Goal: Transaction & Acquisition: Subscribe to service/newsletter

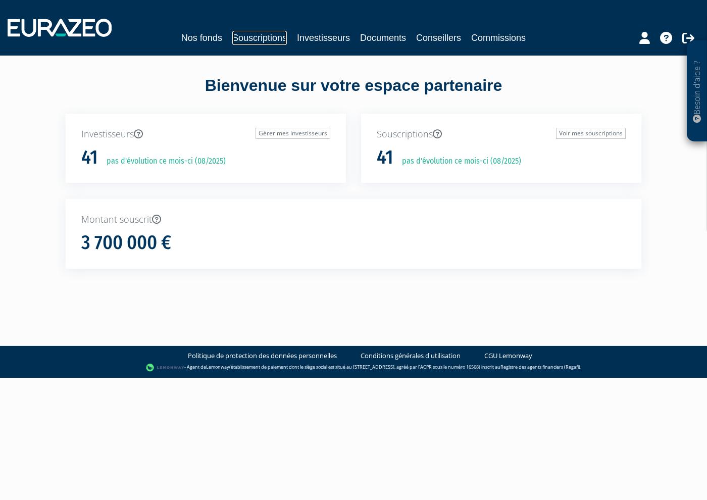
click at [268, 34] on link "Souscriptions" at bounding box center [259, 38] width 55 height 14
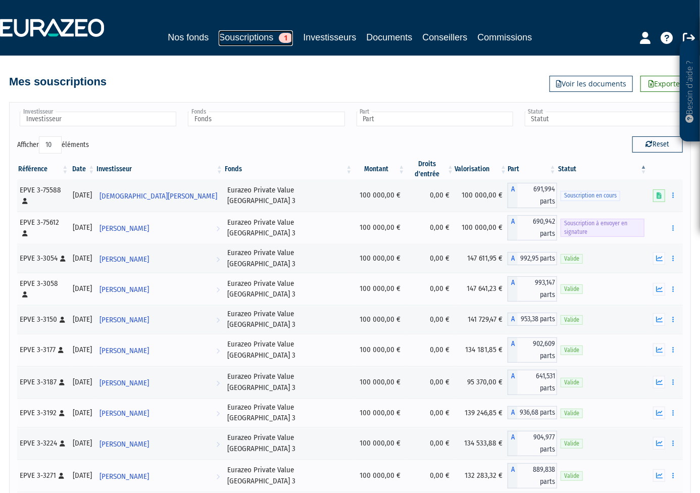
click at [248, 44] on link "Souscriptions 1" at bounding box center [256, 38] width 74 height 16
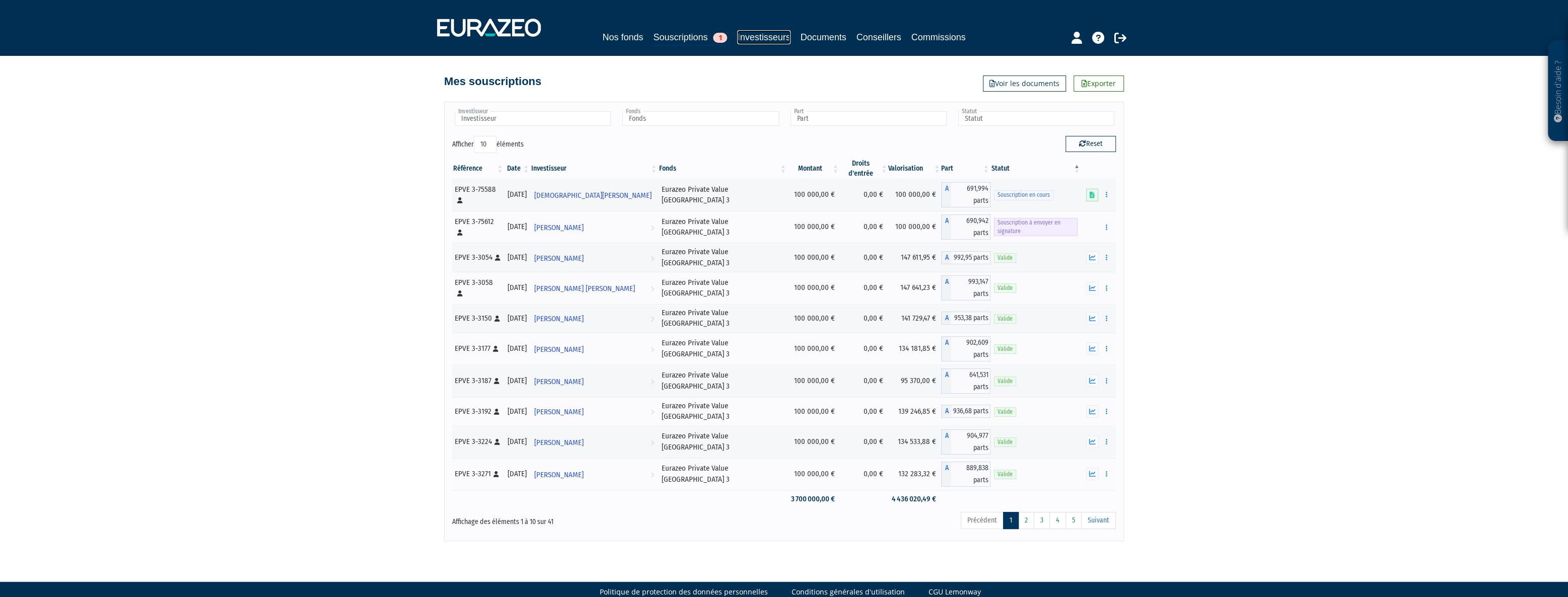
click at [698, 37] on link "Investisseurs" at bounding box center [764, 37] width 53 height 14
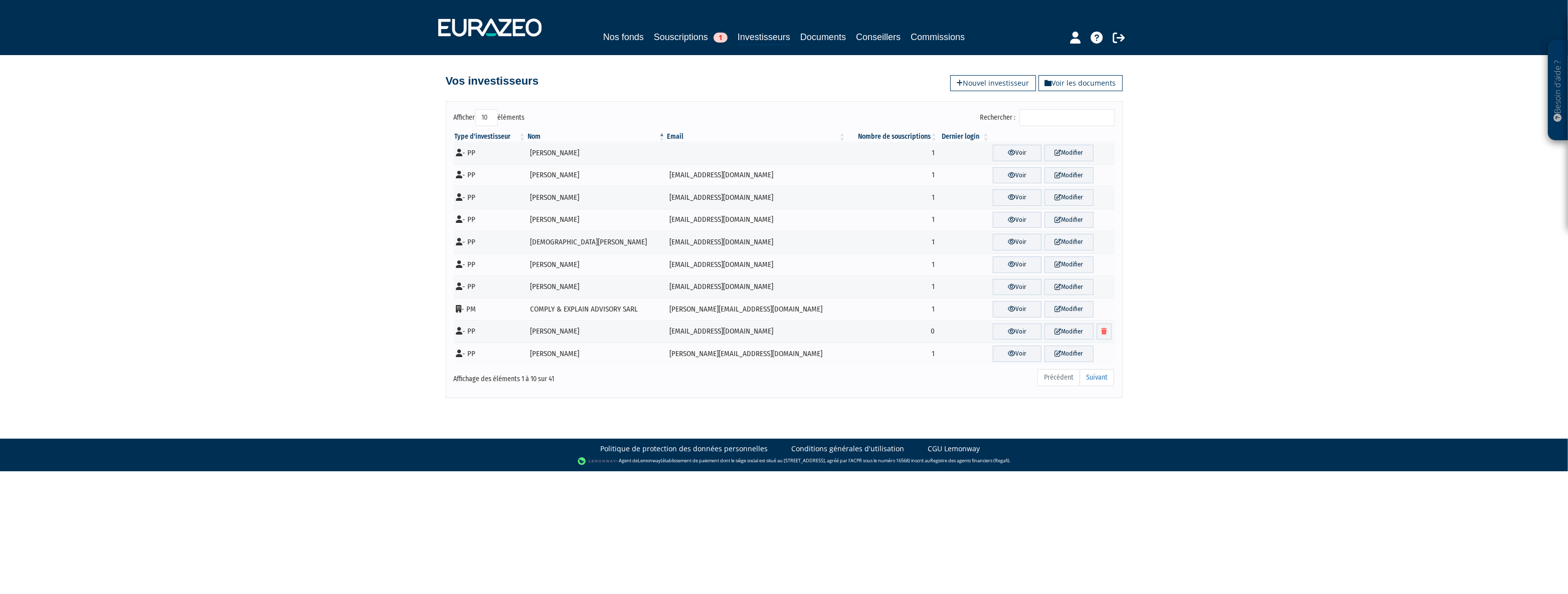
click at [1053, 123] on input "Rechercher :" at bounding box center [1067, 117] width 95 height 17
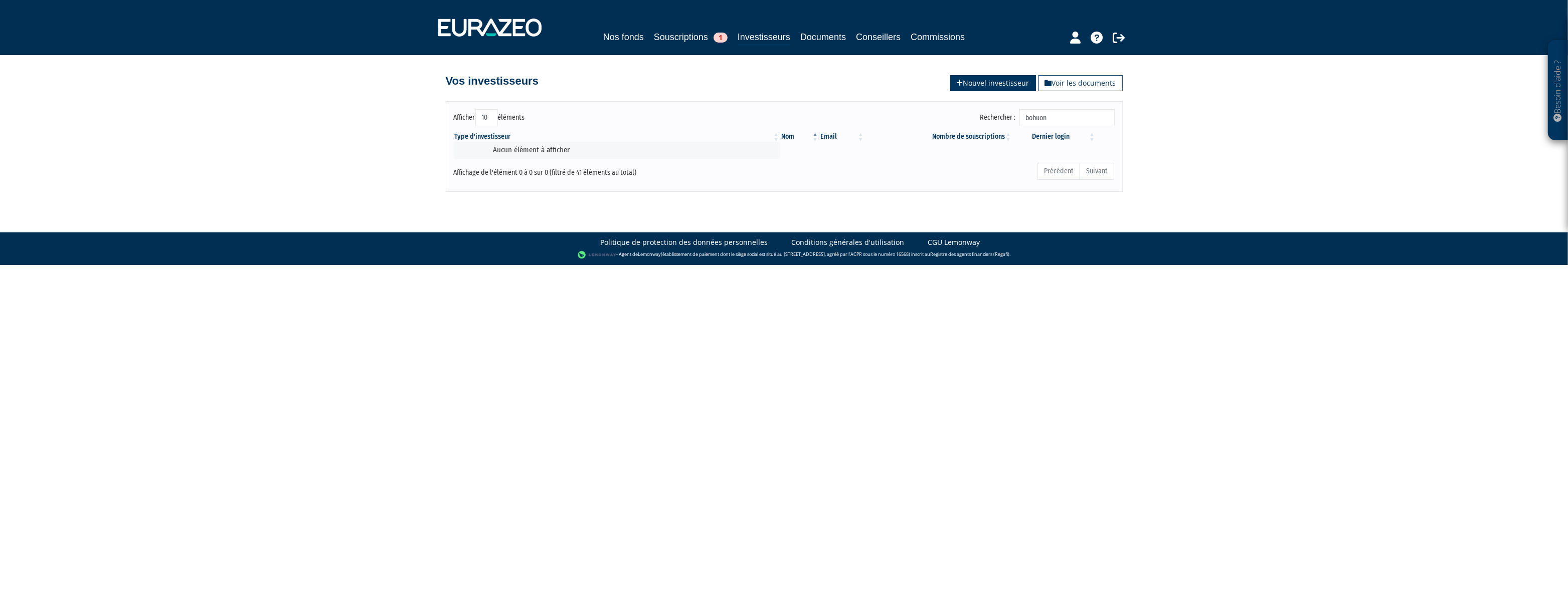
type input "bohuon"
click at [996, 75] on link "Nouvel investisseur" at bounding box center [993, 83] width 85 height 16
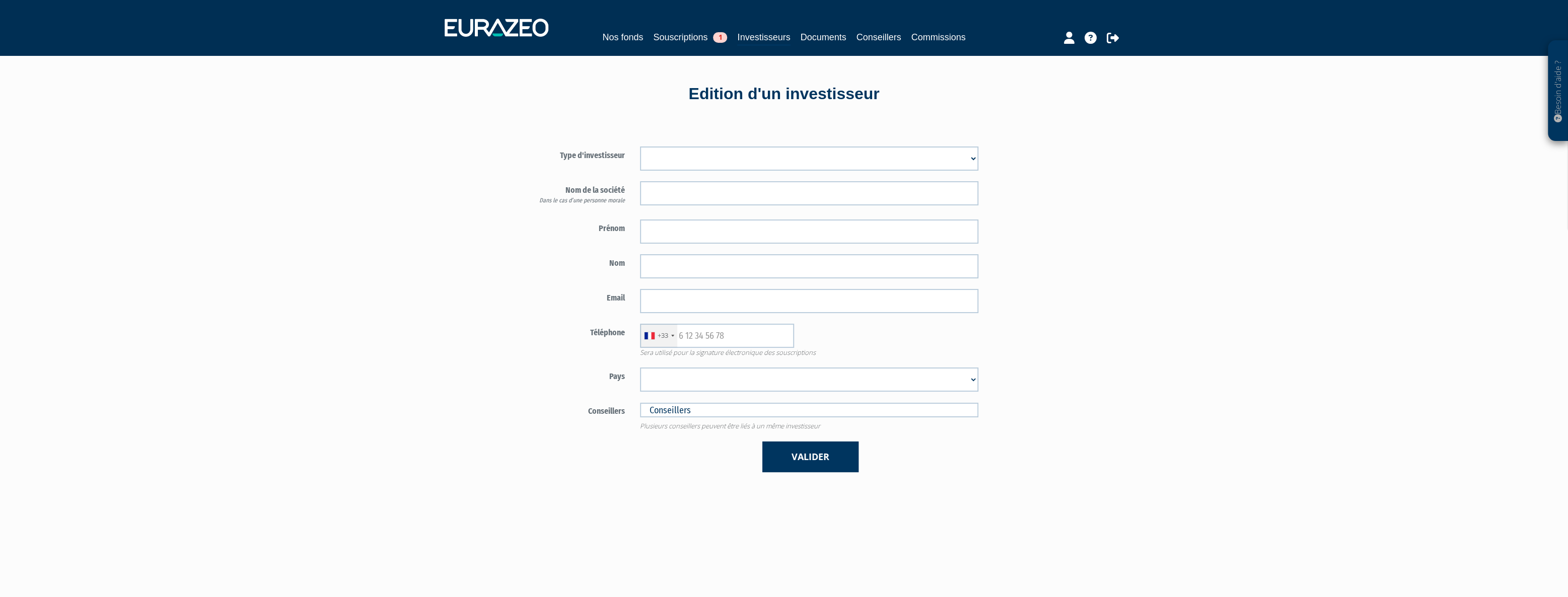
click at [770, 156] on select "Mr Mme Société" at bounding box center [809, 158] width 339 height 24
select select "1"
click at [640, 147] on select "Mr Mme Société" at bounding box center [809, 158] width 339 height 24
click at [744, 189] on input "text" at bounding box center [809, 193] width 339 height 24
type input "B"
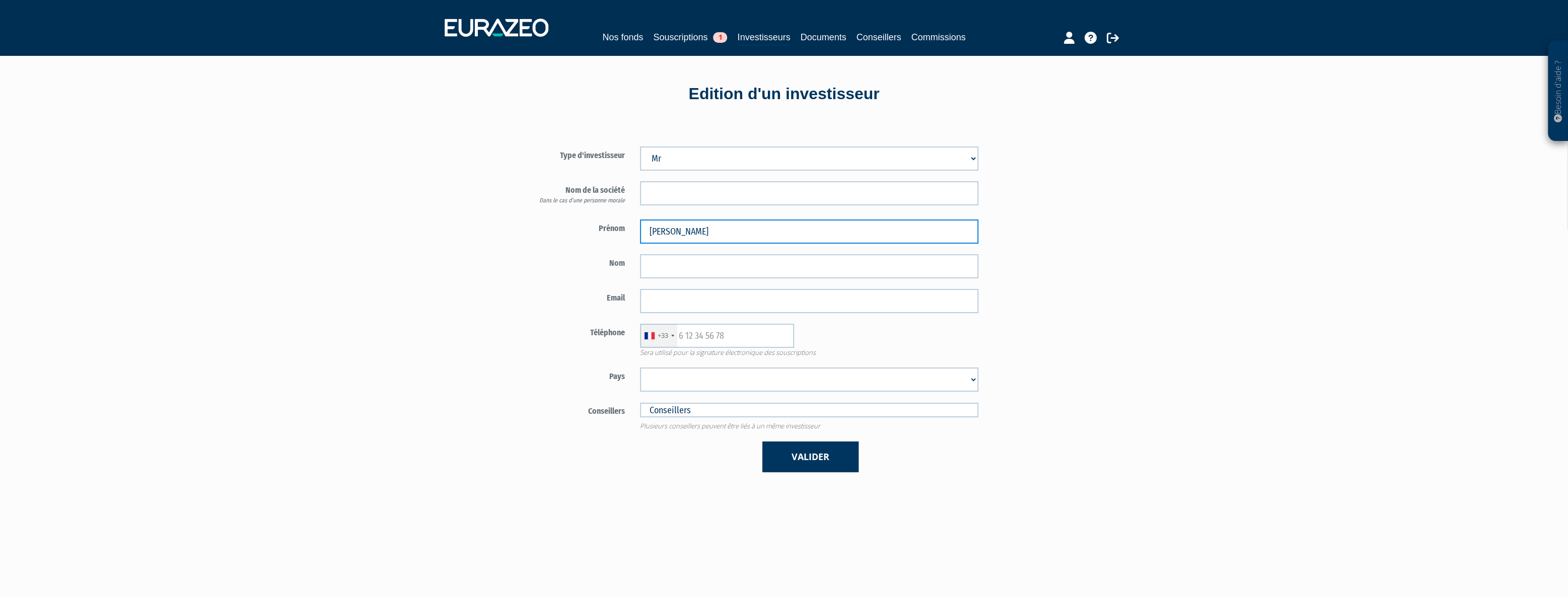
type input "Jean-Briac"
type input "Bohuon"
drag, startPoint x: 738, startPoint y: 330, endPoint x: 733, endPoint y: 335, distance: 7.1
click at [733, 335] on input "text" at bounding box center [717, 336] width 155 height 24
paste input "0624251173"
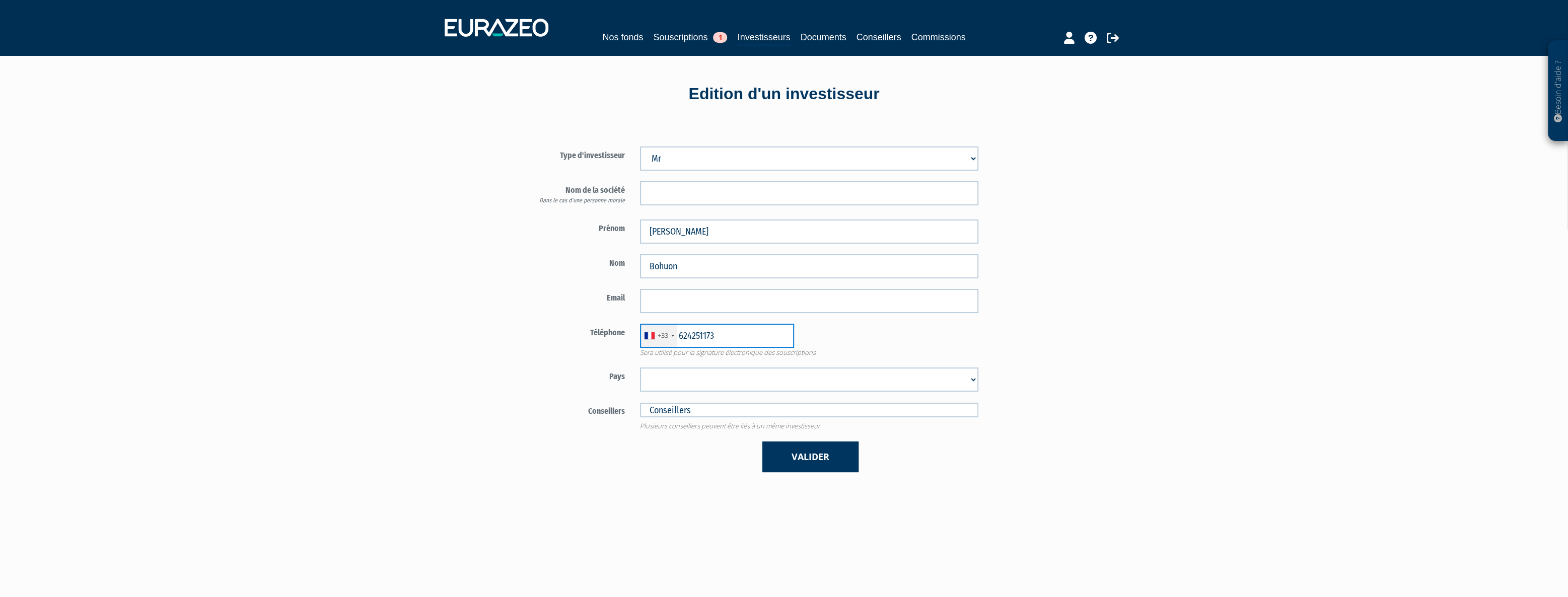
type input "624251173"
click at [713, 288] on form "Type d'investisseur Mr Mme Société" at bounding box center [750, 309] width 471 height 326
click at [713, 291] on input "email" at bounding box center [809, 301] width 339 height 24
paste input "jbbohuon@gmail.com"
type input "jbbohuon@gmail.com"
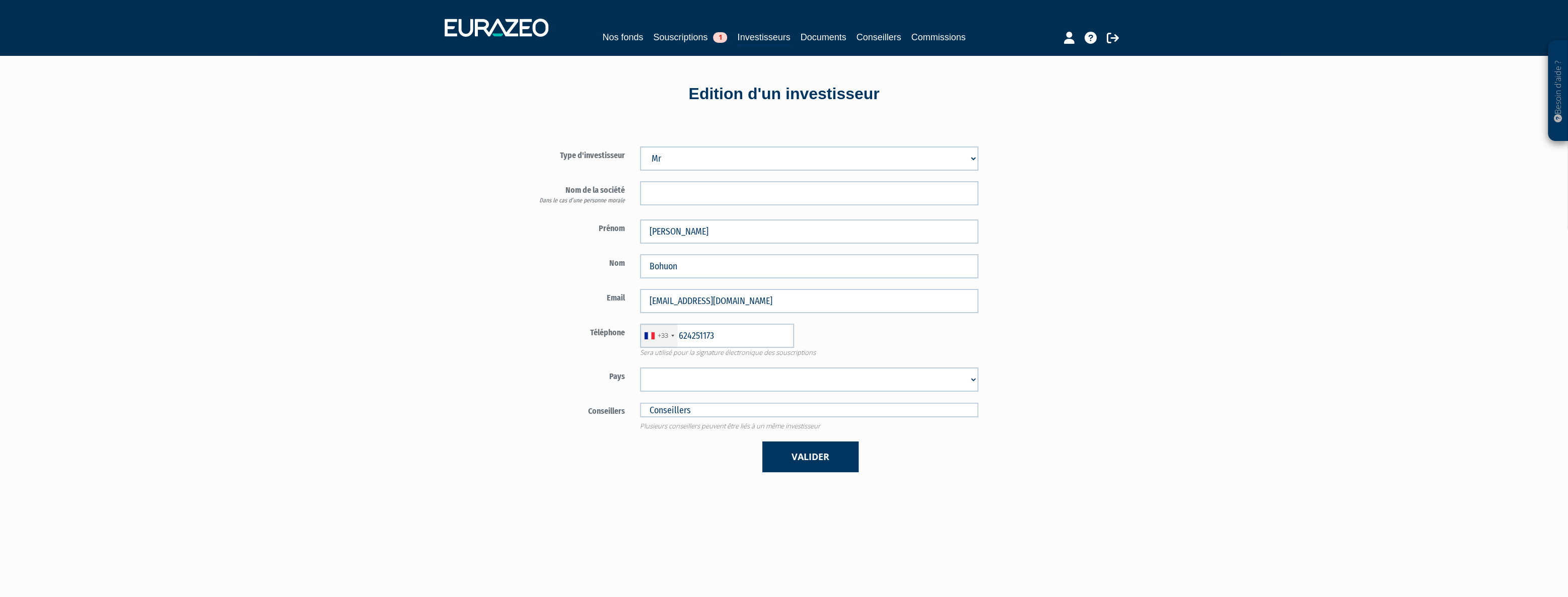
click at [752, 378] on select "Afghanistan Afrique du Sud Albanie Algérie Allemagne Andorre Angola Anguilla An…" at bounding box center [809, 380] width 339 height 24
select select "75"
click at [640, 368] on select "Afghanistan Afrique du Sud Albanie Algérie Allemagne Andorre Angola Anguilla An…" at bounding box center [809, 380] width 339 height 24
click at [820, 455] on button "Valider" at bounding box center [810, 456] width 97 height 31
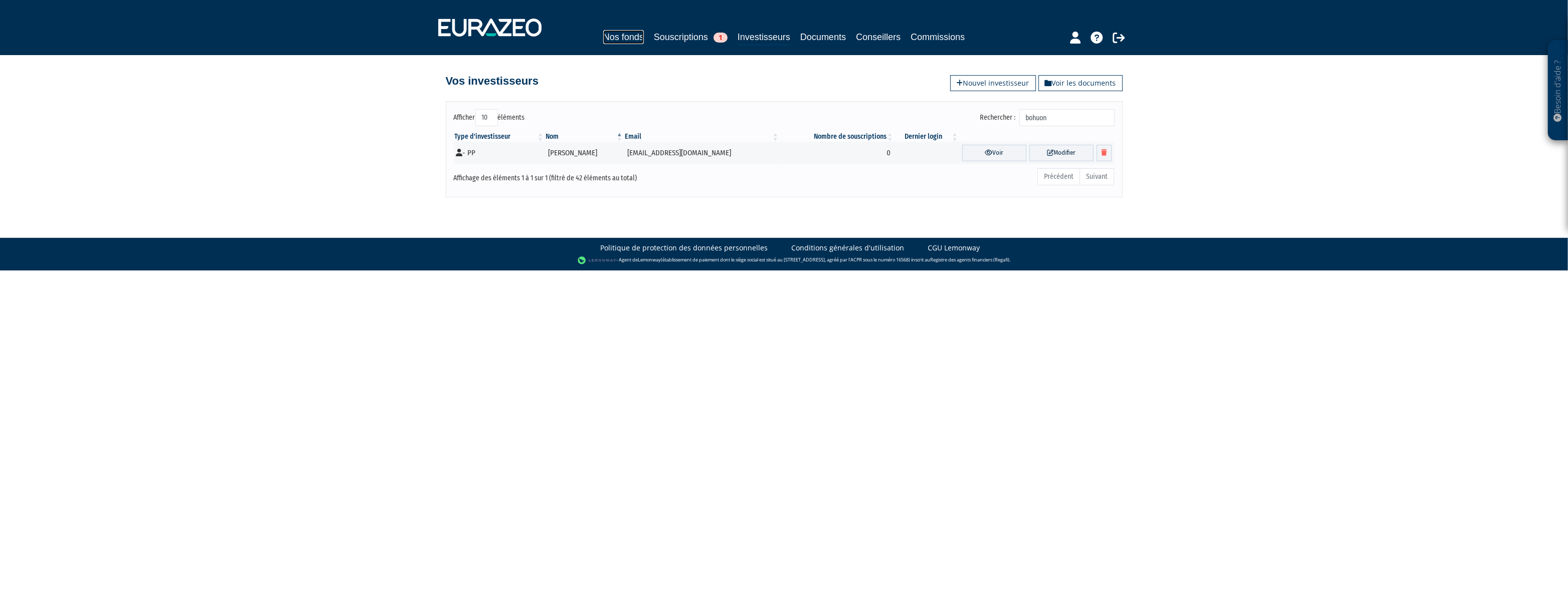
click at [623, 39] on link "Nos fonds" at bounding box center [623, 37] width 41 height 14
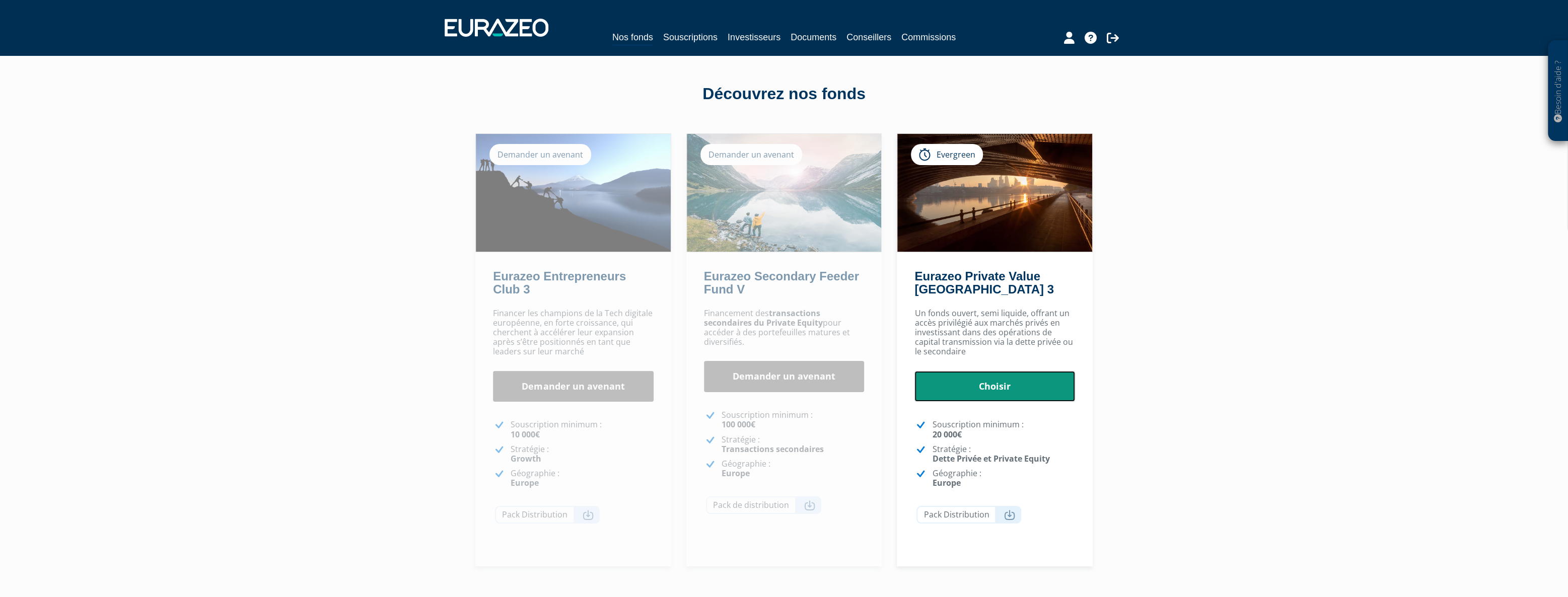
click at [979, 381] on link "Choisir" at bounding box center [995, 386] width 160 height 31
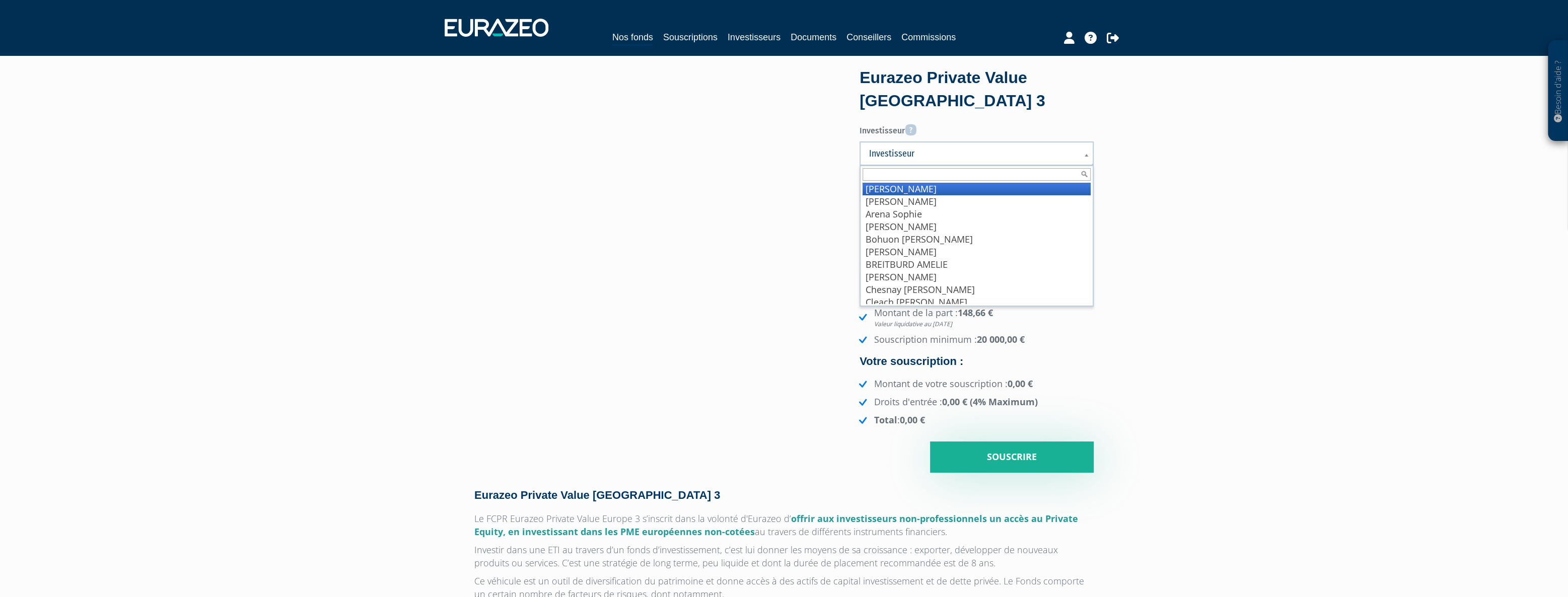
click at [946, 153] on span "Investisseur" at bounding box center [970, 153] width 202 height 12
type input "je"
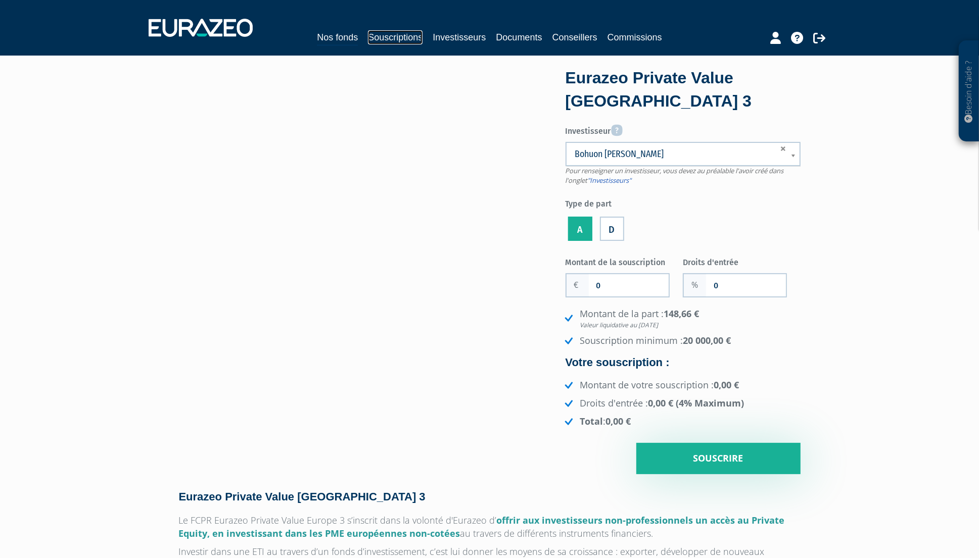
click at [412, 35] on link "Souscriptions" at bounding box center [395, 37] width 55 height 14
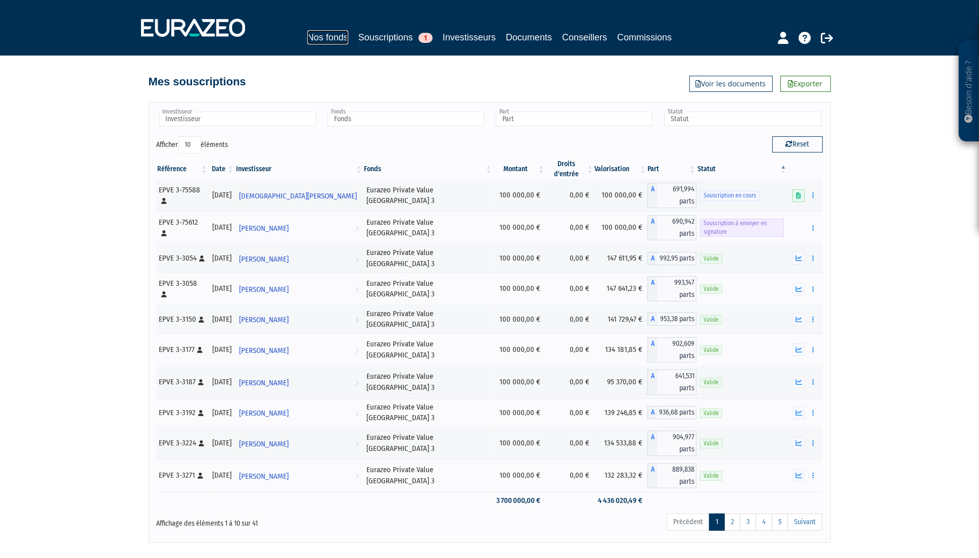
click at [339, 38] on link "Nos fonds" at bounding box center [327, 37] width 41 height 14
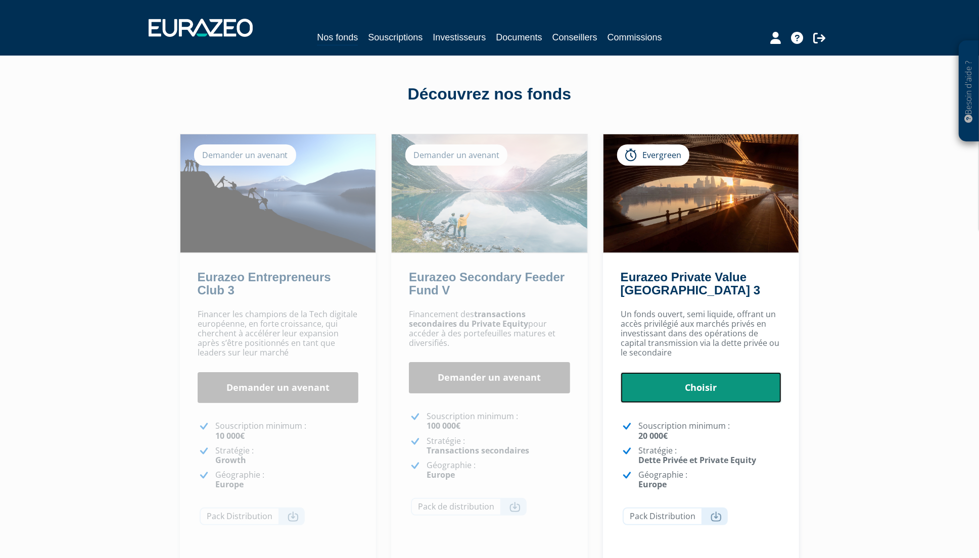
click at [689, 393] on link "Choisir" at bounding box center [700, 387] width 161 height 31
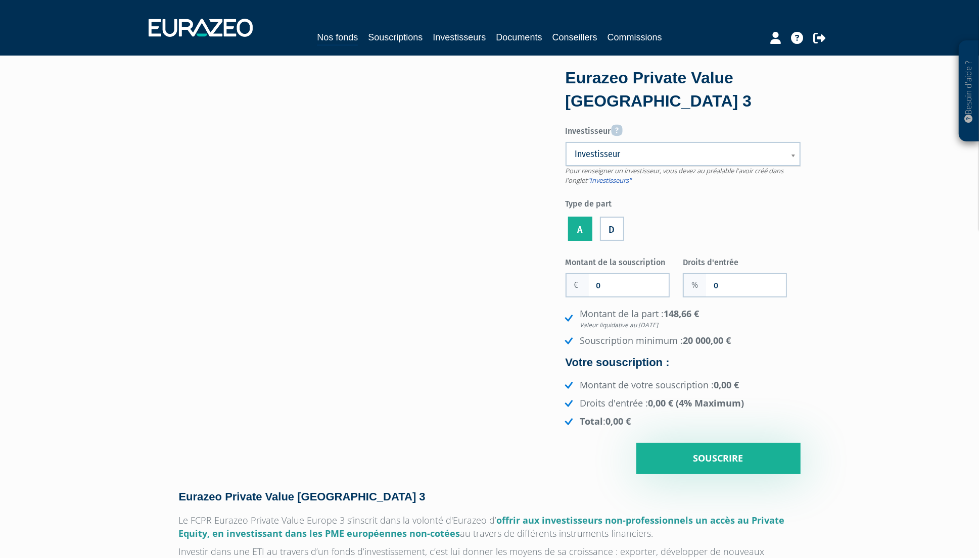
click at [696, 151] on span "Investisseur" at bounding box center [676, 154] width 203 height 12
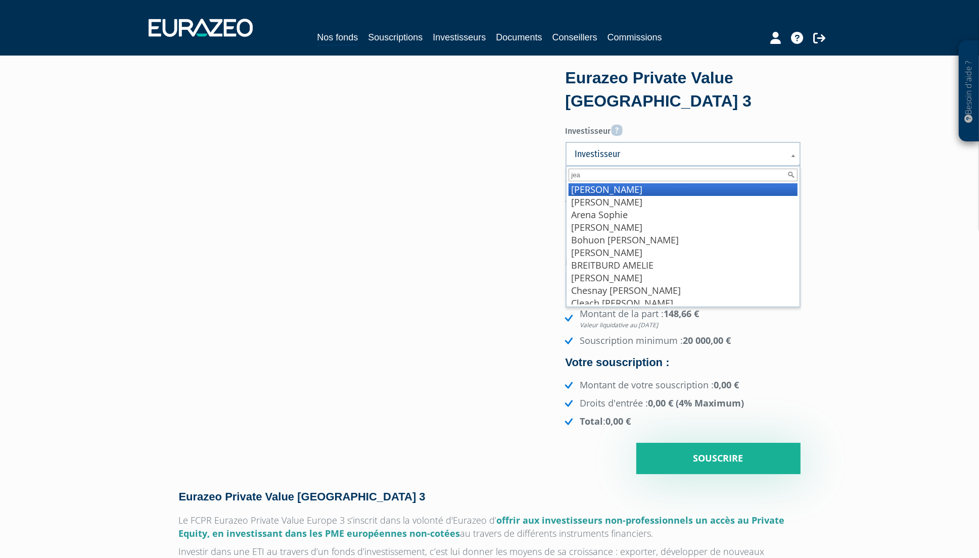
type input "[PERSON_NAME]"
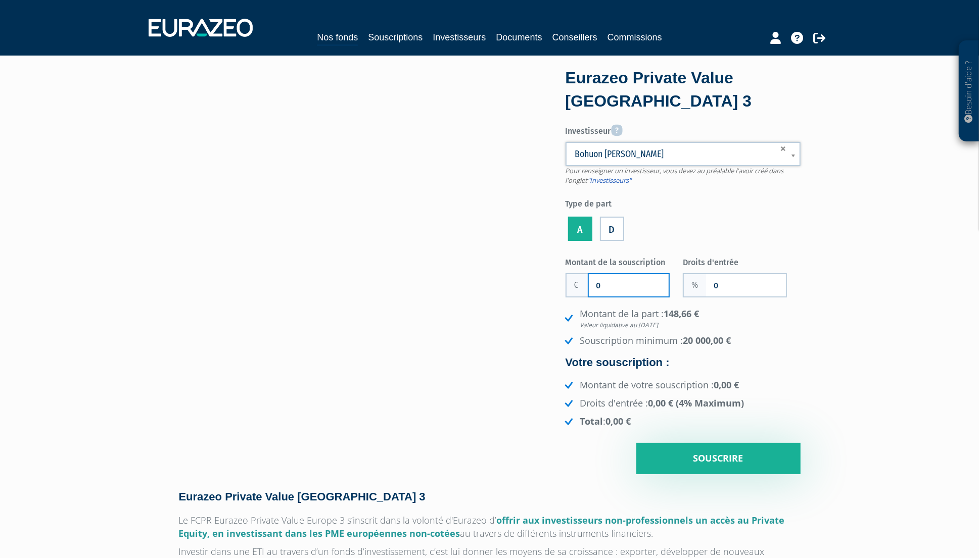
click at [631, 285] on input "0" at bounding box center [629, 285] width 80 height 22
type input "100 000"
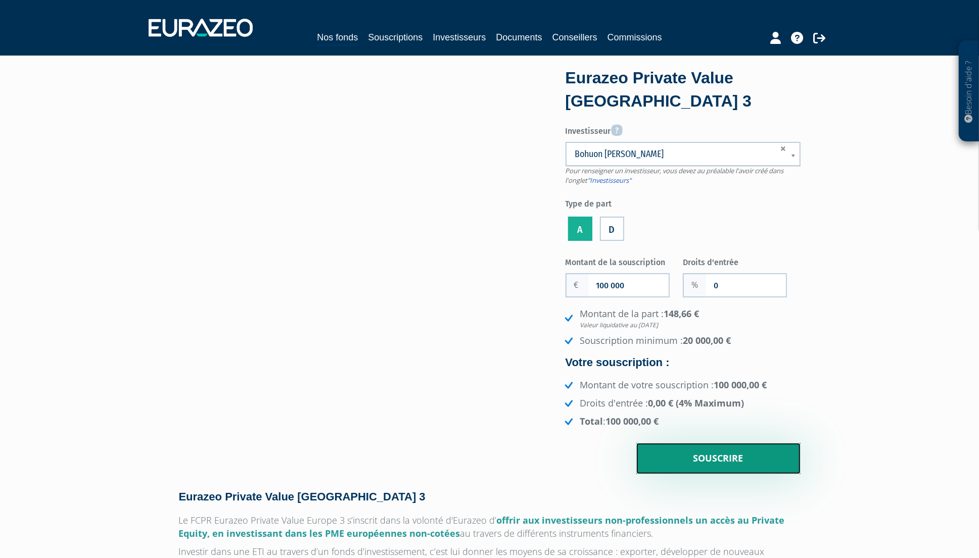
click at [747, 465] on input "Souscrire" at bounding box center [718, 458] width 164 height 31
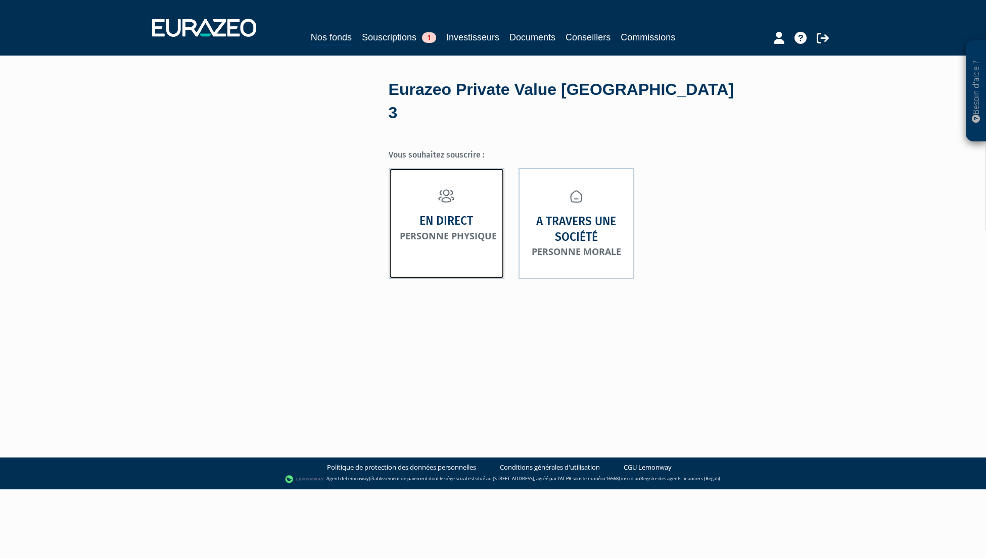
click at [497, 225] on link "En direct Personne physique" at bounding box center [447, 223] width 116 height 111
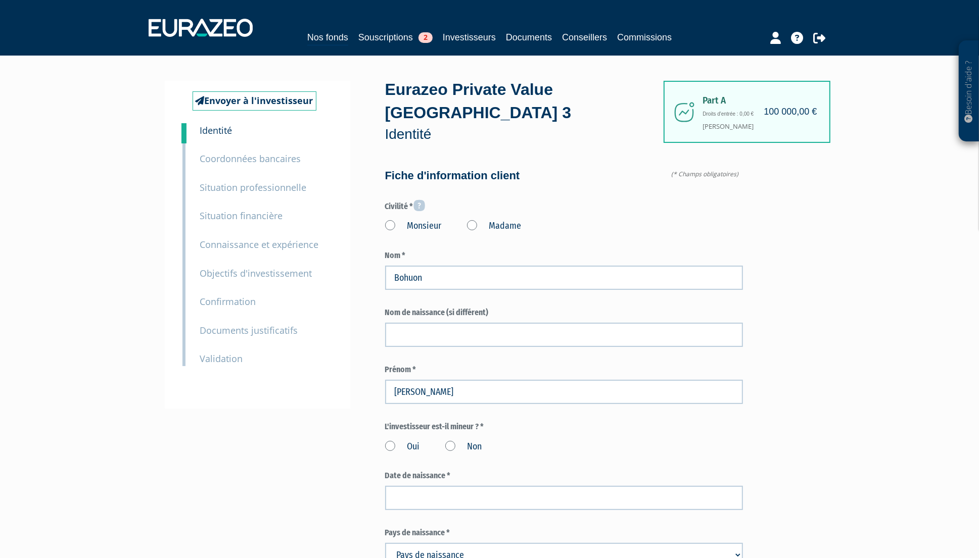
click at [428, 226] on label "Monsieur" at bounding box center [413, 226] width 57 height 13
click at [0, 0] on input "Monsieur" at bounding box center [0, 0] width 0 height 0
click at [453, 446] on label "Non" at bounding box center [463, 447] width 37 height 13
click at [0, 0] on input "Non" at bounding box center [0, 0] width 0 height 0
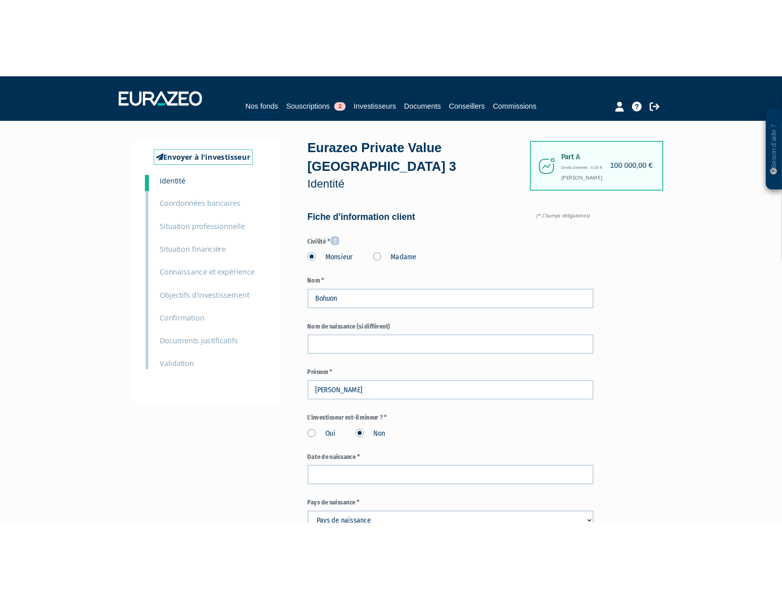
scroll to position [229, 0]
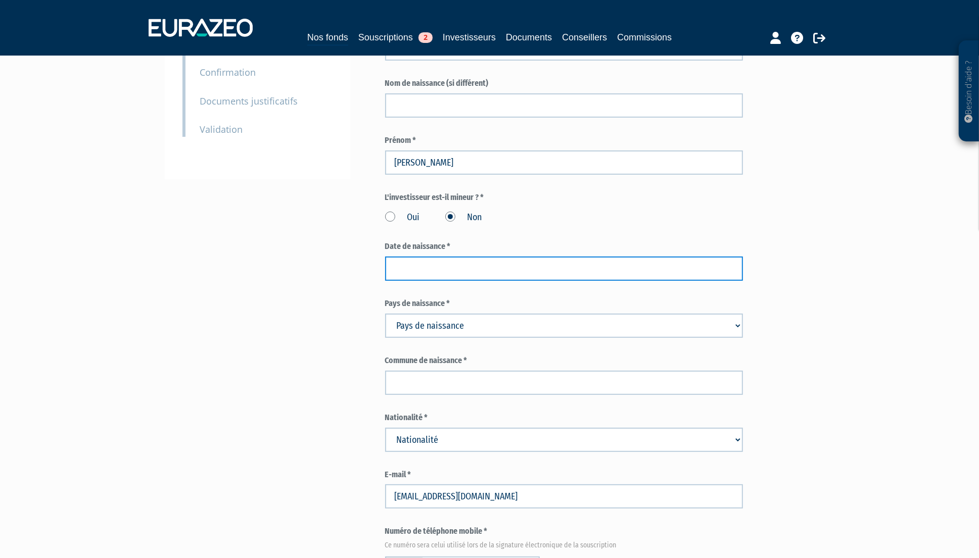
drag, startPoint x: 479, startPoint y: 271, endPoint x: 462, endPoint y: 255, distance: 23.2
click at [479, 271] on input at bounding box center [564, 269] width 358 height 24
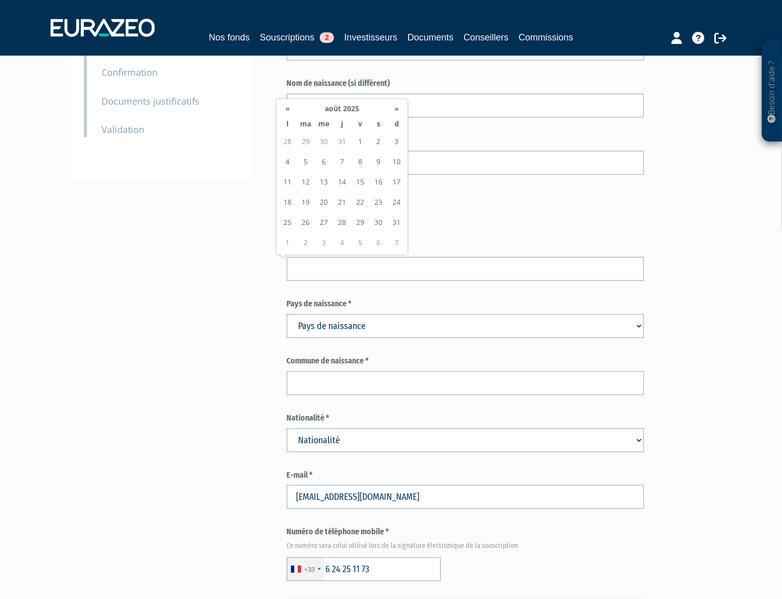
click at [531, 249] on label "Date de naissance *" at bounding box center [465, 247] width 358 height 12
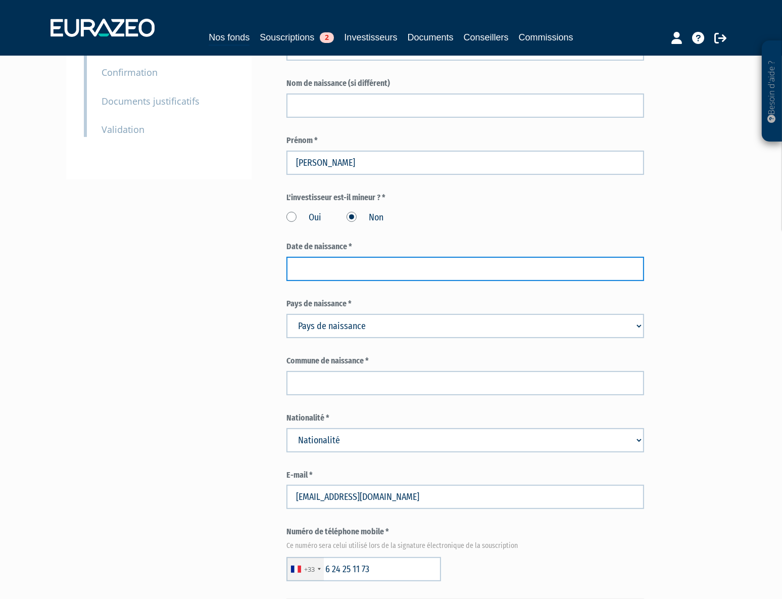
click at [474, 269] on input at bounding box center [465, 269] width 358 height 24
paste input "04/09/1984"
type input "04/09/1984"
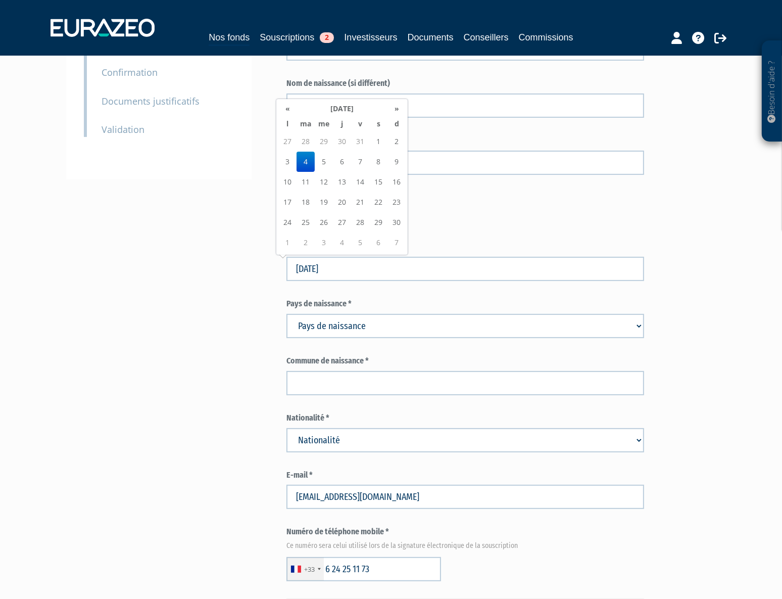
click at [465, 316] on select "Pays de naissance Afghanistan Afrique du Sud Albanie Algérie Allemagne Andorre" at bounding box center [465, 326] width 358 height 24
select select "75"
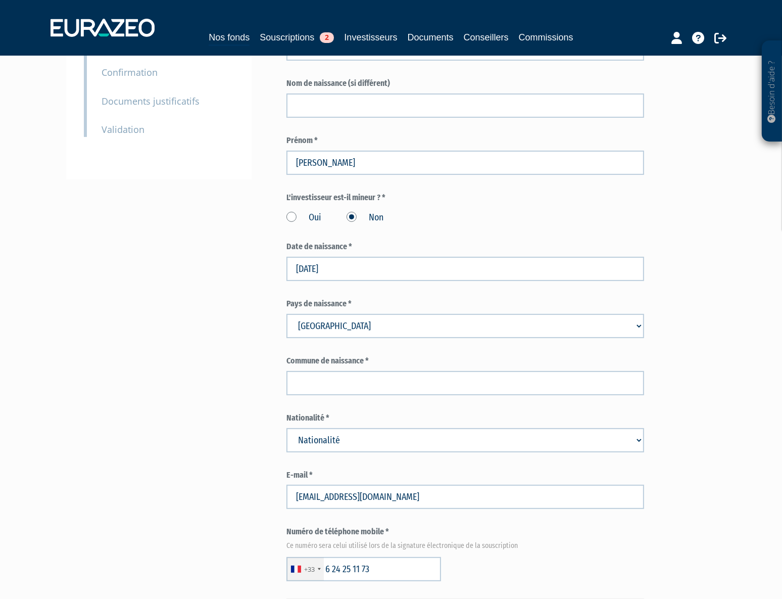
click at [286, 314] on select "Pays de naissance Afghanistan Afrique du Sud Albanie Algérie Allemagne Andorre" at bounding box center [465, 326] width 358 height 24
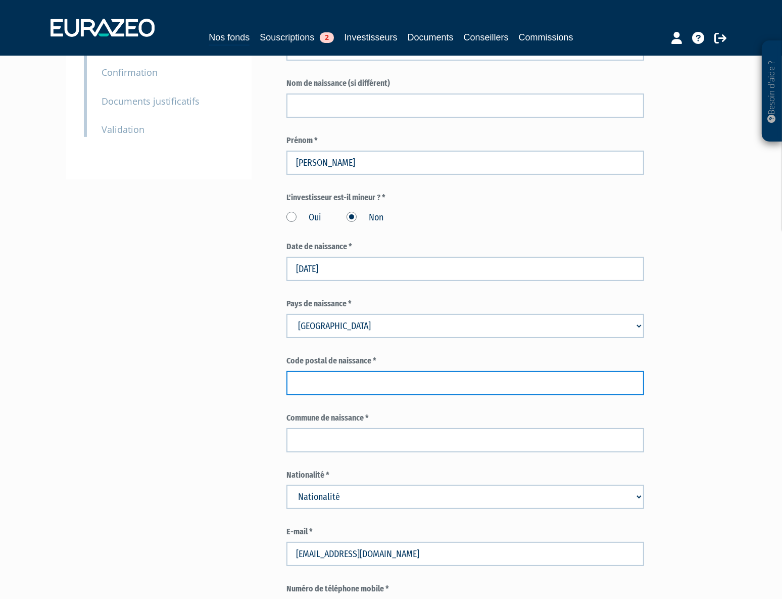
click at [348, 384] on input "text" at bounding box center [465, 383] width 358 height 24
type input "75014"
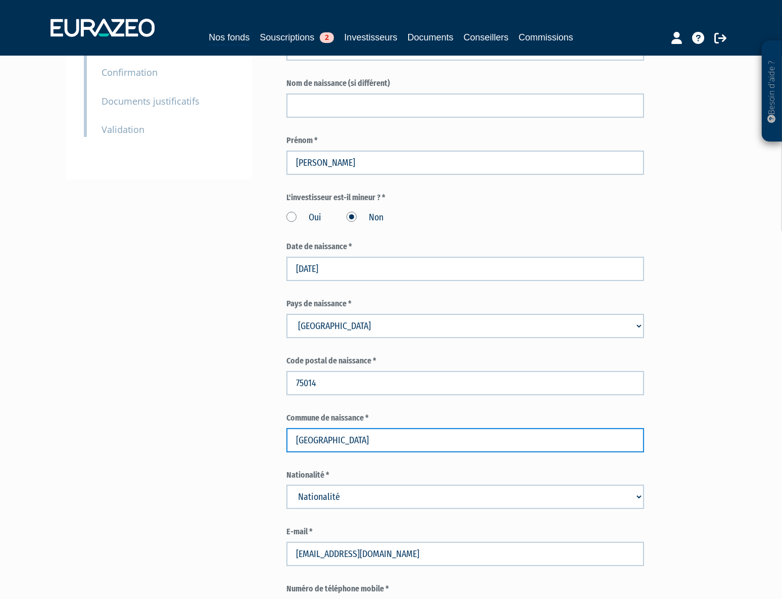
type input "Paris"
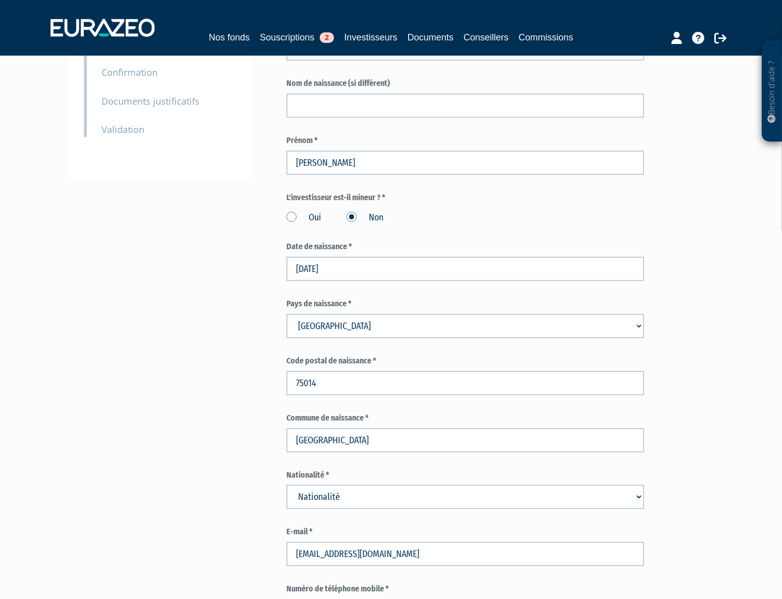
click at [344, 496] on select "Nationalité Afghanistan Afrique du Sud Albanie Algérie Allemagne Andorre" at bounding box center [465, 497] width 358 height 24
select select "75"
click at [286, 485] on select "Nationalité Afghanistan Afrique du Sud Albanie Algérie Allemagne Andorre" at bounding box center [465, 497] width 358 height 24
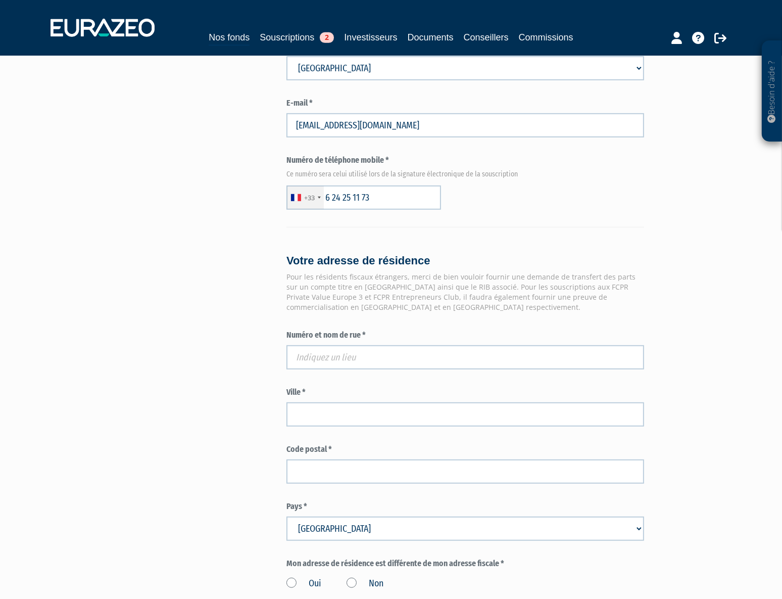
scroll to position [689, 0]
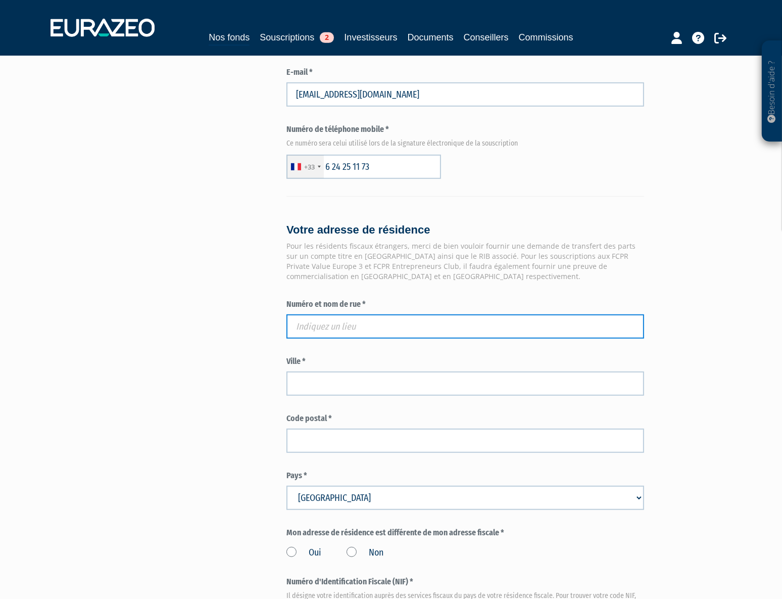
click at [436, 328] on input "text" at bounding box center [465, 326] width 358 height 24
click at [360, 323] on input "text" at bounding box center [465, 326] width 358 height 24
paste input "116 Boulevard Exelmans"
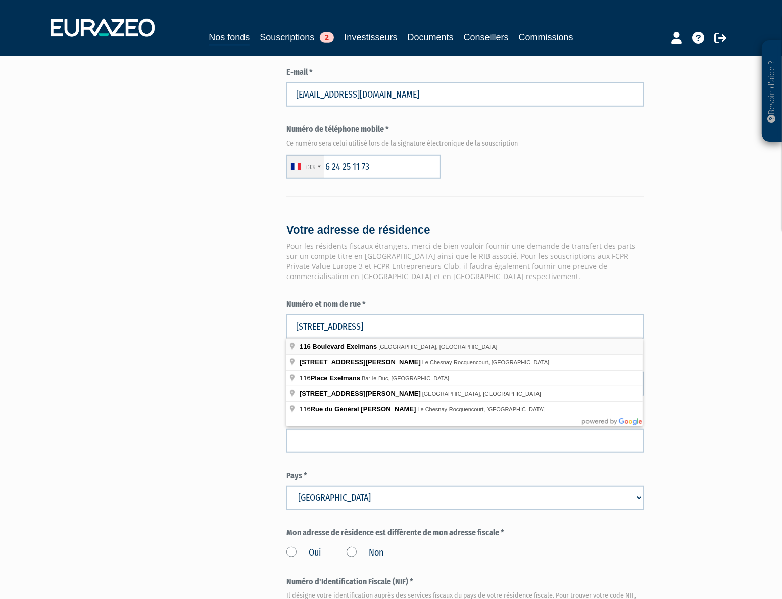
type input "116 Boulevard Exelmans, Paris, France"
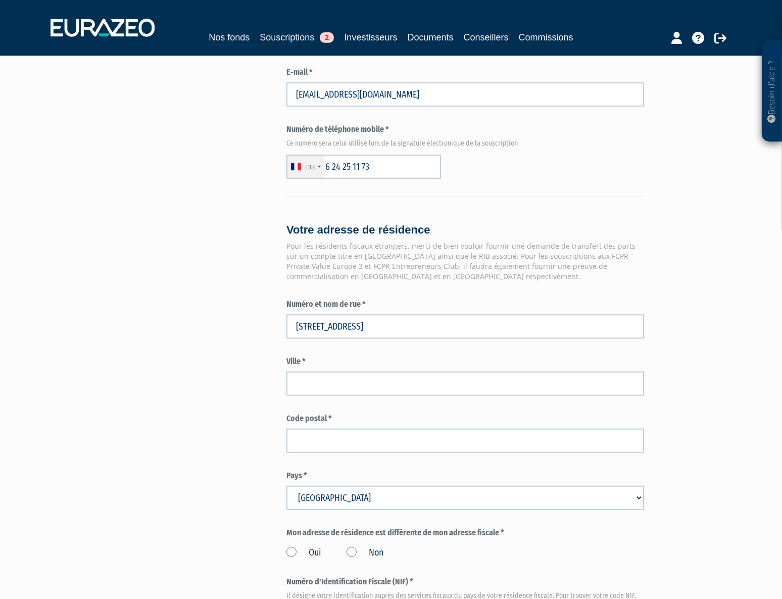
type input "Paris"
type input "75016"
type input "116 Boulevard Exelmans"
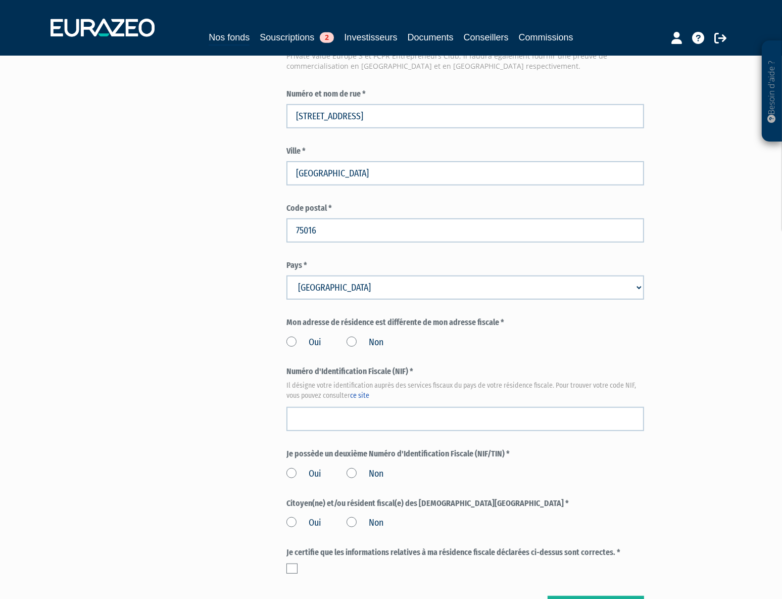
scroll to position [919, 0]
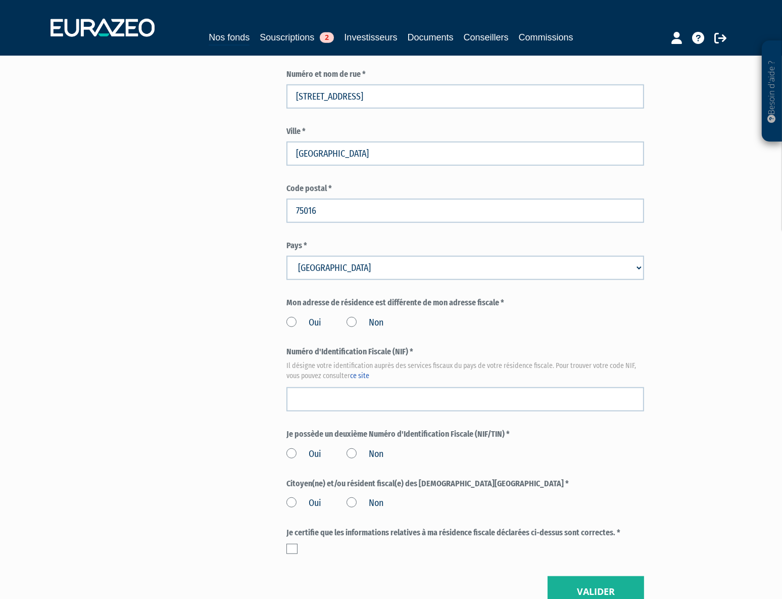
click at [361, 321] on label "Non" at bounding box center [365, 322] width 37 height 13
click at [0, 0] on input "Non" at bounding box center [0, 0] width 0 height 0
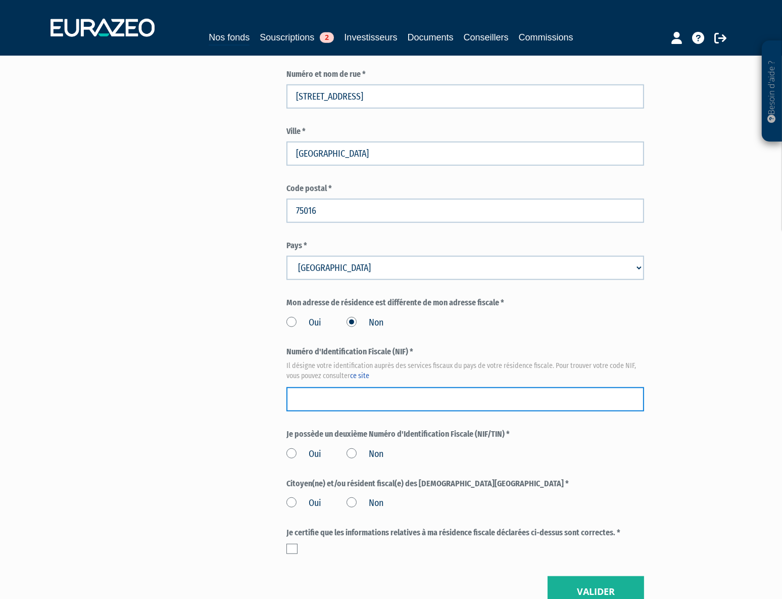
click at [376, 395] on input "text" at bounding box center [465, 399] width 358 height 24
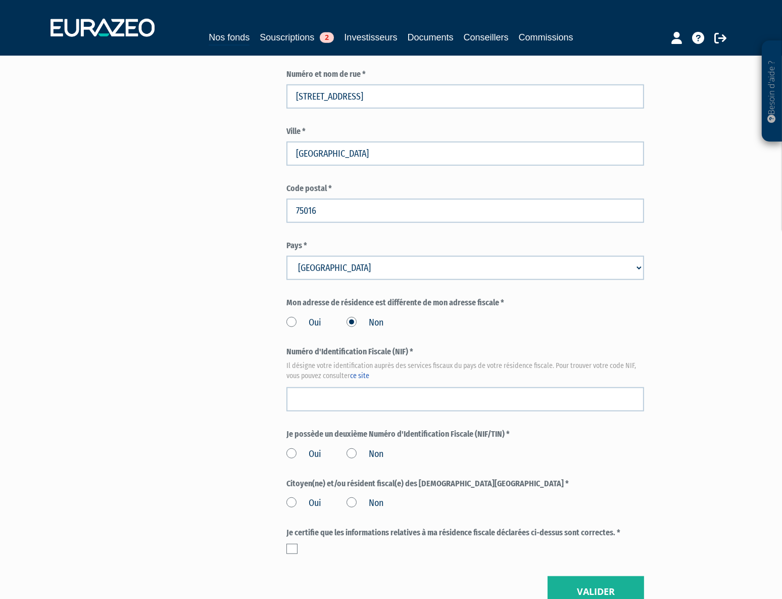
click at [596, 459] on div "Oui Non" at bounding box center [465, 452] width 358 height 17
click at [379, 452] on label "Non" at bounding box center [365, 454] width 37 height 13
click at [0, 0] on input "Non" at bounding box center [0, 0] width 0 height 0
click at [373, 502] on label "Non" at bounding box center [365, 503] width 37 height 13
click at [0, 0] on input "Non" at bounding box center [0, 0] width 0 height 0
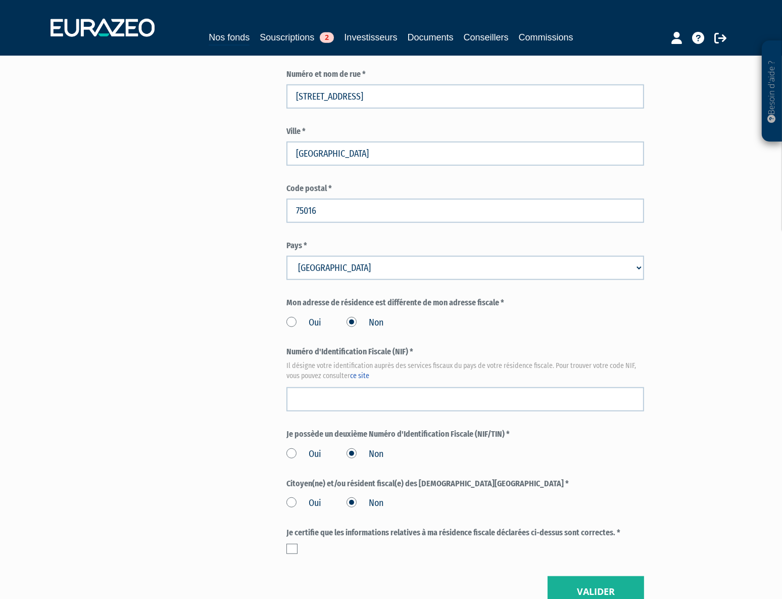
click at [293, 547] on label at bounding box center [291, 549] width 11 height 10
click at [0, 0] on input "checkbox" at bounding box center [0, 0] width 0 height 0
click at [589, 558] on button "Valider" at bounding box center [596, 591] width 97 height 31
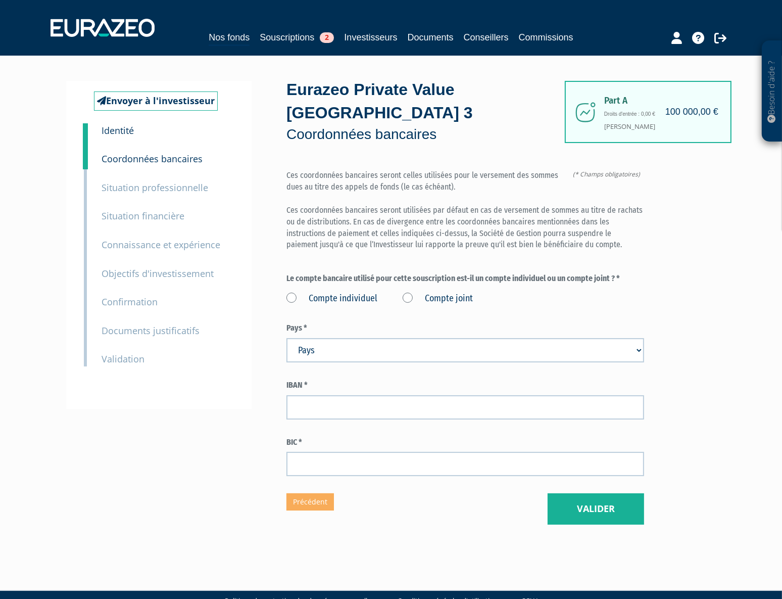
click at [204, 76] on div "Envoyer à l'investisseur 1 Identité 2 Coordonnées bancaires 3 Situation profess…" at bounding box center [391, 303] width 635 height 494
click at [349, 297] on label "Compte individuel" at bounding box center [331, 298] width 91 height 13
click at [0, 0] on individuel "Compte individuel" at bounding box center [0, 0] width 0 height 0
click at [359, 348] on select "Pays [GEOGRAPHIC_DATA] [GEOGRAPHIC_DATA] [GEOGRAPHIC_DATA] [GEOGRAPHIC_DATA] [G…" at bounding box center [465, 350] width 358 height 24
select select "75"
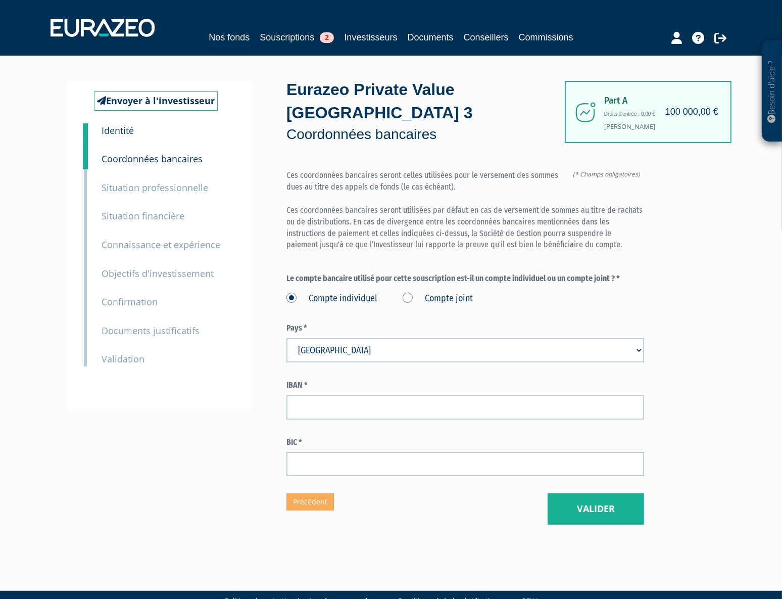
click at [286, 338] on select "Pays Afghanistan Afrique du Sud Albanie Algérie Allemagne Andorre" at bounding box center [465, 350] width 358 height 24
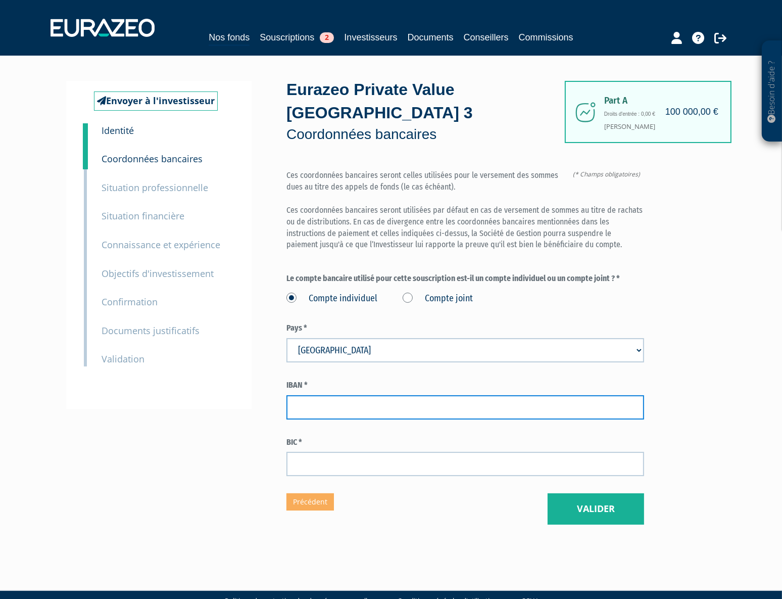
click at [330, 402] on input "text" at bounding box center [465, 407] width 358 height 24
click at [311, 409] on input "FR7618079753430215165094069" at bounding box center [465, 407] width 358 height 24
type input "FR76 1807 9753 4302 1516 5094 069"
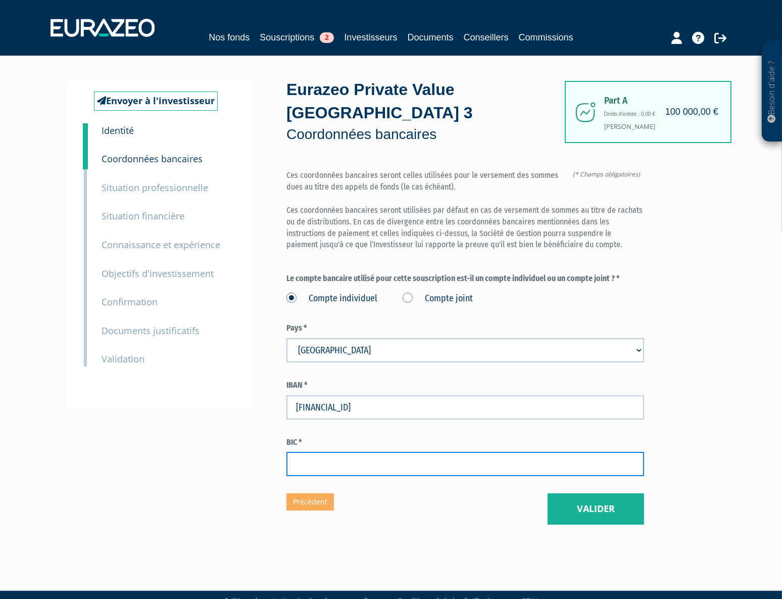
click at [414, 459] on input "text" at bounding box center [465, 464] width 358 height 24
type input "CCDFFRPPXXX"
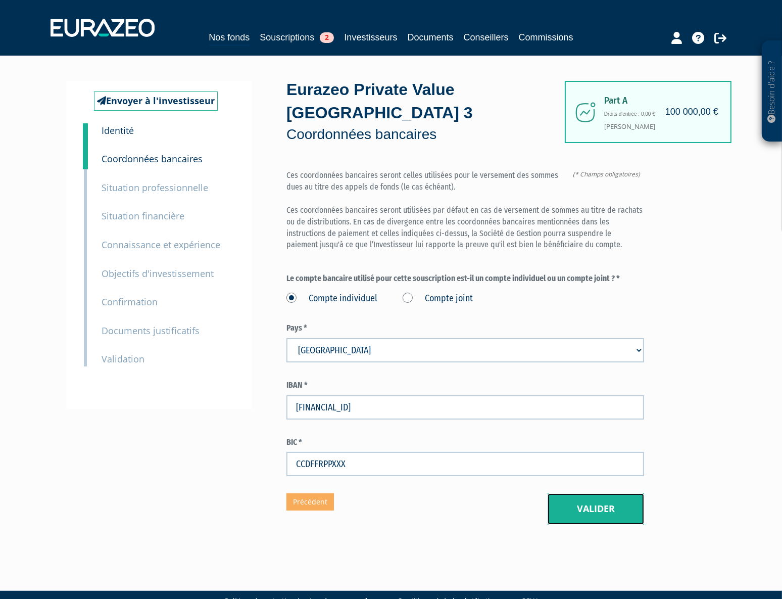
click at [585, 503] on button "Valider" at bounding box center [596, 508] width 97 height 31
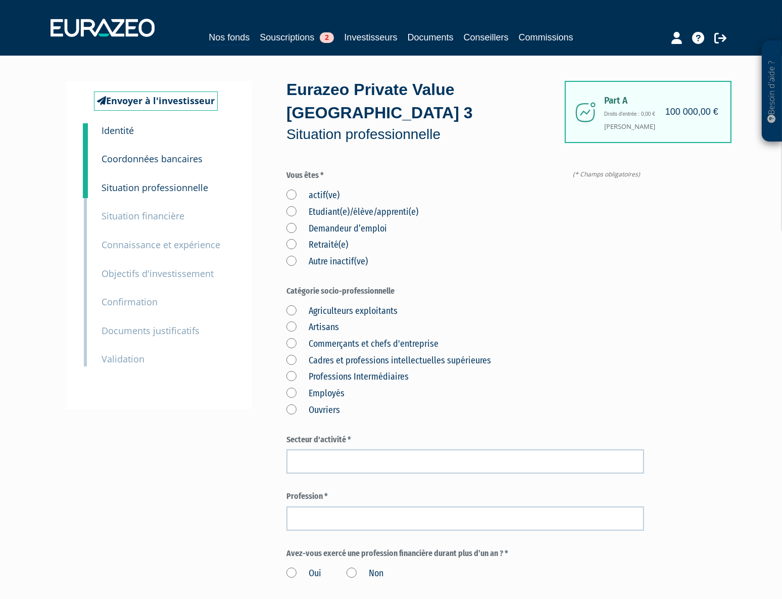
click at [329, 197] on label "actif(ve)" at bounding box center [312, 195] width 53 height 13
click at [0, 0] on input "actif(ve)" at bounding box center [0, 0] width 0 height 0
click at [377, 366] on label "Cadres et professions intellectuelles supérieures" at bounding box center [388, 360] width 205 height 13
click at [0, 0] on supérieures "Cadres et professions intellectuelles supérieures" at bounding box center [0, 0] width 0 height 0
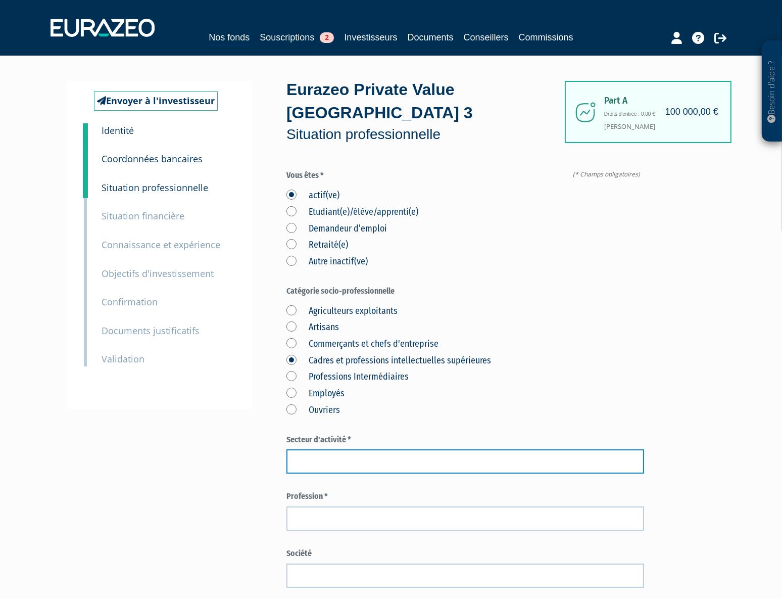
click at [423, 459] on input "text" at bounding box center [465, 461] width 358 height 24
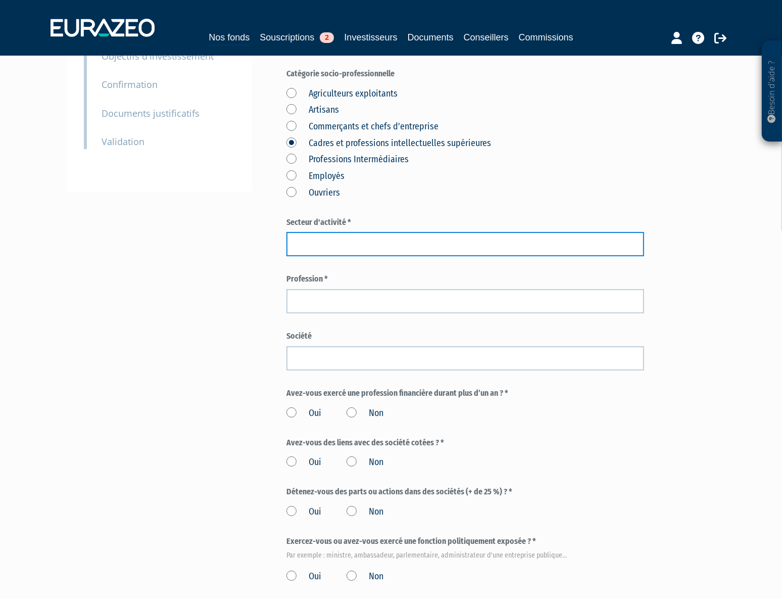
scroll to position [229, 0]
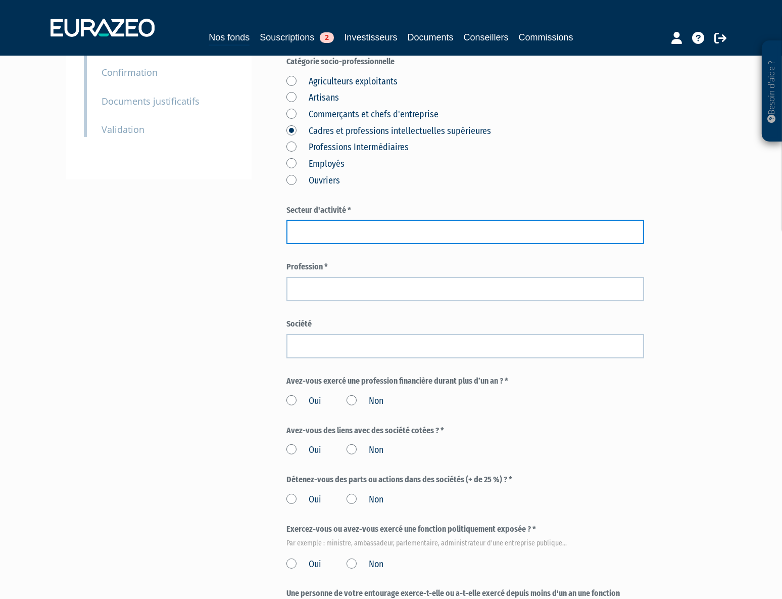
paste input "Head of Marketing EMEA de la société Merz Aesthetics."
type input "Marketing"
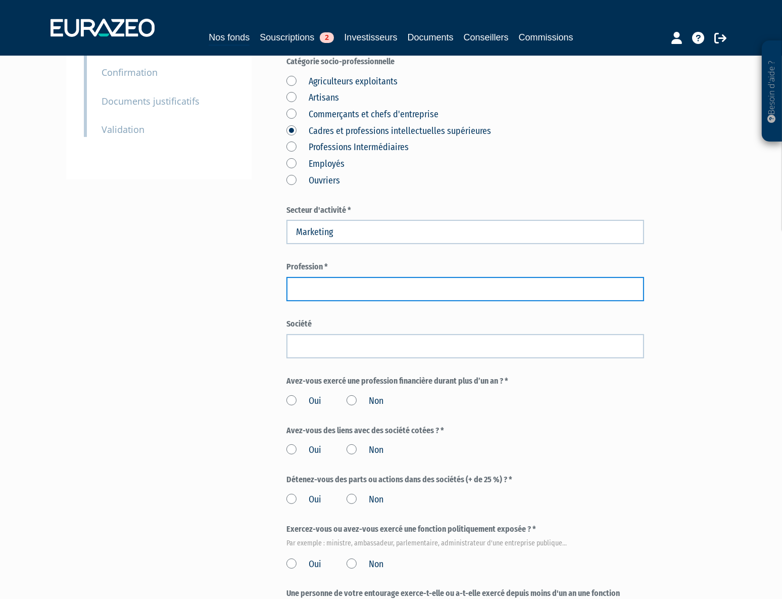
paste input "Head of Marketing EMEA de la société Merz Aesthetics."
drag, startPoint x: 515, startPoint y: 291, endPoint x: 439, endPoint y: 288, distance: 75.8
click at [439, 288] on input "Head of Marketing EMEA de la société Merz Aesthetics." at bounding box center [465, 289] width 358 height 24
type input "Head of Marketing EMEA de la société"
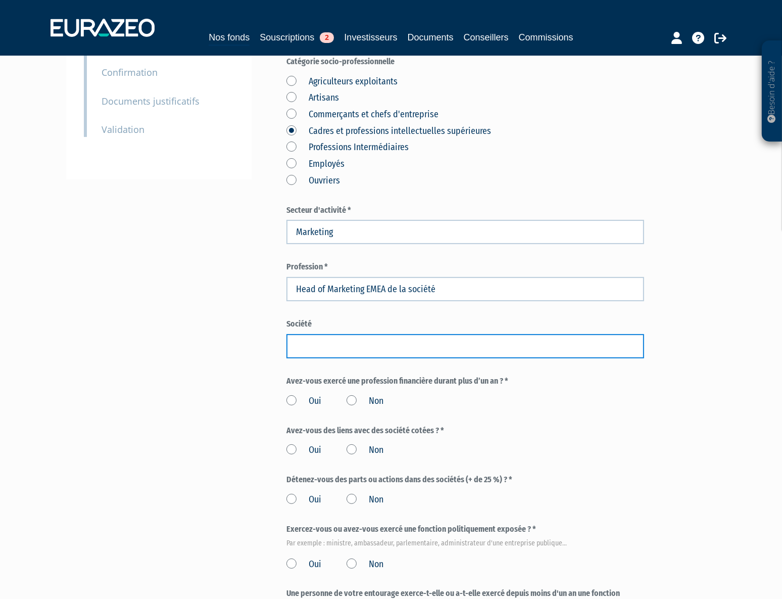
click at [399, 340] on input "text" at bounding box center [465, 346] width 358 height 24
paste input "Merz Aesthetics."
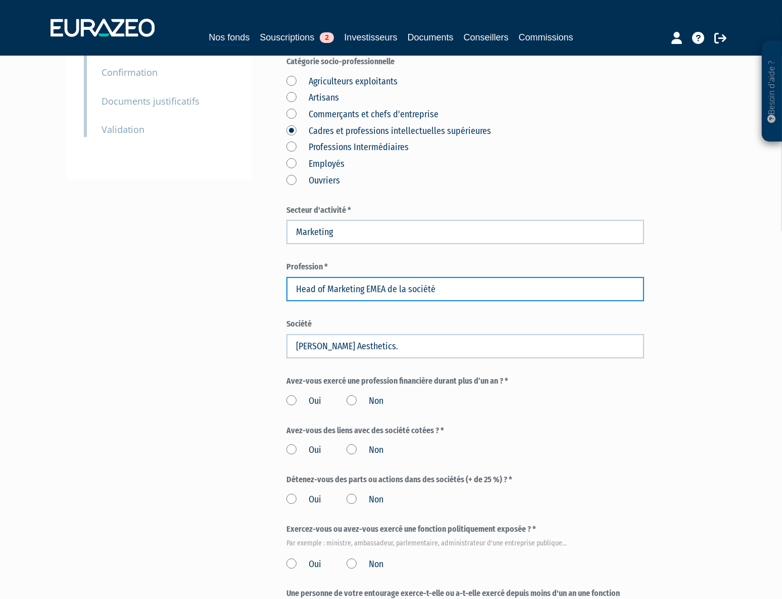
click at [498, 289] on input "Head of Marketing EMEA de la société" at bounding box center [465, 289] width 358 height 24
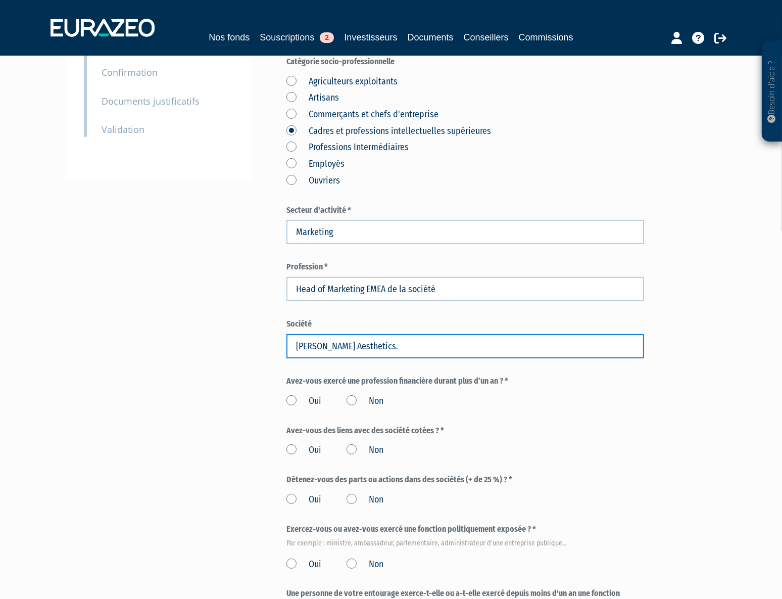
click at [445, 340] on input "Merz Aesthetics." at bounding box center [465, 346] width 358 height 24
type input "Merz Aesthetics"
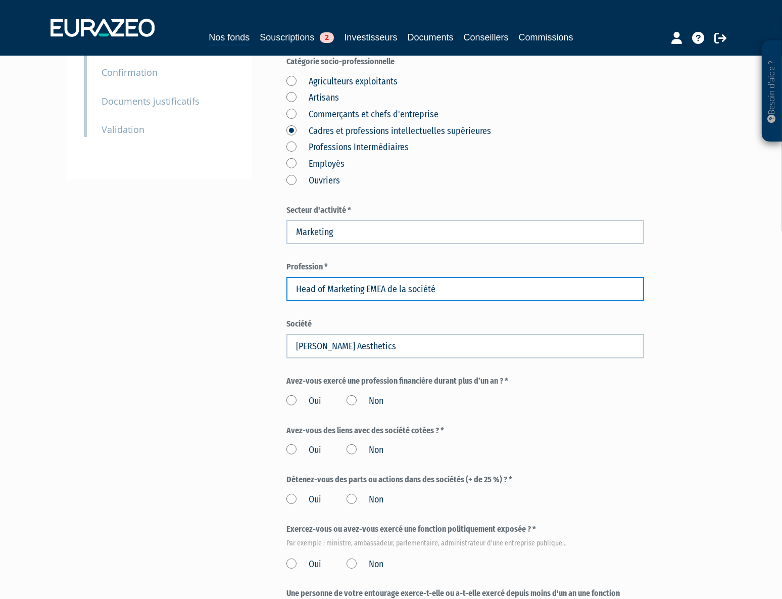
drag, startPoint x: 483, startPoint y: 283, endPoint x: 385, endPoint y: 298, distance: 98.7
click at [385, 298] on input "Head of Marketing EMEA de la société" at bounding box center [465, 289] width 358 height 24
type input "Head of Marketing EMEA"
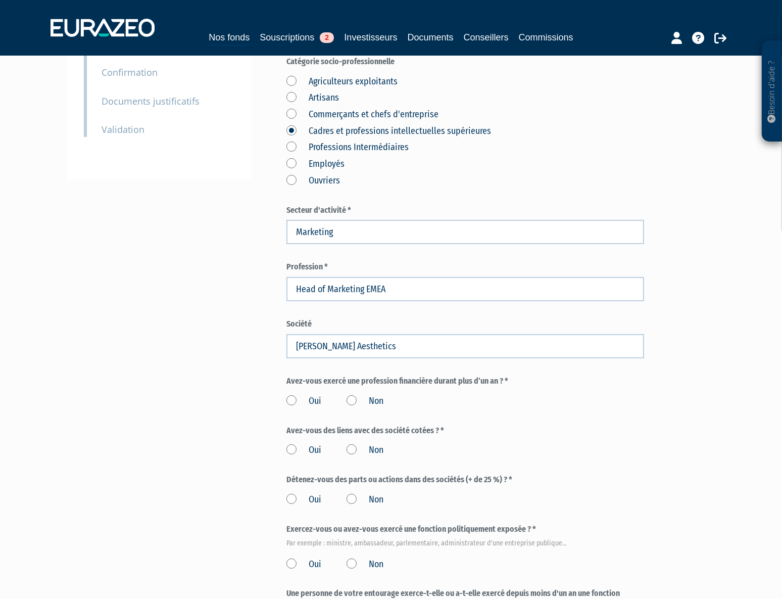
click at [355, 397] on label "Non" at bounding box center [365, 401] width 37 height 13
click at [0, 0] on input "Non" at bounding box center [0, 0] width 0 height 0
click at [353, 448] on label "Non" at bounding box center [365, 450] width 37 height 13
click at [0, 0] on input "Non" at bounding box center [0, 0] width 0 height 0
click at [353, 499] on label "Non" at bounding box center [365, 499] width 37 height 13
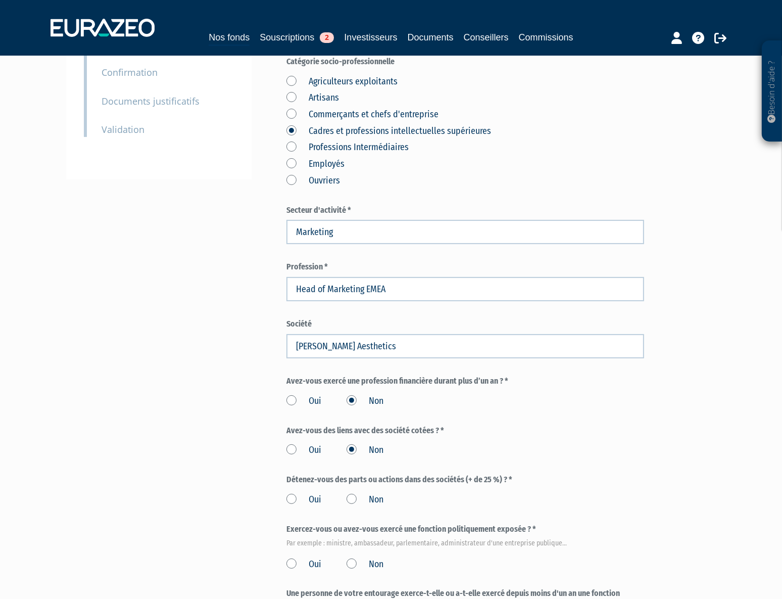
click at [0, 0] on input "Non" at bounding box center [0, 0] width 0 height 0
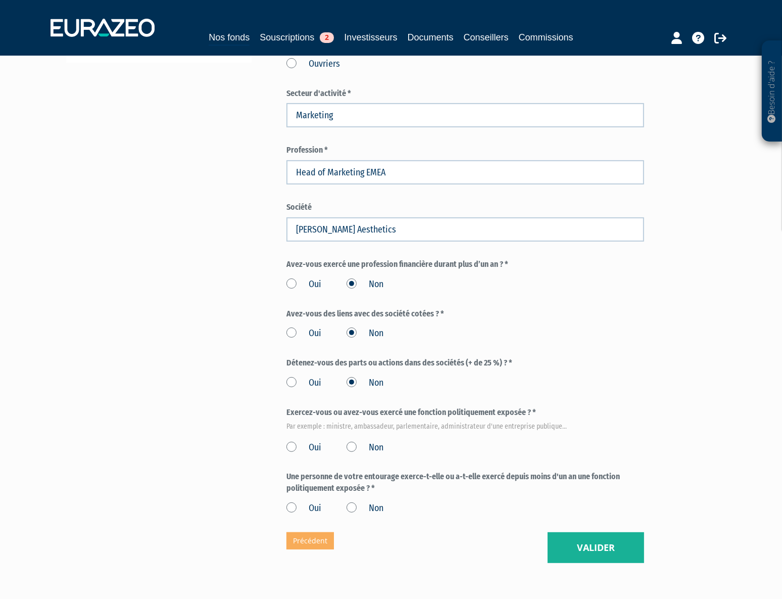
scroll to position [408, 0]
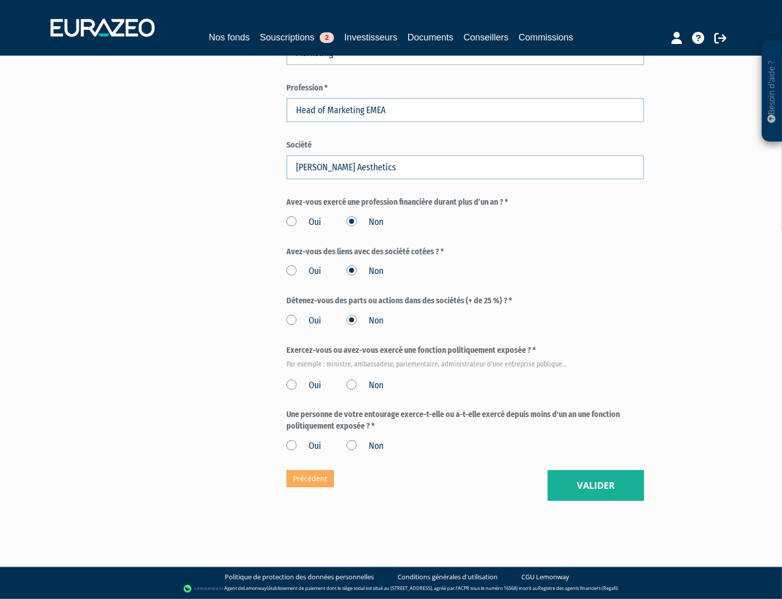
click at [352, 387] on label "Non" at bounding box center [365, 385] width 37 height 13
click at [0, 0] on input "Non" at bounding box center [0, 0] width 0 height 0
click at [355, 444] on label "Non" at bounding box center [365, 446] width 37 height 13
click at [0, 0] on input "Non" at bounding box center [0, 0] width 0 height 0
click at [619, 488] on button "Valider" at bounding box center [596, 485] width 97 height 31
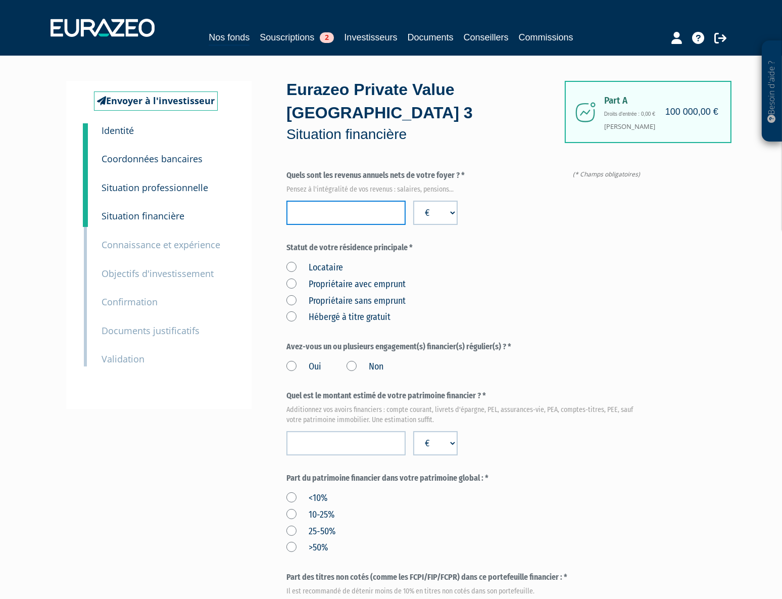
click at [353, 220] on input "number" at bounding box center [345, 213] width 119 height 24
click at [331, 286] on label "Propriétaire avec emprunt" at bounding box center [345, 284] width 119 height 13
click at [0, 0] on emprunt "Propriétaire avec emprunt" at bounding box center [0, 0] width 0 height 0
click at [292, 364] on label "Oui" at bounding box center [303, 366] width 35 height 13
click at [0, 0] on input "Oui" at bounding box center [0, 0] width 0 height 0
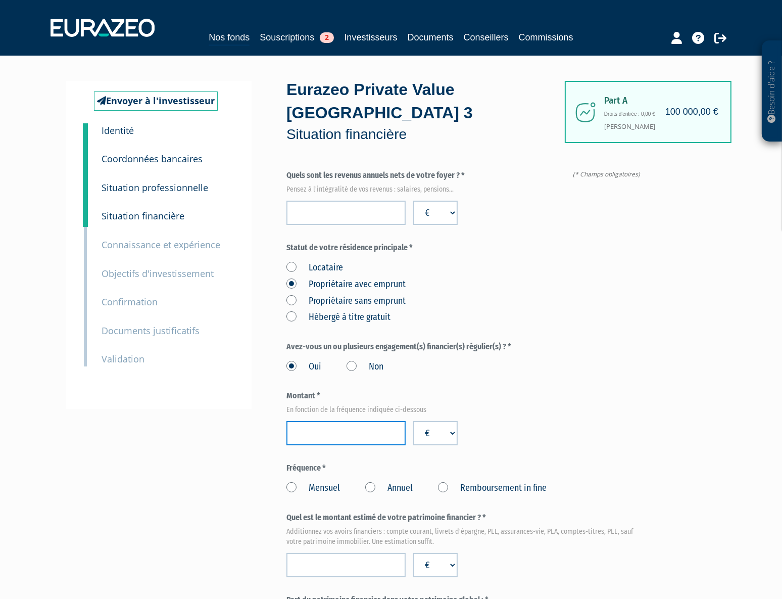
click at [369, 435] on input "number" at bounding box center [345, 433] width 119 height 24
click at [312, 490] on label "Mensuel" at bounding box center [313, 488] width 54 height 13
click at [0, 0] on input "Mensuel" at bounding box center [0, 0] width 0 height 0
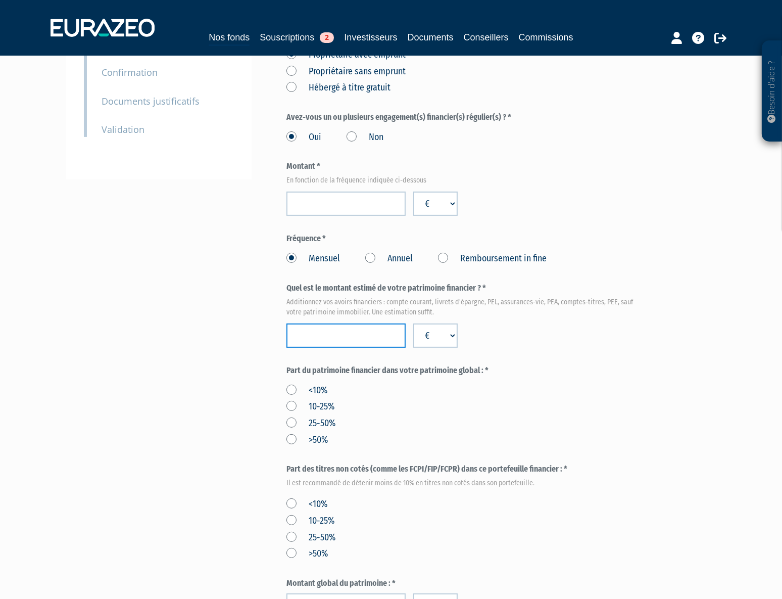
click at [351, 341] on input "number" at bounding box center [345, 335] width 119 height 24
click at [351, 329] on input "number" at bounding box center [345, 335] width 119 height 24
click at [311, 337] on input "911000" at bounding box center [345, 335] width 119 height 24
type input "911500"
click at [435, 378] on div "Part du patrimoine financier dans votre patrimoine global : * <10% 10-25% 25-50…" at bounding box center [465, 406] width 358 height 82
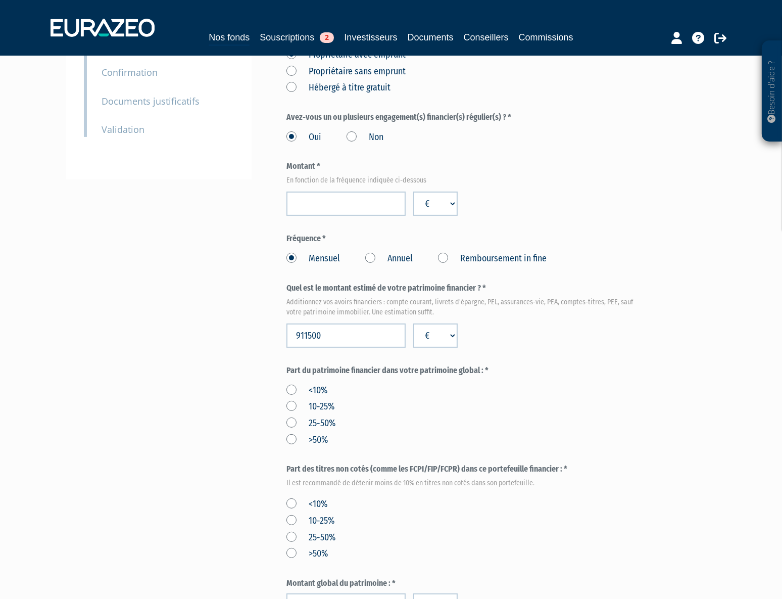
click at [311, 441] on label ">50%" at bounding box center [306, 440] width 41 height 13
click at [0, 0] on input ">50%" at bounding box center [0, 0] width 0 height 0
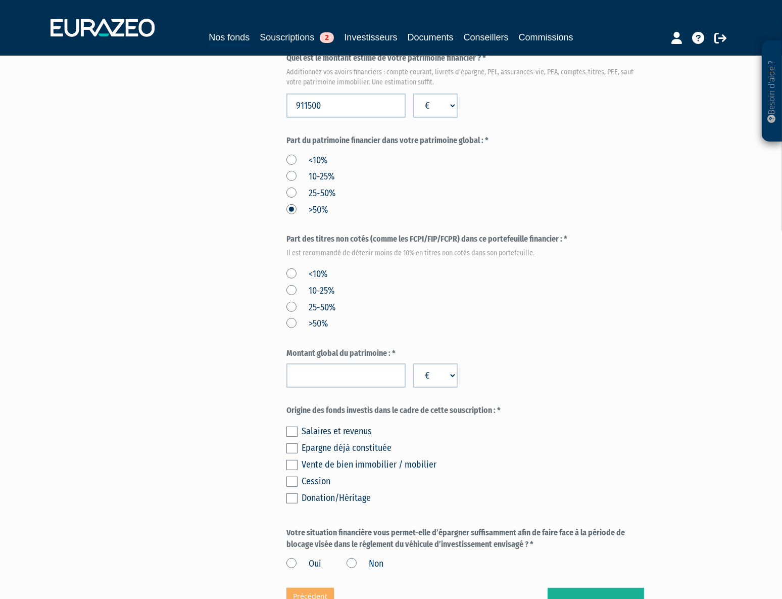
click at [291, 271] on label "<10%" at bounding box center [306, 274] width 41 height 13
click at [0, 0] on input "<10%" at bounding box center [0, 0] width 0 height 0
click at [345, 381] on input "number" at bounding box center [345, 375] width 119 height 24
type input "2712000"
click at [397, 409] on label "Origine des fonds investis dans le cadre de cette souscription : *" at bounding box center [465, 411] width 358 height 12
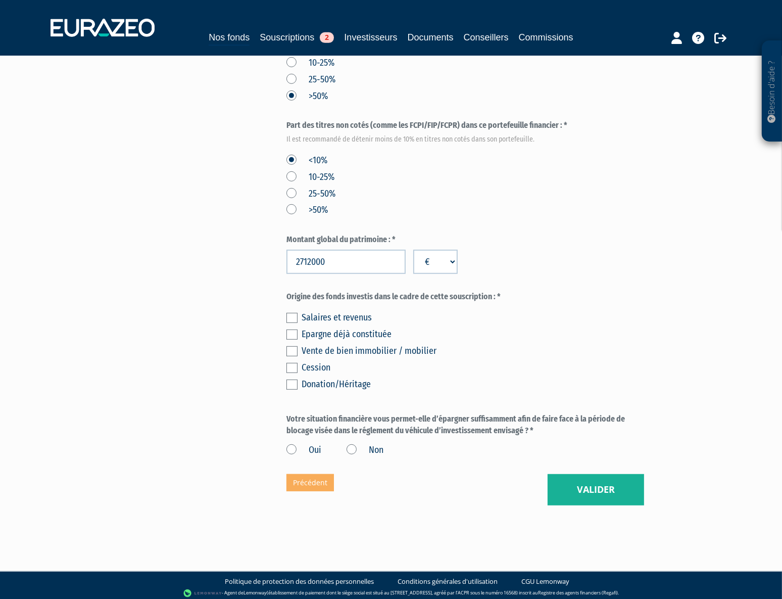
scroll to position [577, 0]
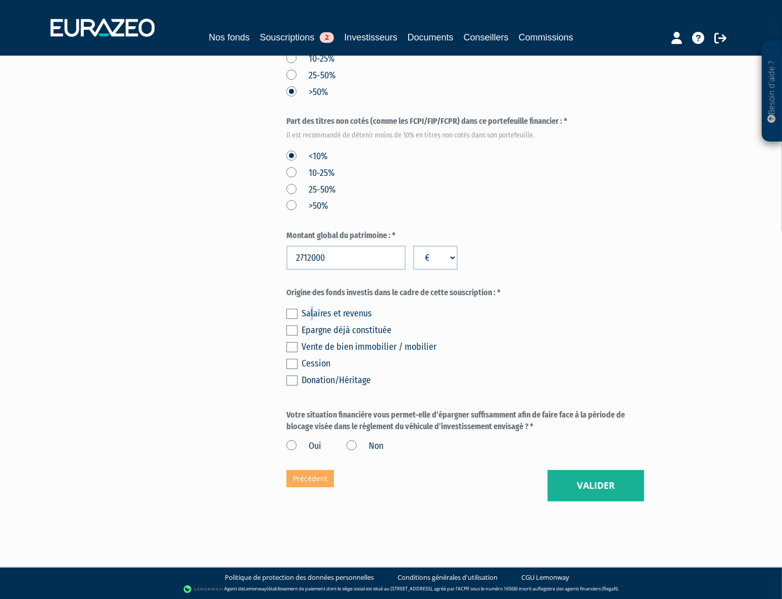
click at [310, 312] on div "Salaires et revenus" at bounding box center [473, 313] width 343 height 14
click at [294, 311] on label at bounding box center [291, 314] width 11 height 10
click at [0, 0] on input "checkbox" at bounding box center [0, 0] width 0 height 0
click at [293, 328] on label at bounding box center [291, 330] width 11 height 10
click at [0, 0] on input "checkbox" at bounding box center [0, 0] width 0 height 0
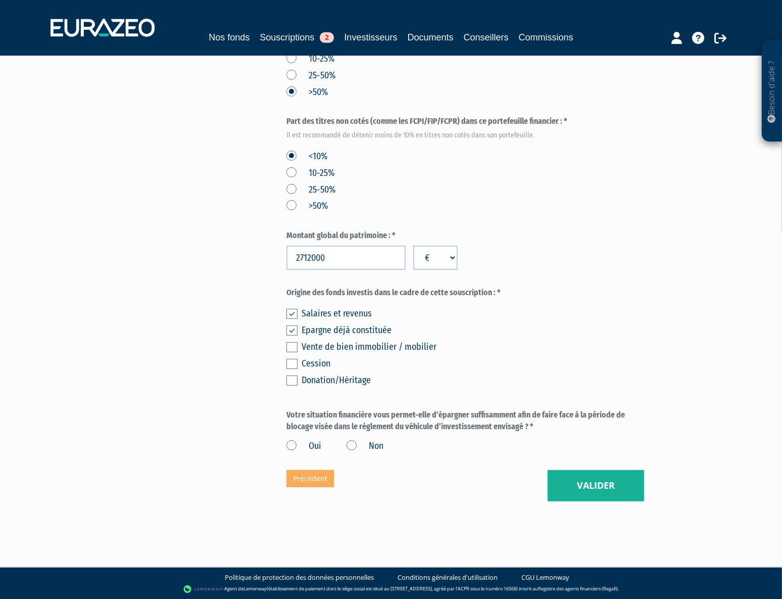
click at [448, 387] on div "Salaires et revenus Epargne déjà constituée Vente de bien immobilier / mobilier…" at bounding box center [465, 345] width 358 height 83
click at [353, 448] on label "Non" at bounding box center [365, 446] width 37 height 13
click at [0, 0] on input "Non" at bounding box center [0, 0] width 0 height 0
click at [271, 446] on div "Envoyer à l'investisseur 1 Identité 2 Coordonnées bancaires 3 Situation profess…" at bounding box center [391, 2] width 635 height 997
click at [289, 444] on label "Oui" at bounding box center [303, 446] width 35 height 13
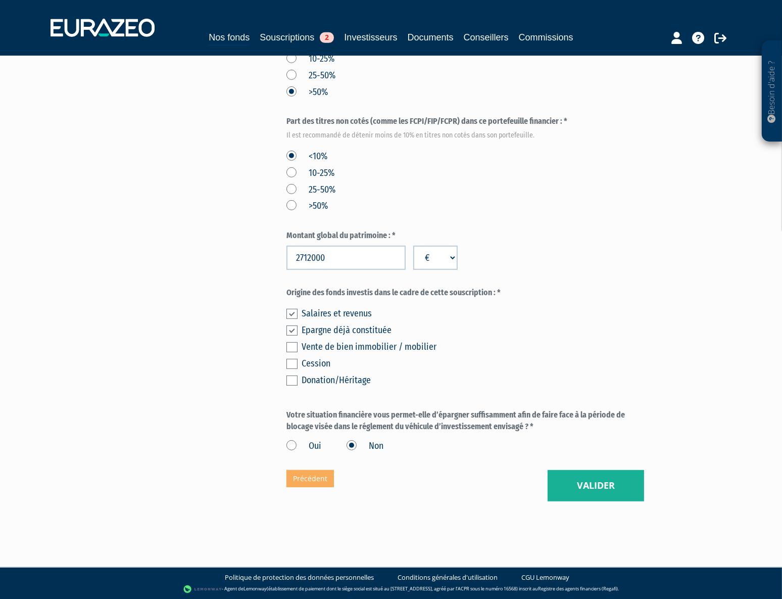
click at [0, 0] on input "Oui" at bounding box center [0, 0] width 0 height 0
click at [588, 482] on button "Valider" at bounding box center [596, 485] width 97 height 31
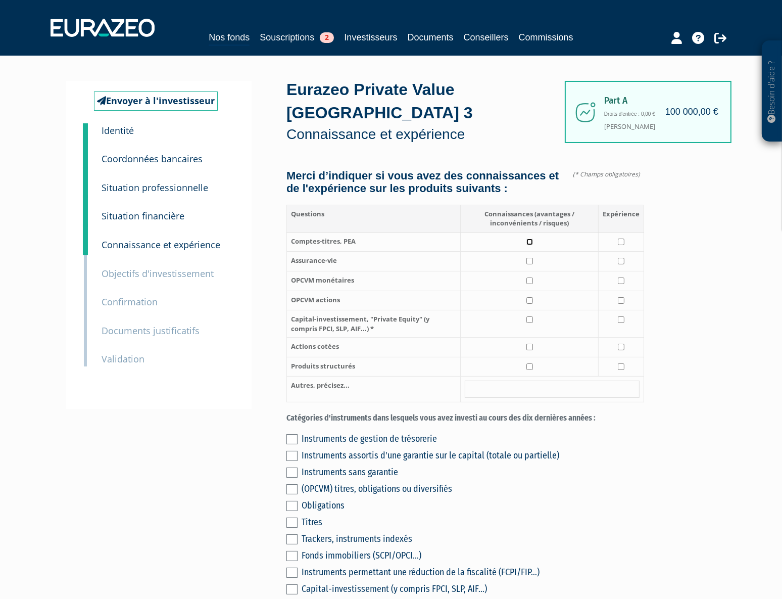
drag, startPoint x: 531, startPoint y: 255, endPoint x: 534, endPoint y: 268, distance: 13.1
click at [531, 245] on input "checkbox" at bounding box center [530, 241] width 7 height 7
checkbox input "true"
click at [534, 271] on td at bounding box center [530, 262] width 138 height 20
checkbox input "true"
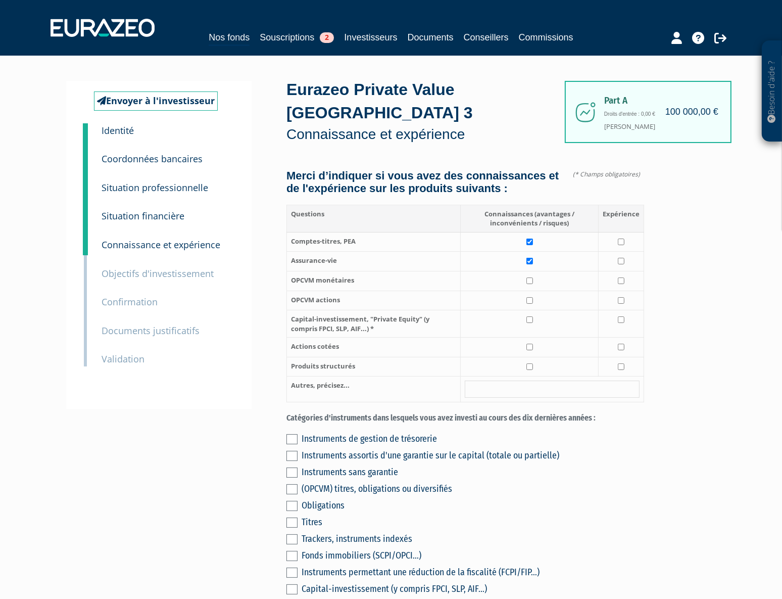
click at [528, 291] on td at bounding box center [530, 281] width 138 height 20
checkbox input "true"
click at [532, 310] on td at bounding box center [530, 301] width 138 height 20
checkbox input "true"
click at [534, 325] on td at bounding box center [530, 323] width 138 height 27
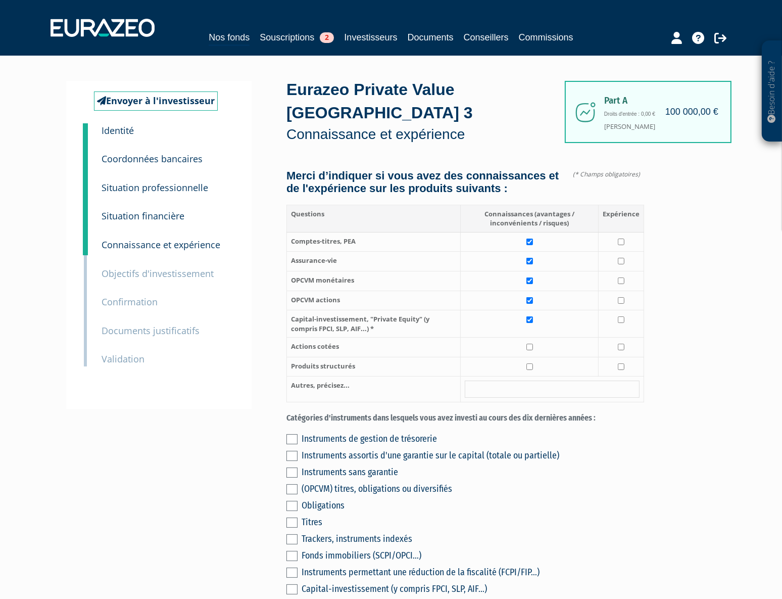
checkbox input "true"
click at [535, 354] on td at bounding box center [530, 348] width 138 height 20
checkbox input "true"
click at [532, 370] on input "checkbox" at bounding box center [530, 366] width 7 height 7
checkbox input "true"
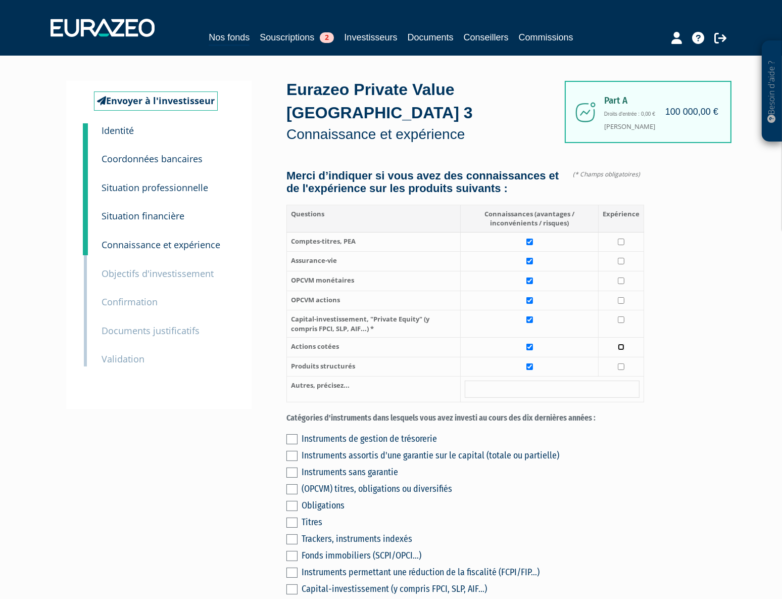
click at [623, 350] on input "checkbox" at bounding box center [621, 347] width 7 height 7
checkbox input "true"
click at [624, 325] on td at bounding box center [621, 323] width 45 height 27
checkbox input "true"
click at [623, 304] on input "checkbox" at bounding box center [621, 300] width 7 height 7
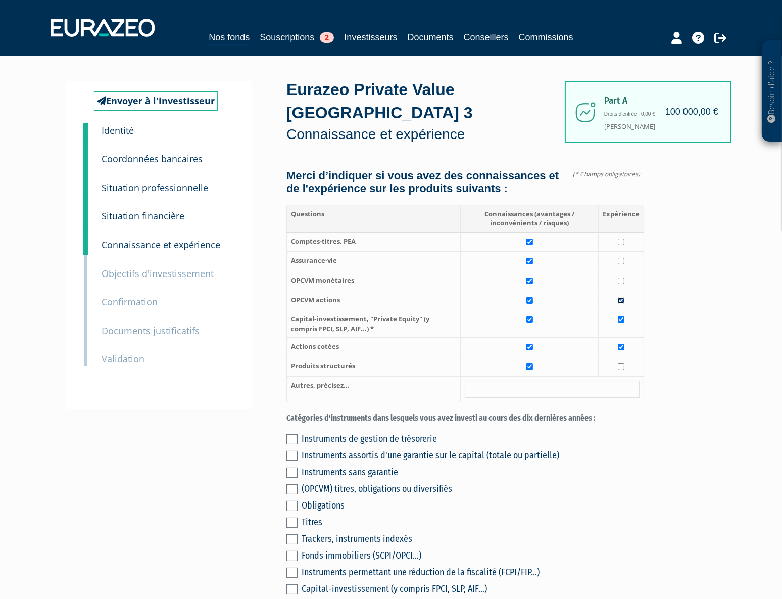
checkbox input "true"
click at [621, 284] on input "checkbox" at bounding box center [621, 280] width 7 height 7
checkbox input "true"
click at [621, 264] on input "checkbox" at bounding box center [621, 261] width 7 height 7
checkbox input "true"
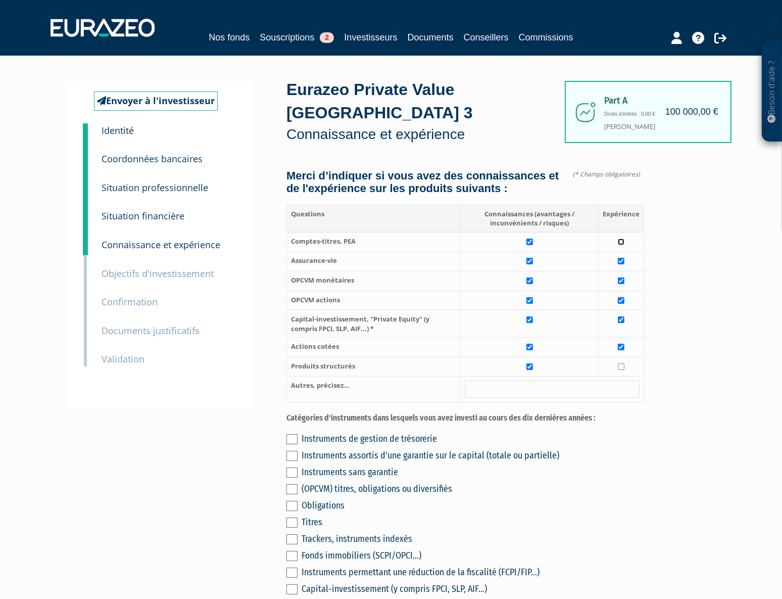
click at [625, 245] on input "checkbox" at bounding box center [621, 241] width 7 height 7
checkbox input "true"
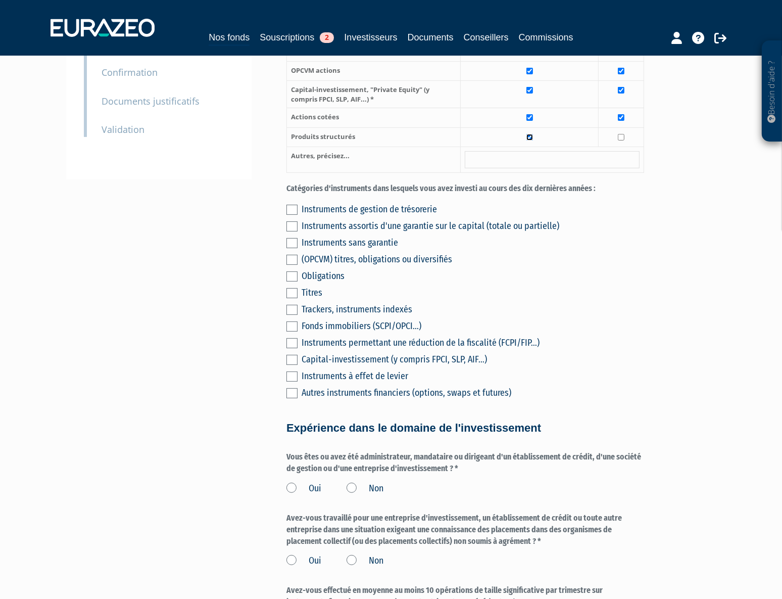
click at [531, 140] on input "checkbox" at bounding box center [530, 137] width 7 height 7
checkbox input "false"
click at [293, 215] on label at bounding box center [291, 210] width 11 height 10
click at [0, 0] on input "checkbox" at bounding box center [0, 0] width 0 height 0
click at [293, 231] on label at bounding box center [291, 226] width 11 height 10
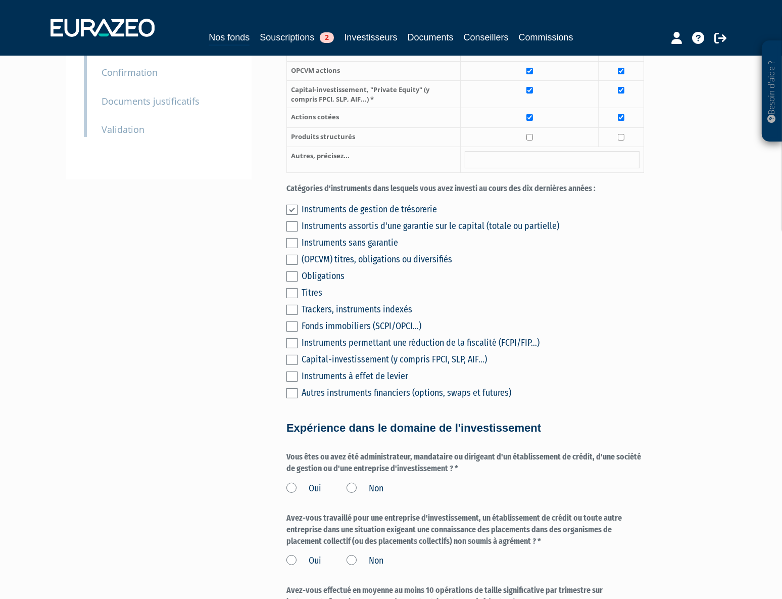
click at [0, 0] on input "checkbox" at bounding box center [0, 0] width 0 height 0
click at [294, 248] on label at bounding box center [291, 243] width 11 height 10
click at [0, 0] on input "checkbox" at bounding box center [0, 0] width 0 height 0
click at [293, 265] on label at bounding box center [291, 260] width 11 height 10
click at [0, 0] on input "checkbox" at bounding box center [0, 0] width 0 height 0
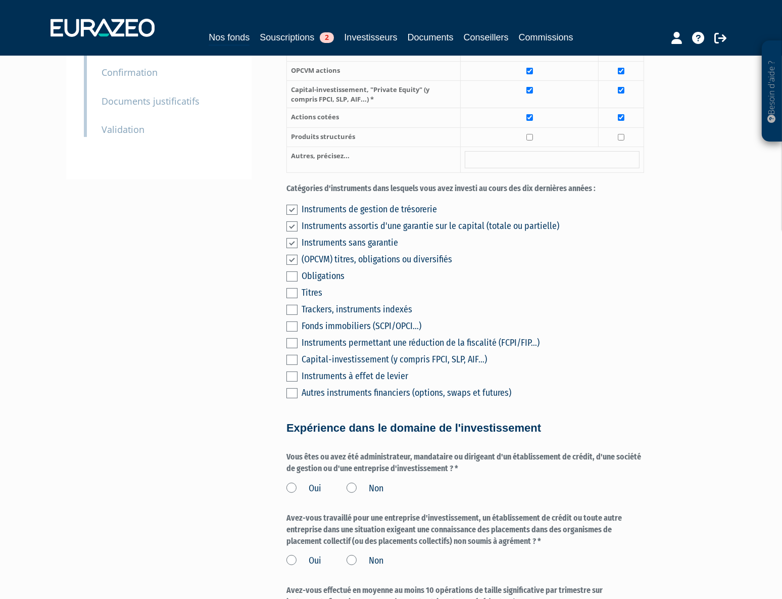
click at [294, 281] on label at bounding box center [291, 276] width 11 height 10
click at [0, 0] on input "checkbox" at bounding box center [0, 0] width 0 height 0
click at [294, 298] on label at bounding box center [291, 293] width 11 height 10
click at [0, 0] on input "checkbox" at bounding box center [0, 0] width 0 height 0
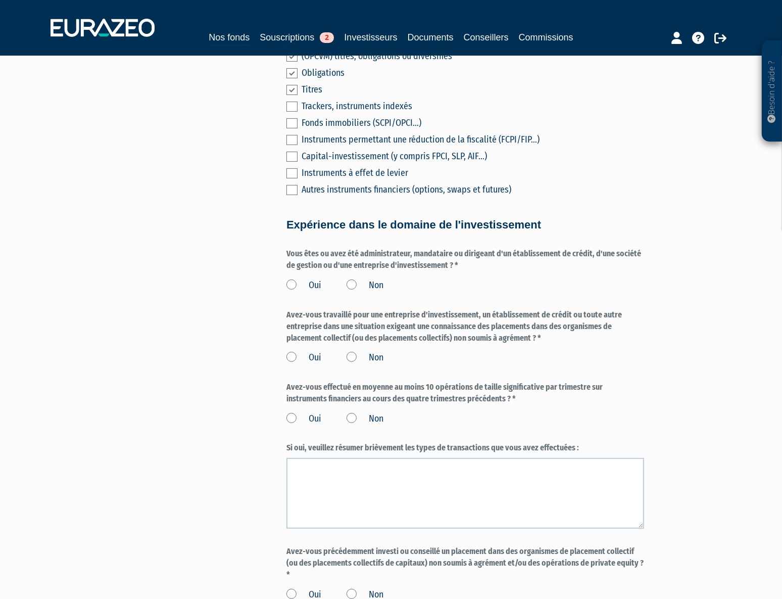
scroll to position [459, 0]
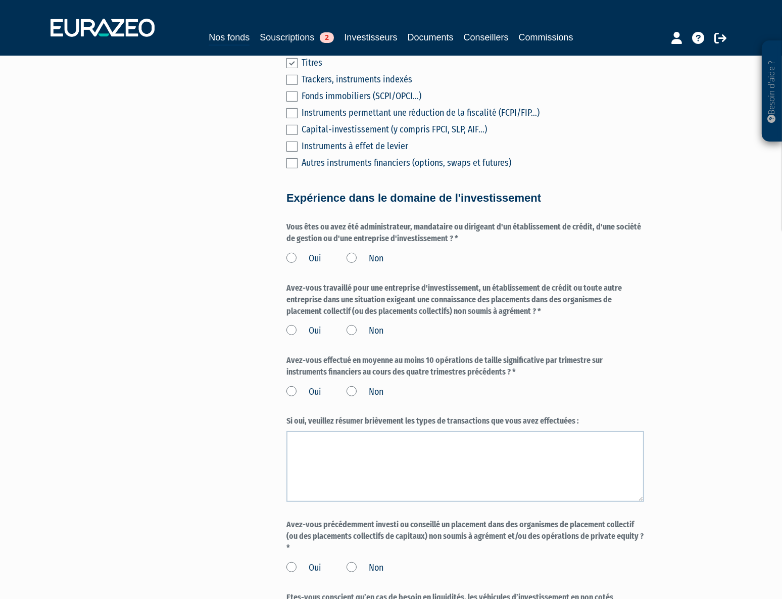
click at [366, 265] on label "Non" at bounding box center [365, 258] width 37 height 13
click at [0, 0] on input "Non" at bounding box center [0, 0] width 0 height 0
click at [354, 338] on label "Non" at bounding box center [365, 330] width 37 height 13
click at [0, 0] on input "Non" at bounding box center [0, 0] width 0 height 0
click at [354, 399] on label "Non" at bounding box center [365, 392] width 37 height 13
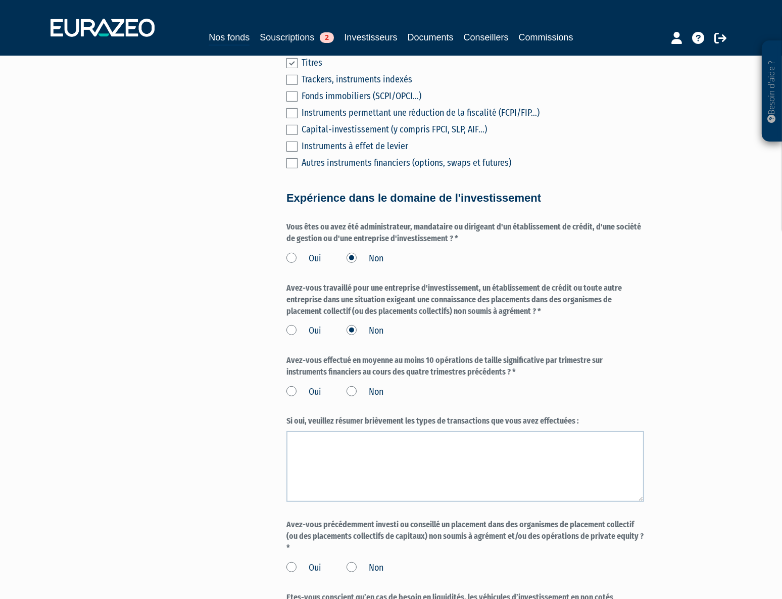
click at [0, 0] on input "Non" at bounding box center [0, 0] width 0 height 0
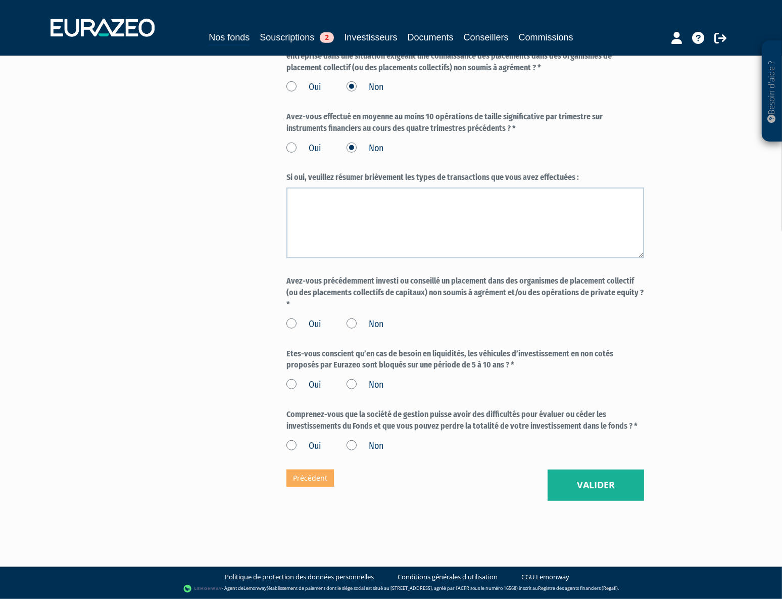
click at [373, 321] on label "Non" at bounding box center [365, 324] width 37 height 13
click at [0, 0] on input "Non" at bounding box center [0, 0] width 0 height 0
click at [307, 386] on label "Oui" at bounding box center [303, 384] width 35 height 13
click at [0, 0] on input "Oui" at bounding box center [0, 0] width 0 height 0
click at [310, 447] on label "Oui" at bounding box center [303, 446] width 35 height 13
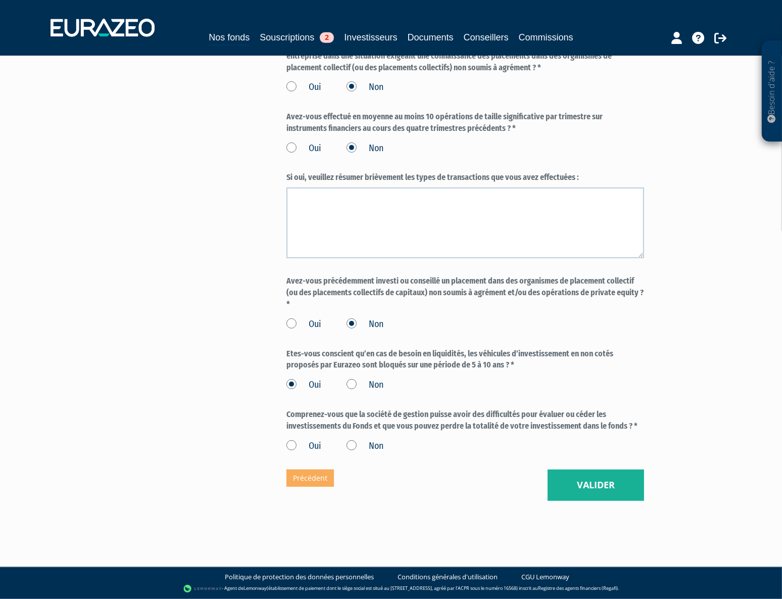
click at [0, 0] on input "Oui" at bounding box center [0, 0] width 0 height 0
click at [589, 485] on button "Valider" at bounding box center [596, 484] width 97 height 31
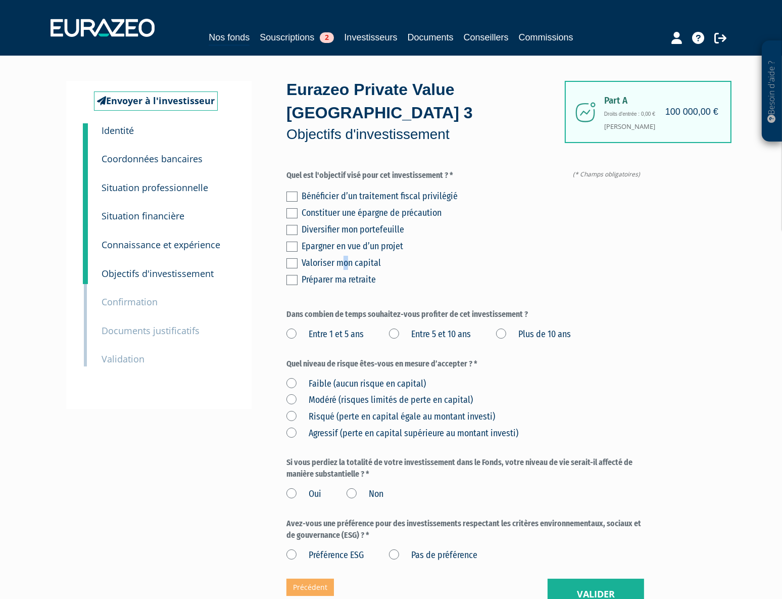
click at [346, 263] on div "Valoriser mon capital" at bounding box center [473, 263] width 343 height 14
click at [296, 258] on label at bounding box center [291, 263] width 11 height 10
click at [0, 0] on input "checkbox" at bounding box center [0, 0] width 0 height 0
click at [290, 226] on label at bounding box center [291, 230] width 11 height 10
click at [0, 0] on input "checkbox" at bounding box center [0, 0] width 0 height 0
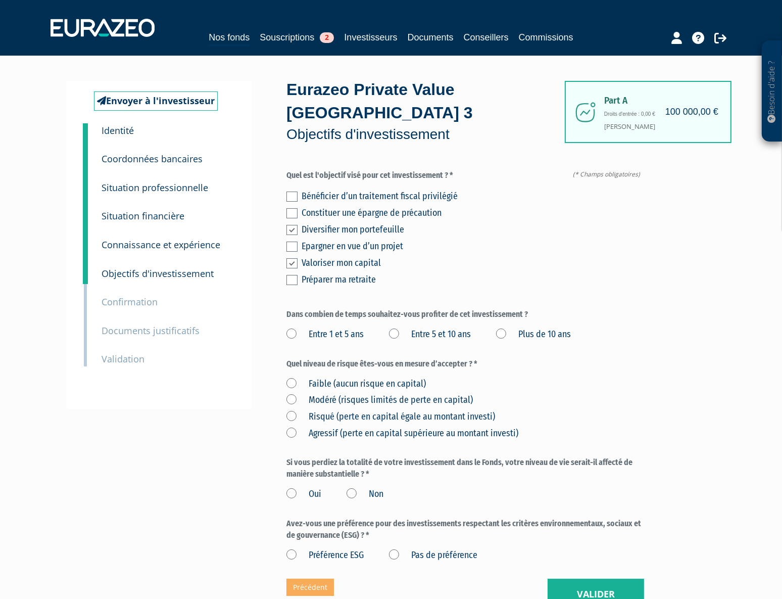
click at [425, 336] on label "Entre 5 et 10 ans" at bounding box center [430, 334] width 82 height 13
click at [0, 0] on ans "Entre 5 et 10 ans" at bounding box center [0, 0] width 0 height 0
click at [379, 416] on label "Risqué (perte en capital égale au montant investi)" at bounding box center [390, 416] width 209 height 13
click at [0, 0] on investi\) "Risqué (perte en capital égale au montant investi)" at bounding box center [0, 0] width 0 height 0
click at [355, 488] on label "Non" at bounding box center [365, 494] width 37 height 13
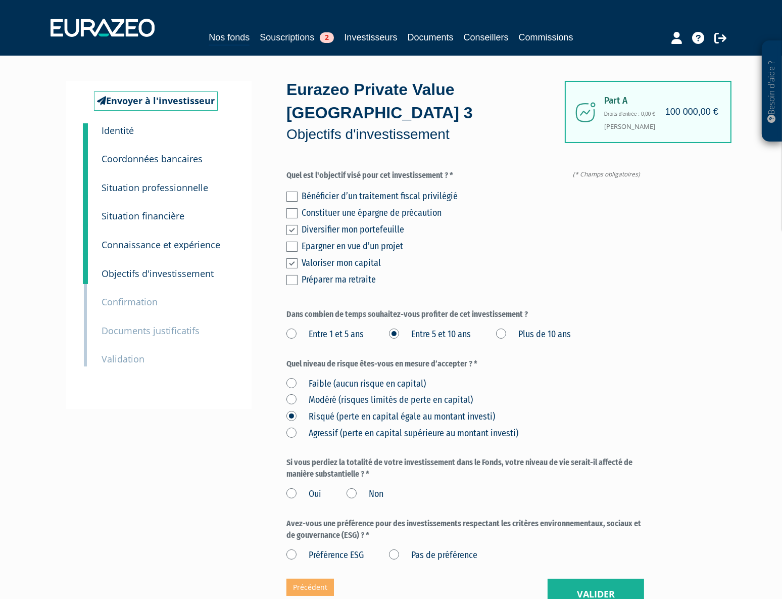
click at [0, 0] on input "Non" at bounding box center [0, 0] width 0 height 0
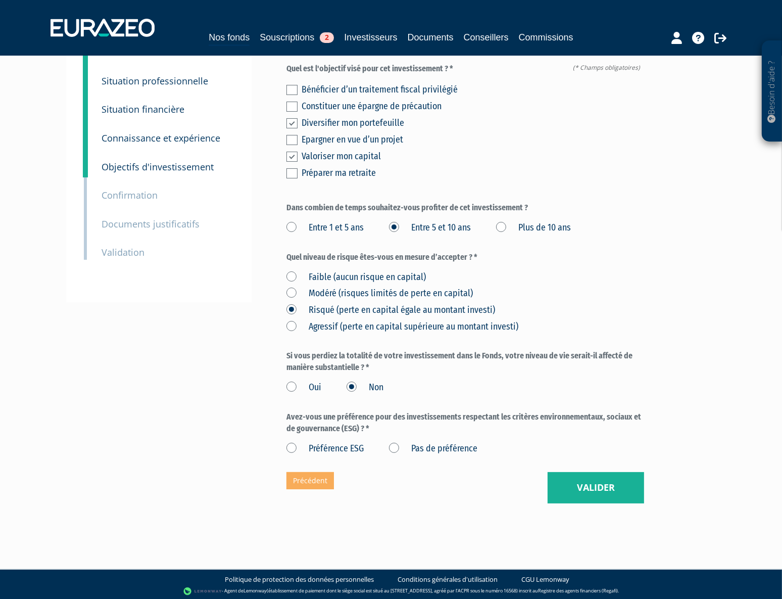
scroll to position [109, 0]
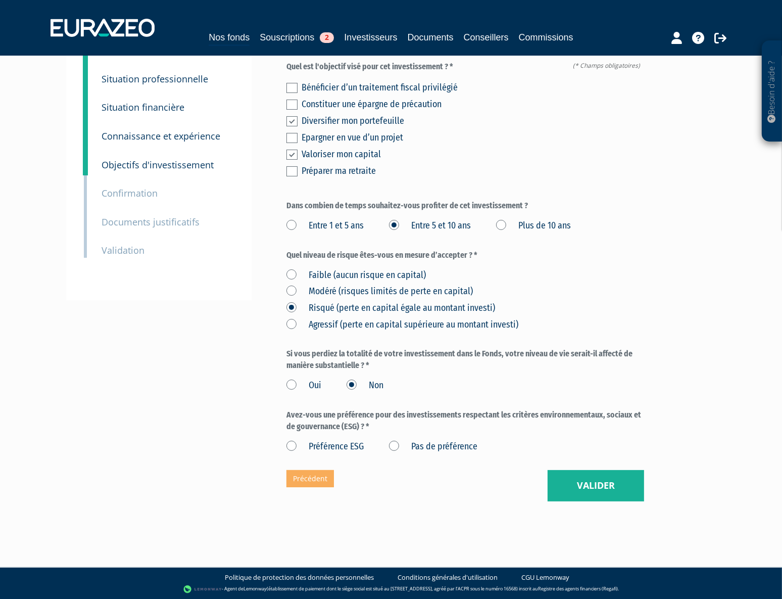
click at [391, 445] on label "Pas de préférence" at bounding box center [433, 446] width 88 height 13
click at [0, 0] on préférence "Pas de préférence" at bounding box center [0, 0] width 0 height 0
click at [615, 485] on button "Valider" at bounding box center [596, 485] width 97 height 31
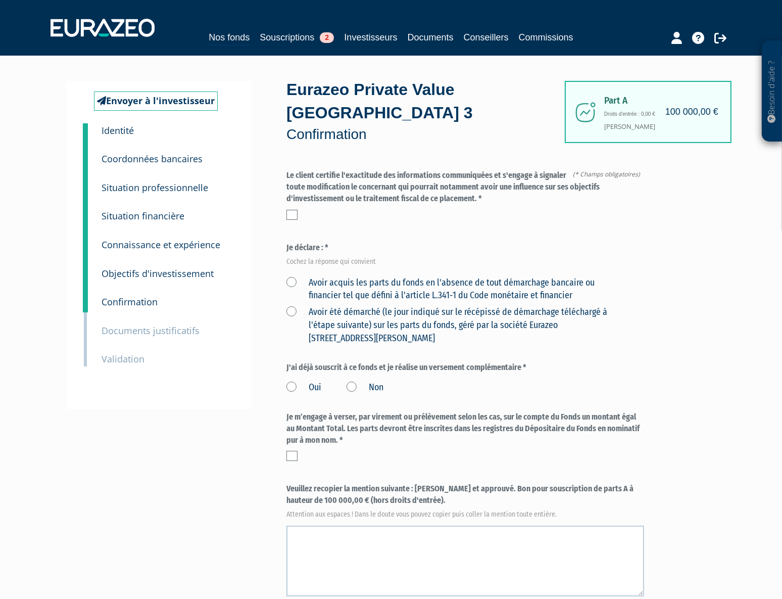
click at [286, 212] on label at bounding box center [291, 215] width 11 height 10
click at [0, 0] on input "checkbox" at bounding box center [0, 0] width 0 height 0
click at [293, 283] on label "Avoir acquis les parts du fonds en l'absence de tout démarchage bancaire ou fin…" at bounding box center [453, 289] width 334 height 26
click at [0, 0] on financier "Avoir acquis les parts du fonds en l'absence de tout démarchage bancaire ou fin…" at bounding box center [0, 0] width 0 height 0
click at [346, 386] on div "Oui Non" at bounding box center [465, 385] width 358 height 17
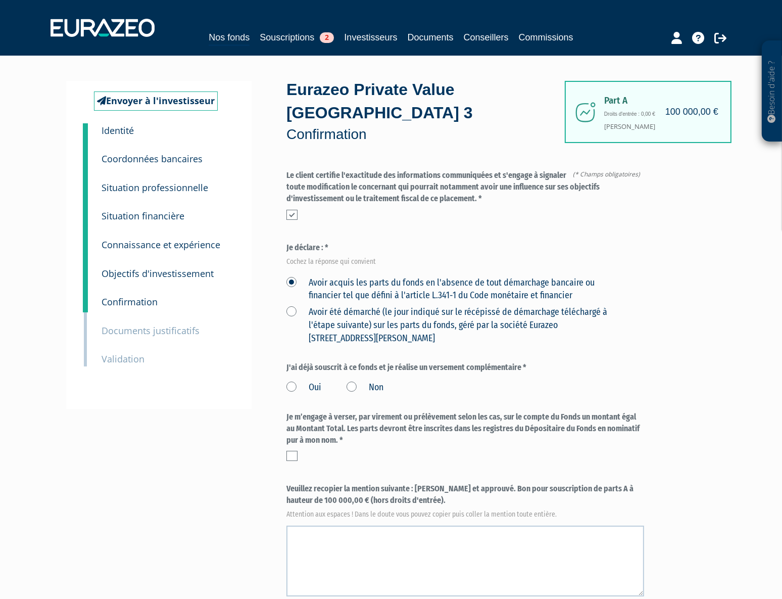
click at [300, 384] on label "Oui" at bounding box center [303, 387] width 35 height 13
click at [0, 0] on input "Oui" at bounding box center [0, 0] width 0 height 0
click at [355, 384] on label "Non" at bounding box center [365, 387] width 37 height 13
click at [0, 0] on input "Non" at bounding box center [0, 0] width 0 height 0
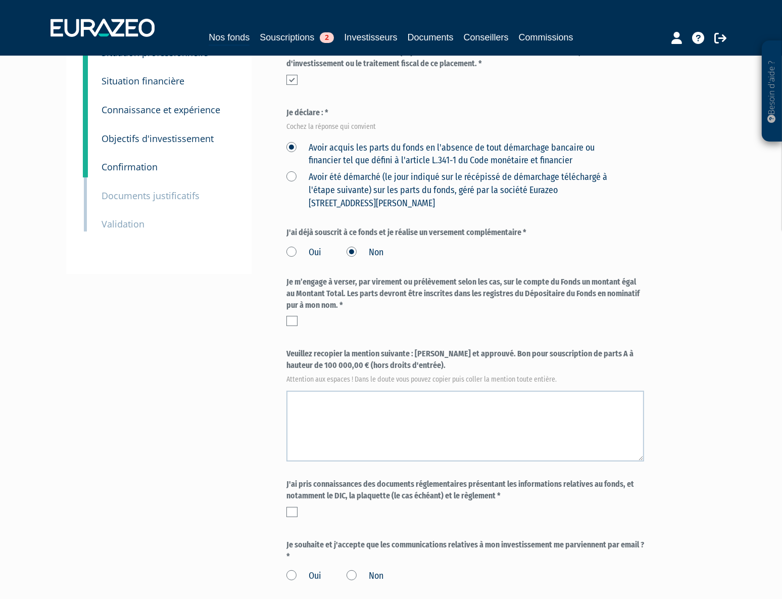
scroll to position [229, 0]
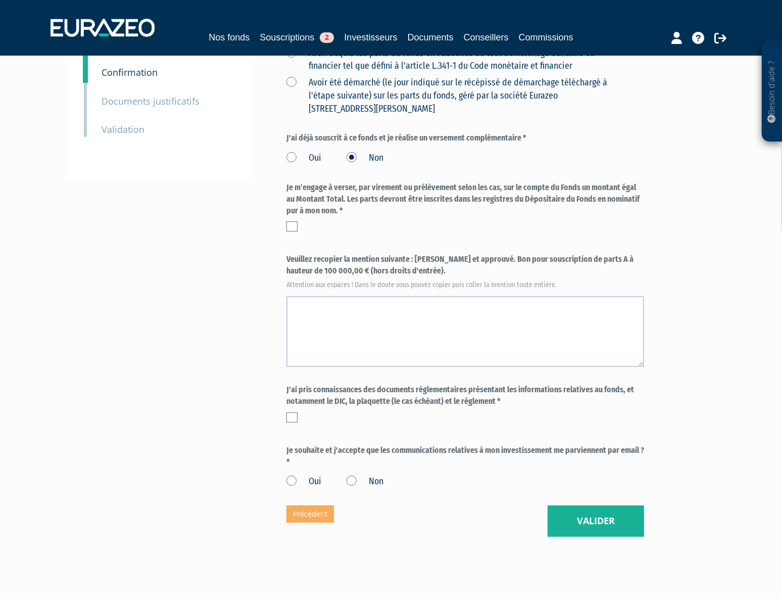
click at [293, 222] on label at bounding box center [291, 226] width 11 height 10
click at [0, 0] on input "checkbox" at bounding box center [0, 0] width 0 height 0
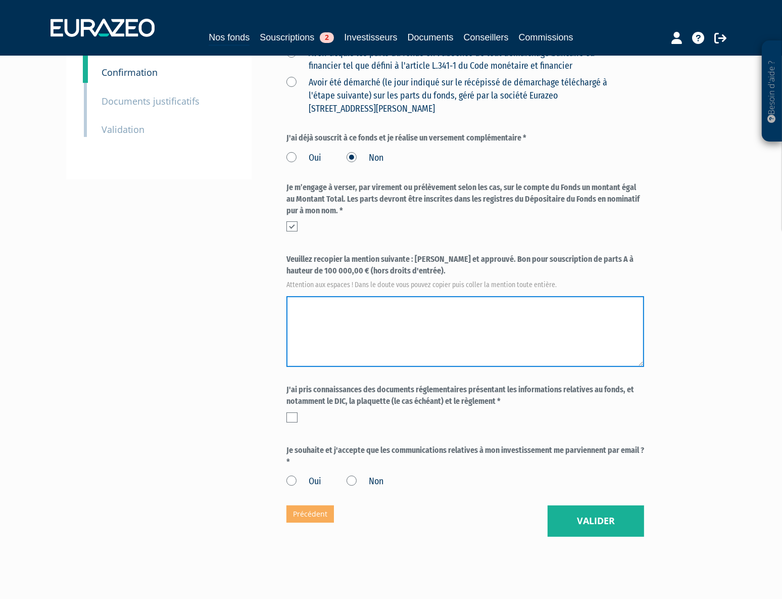
click at [381, 333] on textarea at bounding box center [465, 331] width 358 height 71
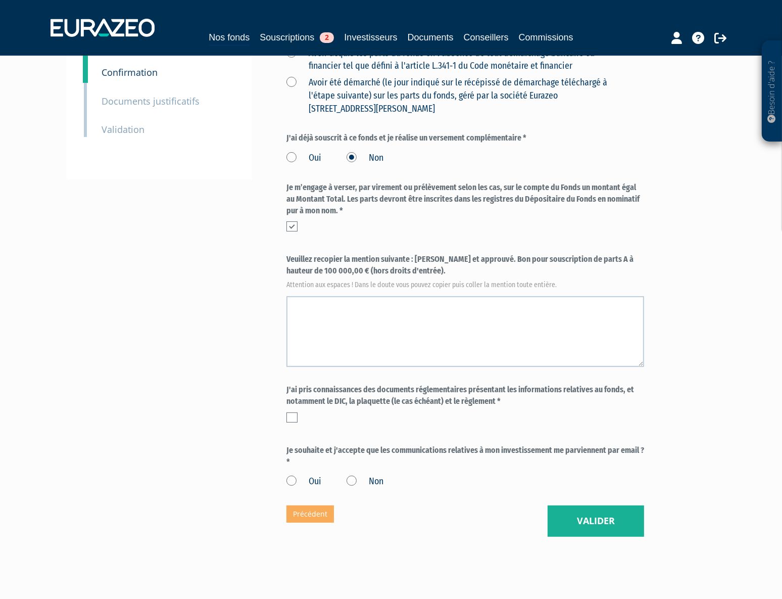
drag, startPoint x: 416, startPoint y: 261, endPoint x: 409, endPoint y: 269, distance: 11.1
click at [409, 269] on label "Veuillez recopier la mention suivante : Lu et approuvé. Bon pour souscription d…" at bounding box center [465, 270] width 358 height 33
copy label "Lu et approuvé. Bon pour souscription de parts A à hauteur de 100 000,00 € (hor…"
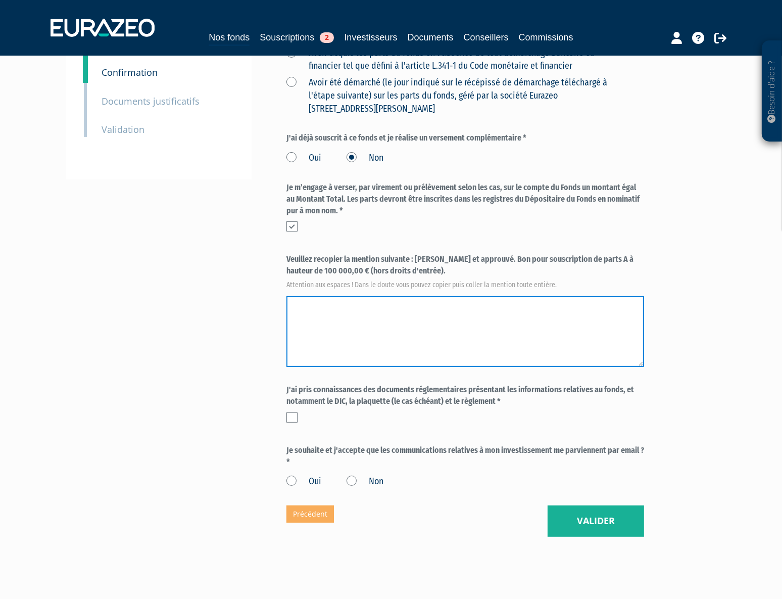
click at [384, 306] on textarea at bounding box center [465, 331] width 358 height 71
paste textarea "Lu et approuvé. Bon pour souscription de parts A à hauteur de 100 000,00 € (hor…"
type textarea "Lu et approuvé. Bon pour souscription de parts A à hauteur de 100 000,00 € (hor…"
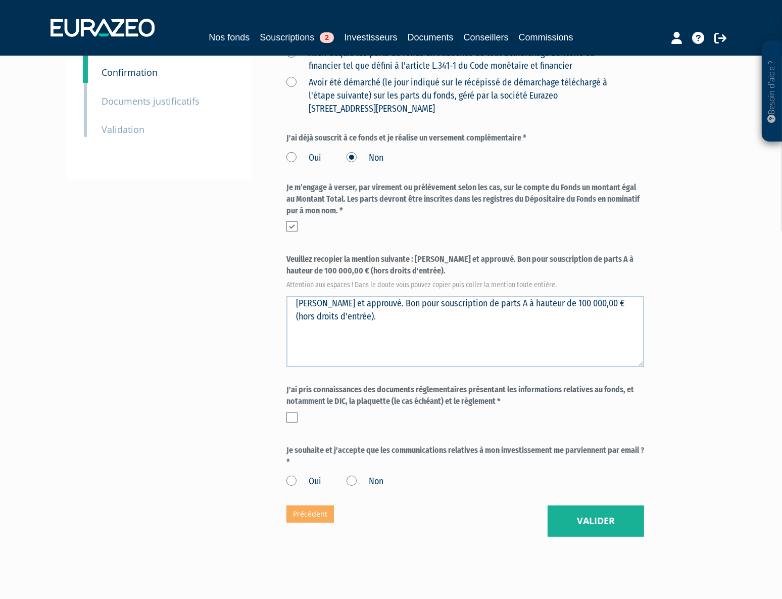
click at [299, 419] on div at bounding box center [465, 417] width 358 height 10
click at [290, 419] on label at bounding box center [291, 417] width 11 height 10
click at [0, 0] on input "checkbox" at bounding box center [0, 0] width 0 height 0
click at [360, 480] on label "Non" at bounding box center [365, 481] width 37 height 13
click at [0, 0] on input "Non" at bounding box center [0, 0] width 0 height 0
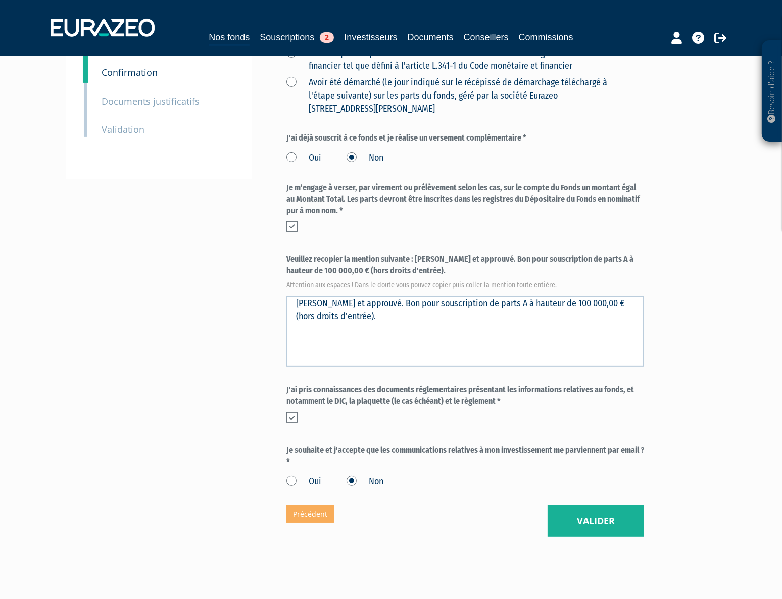
click at [292, 483] on label "Oui" at bounding box center [303, 481] width 35 height 13
click at [0, 0] on input "Oui" at bounding box center [0, 0] width 0 height 0
click at [601, 524] on button "Valider" at bounding box center [596, 520] width 97 height 31
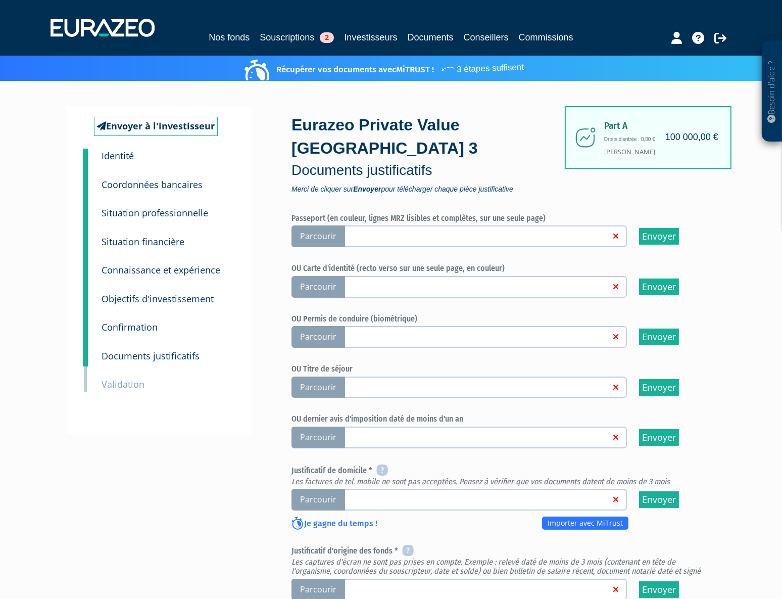
click at [307, 231] on span "Parcourir" at bounding box center [319, 236] width 54 height 22
click at [0, 0] on input "Parcourir" at bounding box center [0, 0] width 0 height 0
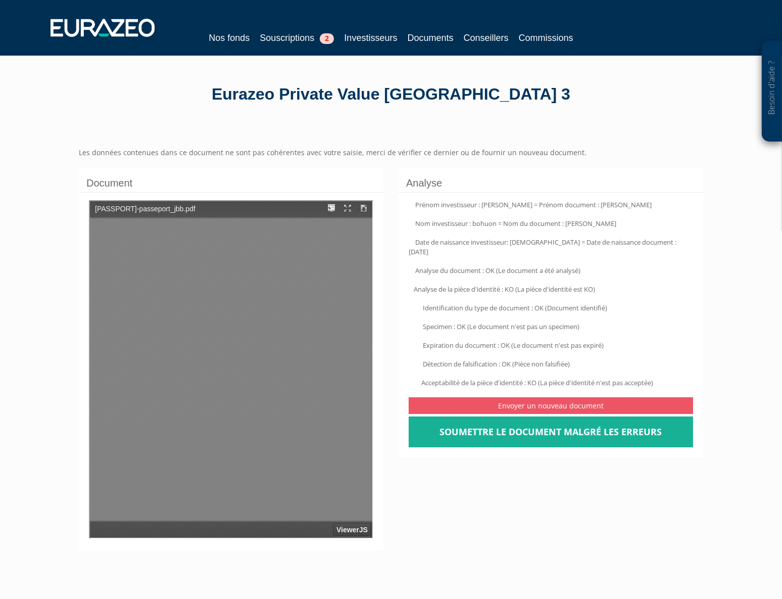
type input "1"
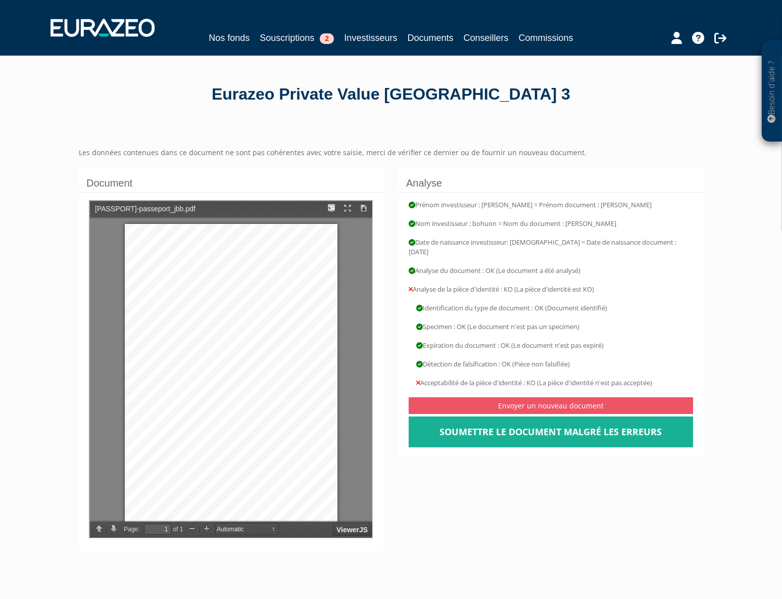
scroll to position [6, 0]
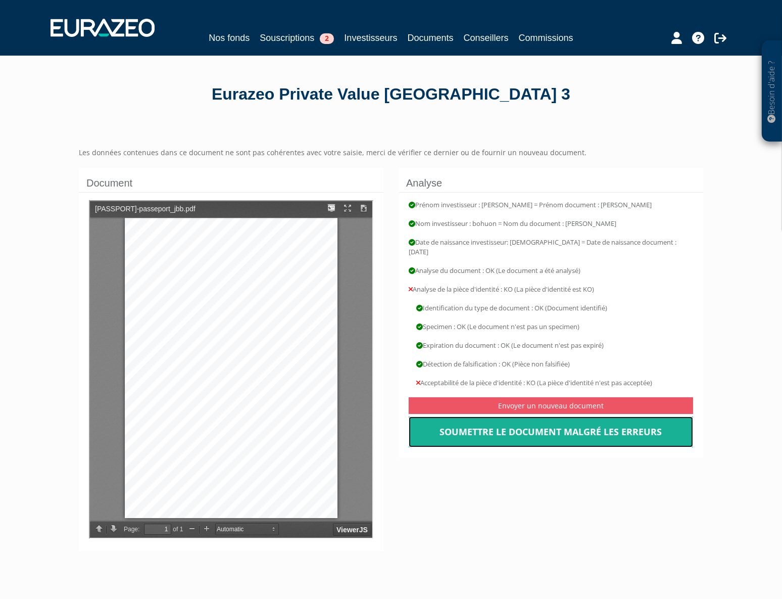
click at [549, 426] on link "Soumettre le document malgré les erreurs" at bounding box center [551, 431] width 284 height 31
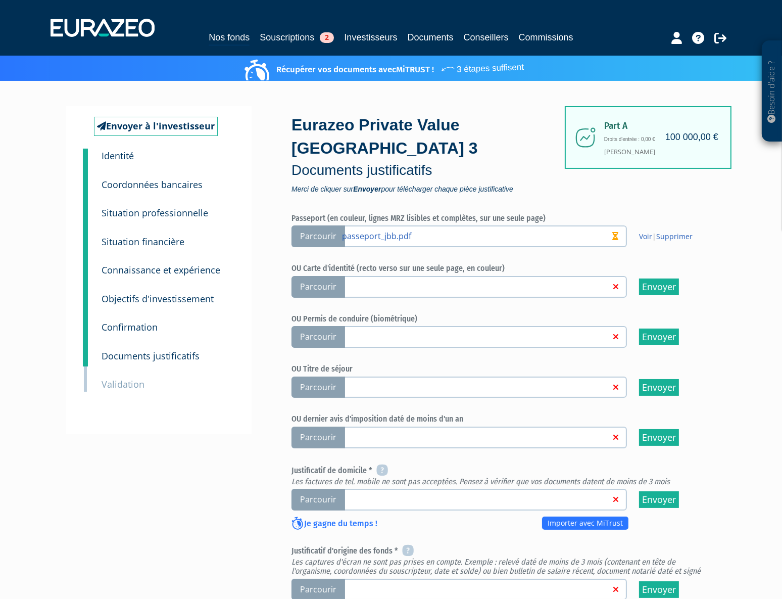
scroll to position [229, 0]
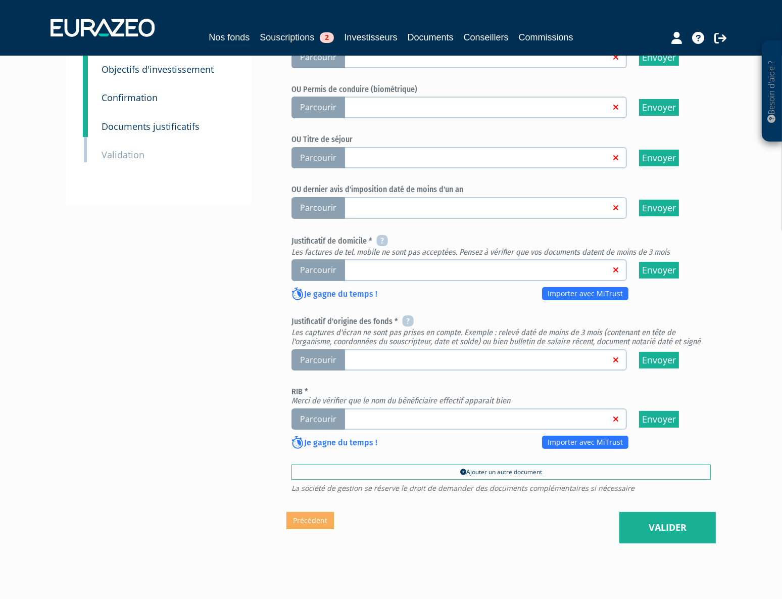
click at [327, 272] on span "Parcourir" at bounding box center [319, 270] width 54 height 22
click at [0, 0] on input "Parcourir" at bounding box center [0, 0] width 0 height 0
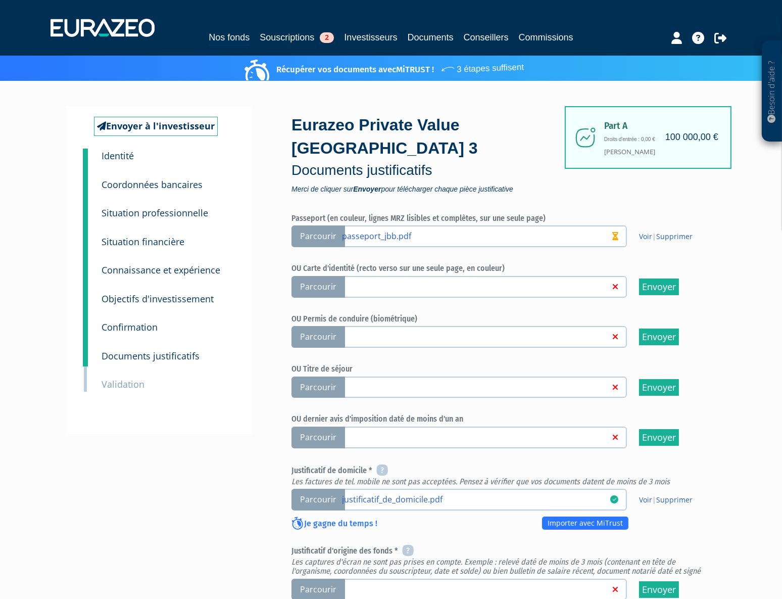
scroll to position [229, 0]
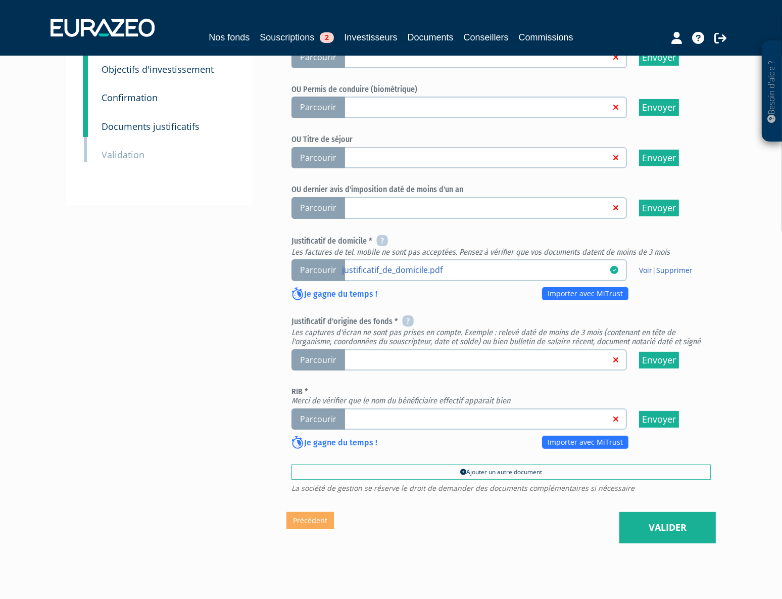
click at [318, 357] on span "Parcourir" at bounding box center [319, 360] width 54 height 22
click at [0, 0] on input "Parcourir" at bounding box center [0, 0] width 0 height 0
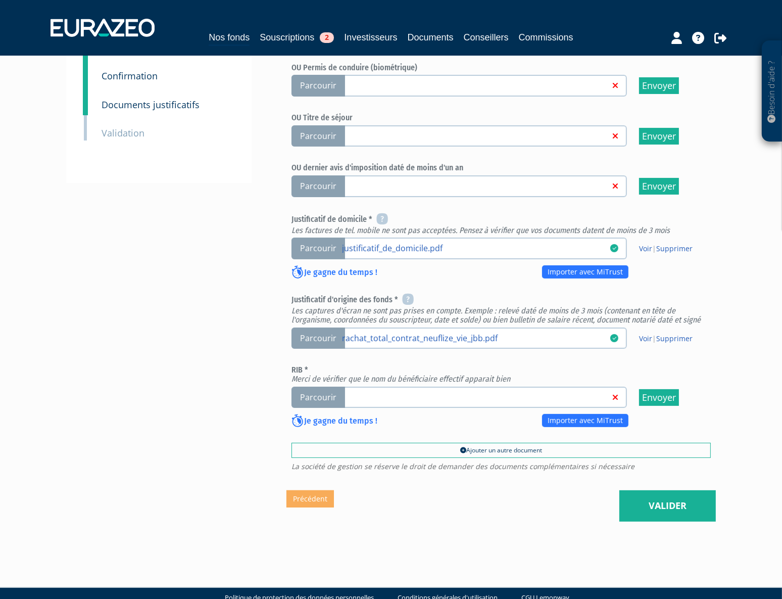
scroll to position [270, 0]
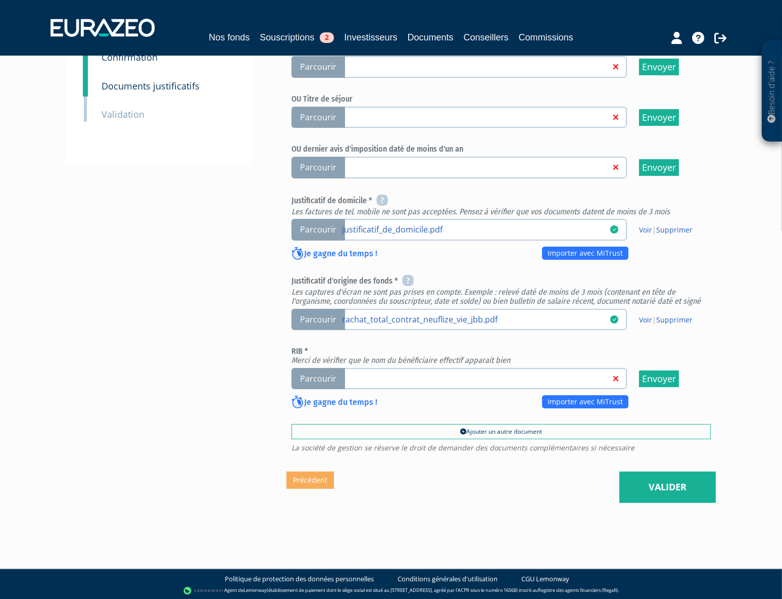
click at [332, 379] on span "Parcourir" at bounding box center [319, 379] width 54 height 22
click at [0, 0] on input "Parcourir" at bounding box center [0, 0] width 0 height 0
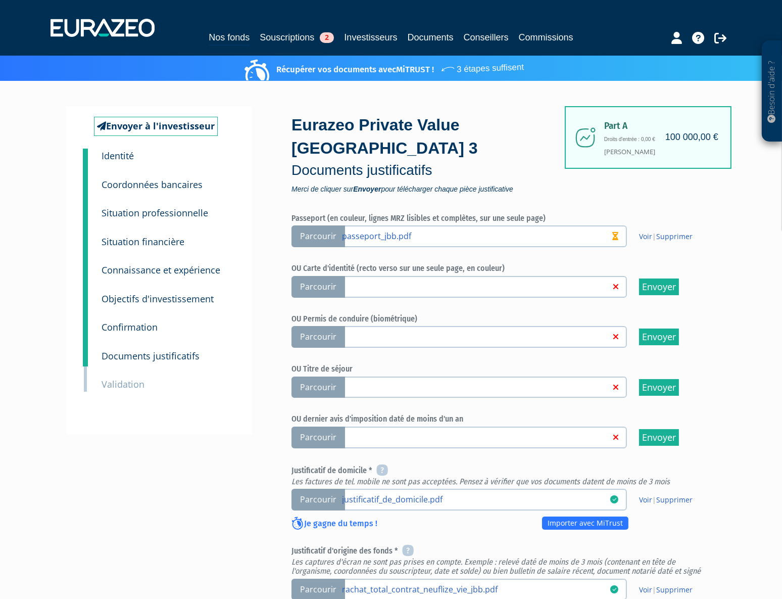
click at [138, 328] on small "Confirmation" at bounding box center [130, 327] width 56 height 12
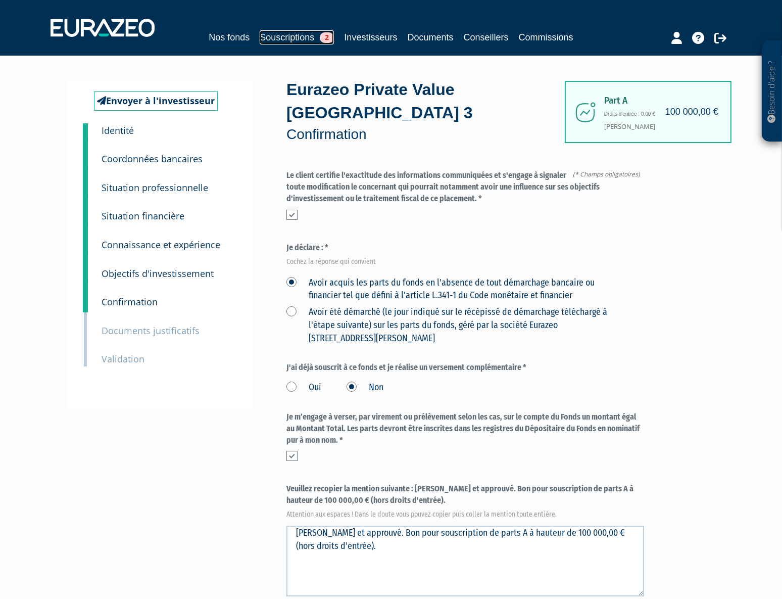
click at [292, 35] on link "Souscriptions 2" at bounding box center [297, 37] width 74 height 14
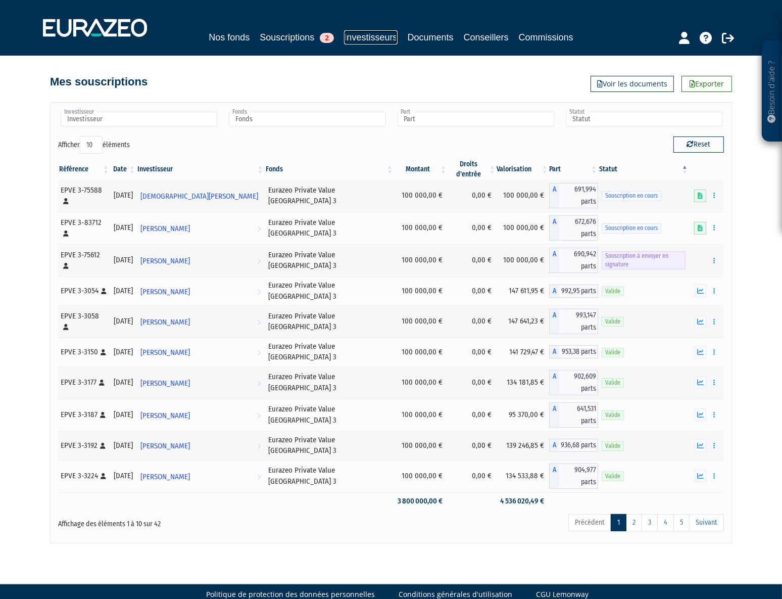
click at [364, 33] on link "Investisseurs" at bounding box center [370, 37] width 53 height 14
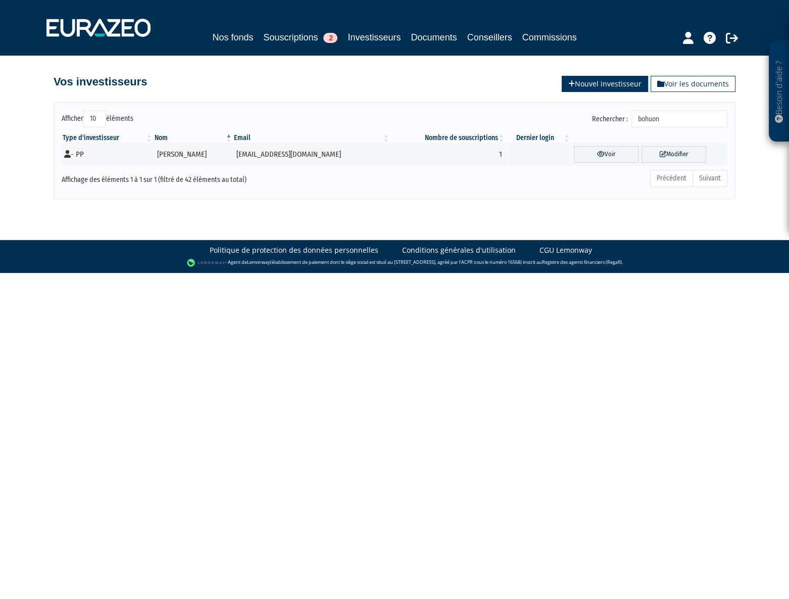
click at [628, 84] on link "Nouvel investisseur" at bounding box center [605, 84] width 86 height 16
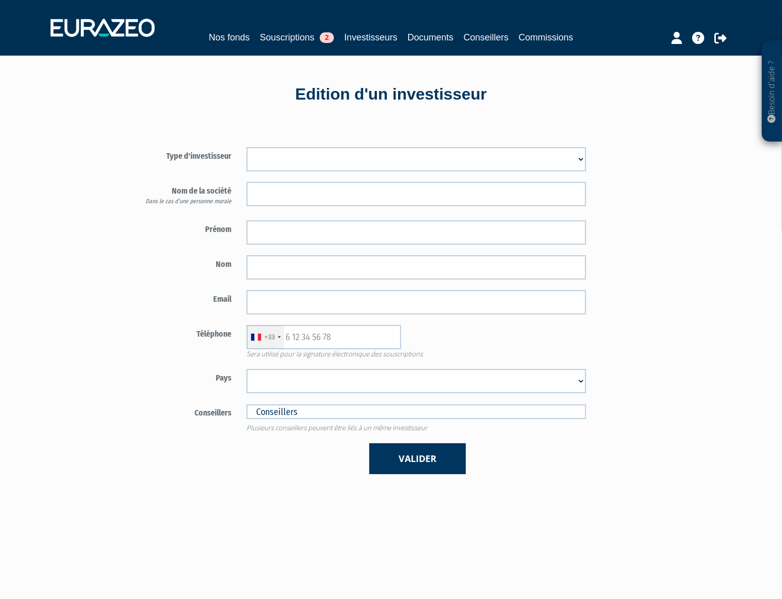
click at [449, 151] on select "Mr Mme Société" at bounding box center [417, 159] width 340 height 24
select select "3"
click at [247, 147] on select "Mr Mme Société" at bounding box center [417, 159] width 340 height 24
click at [404, 202] on input "text" at bounding box center [417, 194] width 340 height 24
type input "Margaux"
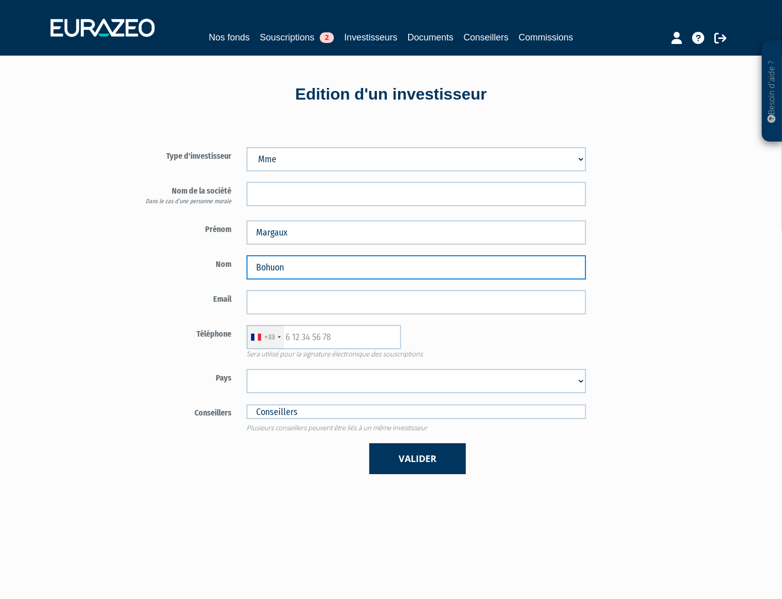
type input "Bohuon"
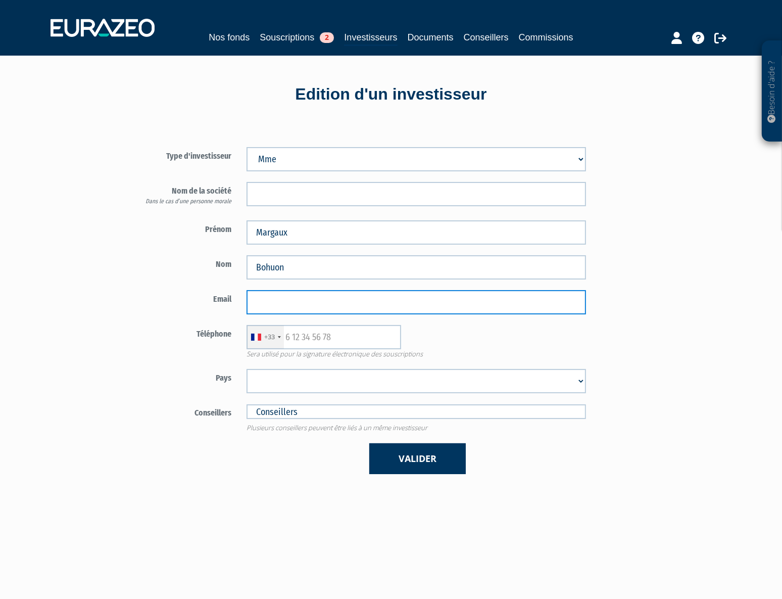
click at [326, 304] on input "email" at bounding box center [417, 302] width 340 height 24
paste input "mdelacommune@gmail.com"
type input "mdelacommune@gmail.com"
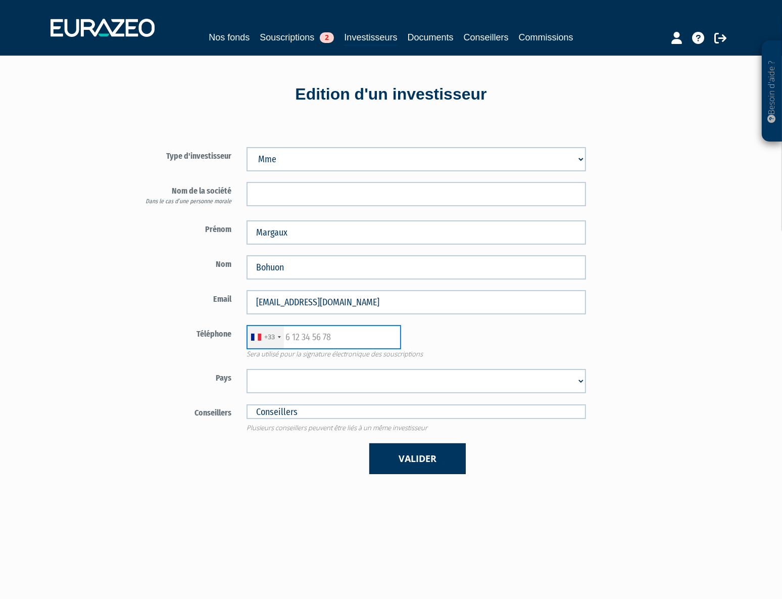
click at [334, 344] on input "text" at bounding box center [324, 337] width 155 height 24
click at [344, 340] on input "text" at bounding box center [324, 337] width 155 height 24
paste input "650436471"
type input "650436471"
click at [339, 373] on select "Afghanistan Afrique du Sud Albanie Algérie Allemagne Andorre Angola Anguilla An…" at bounding box center [417, 381] width 340 height 24
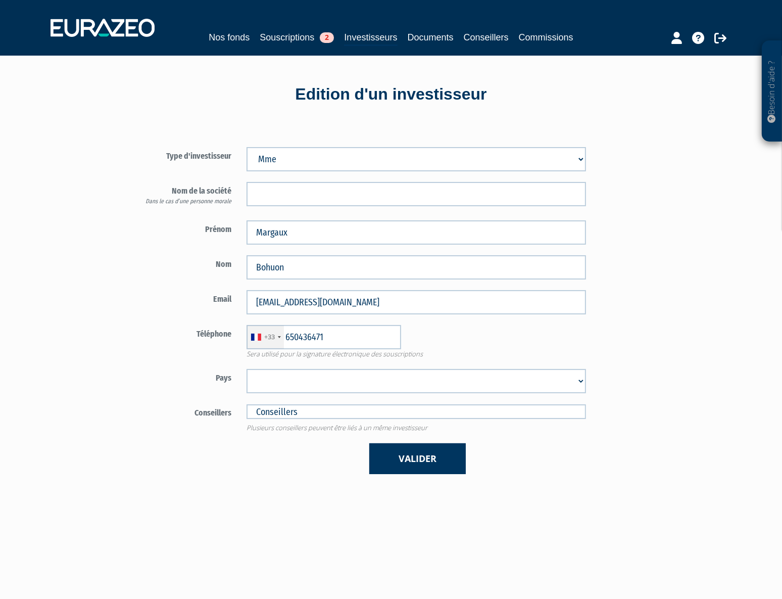
select select "75"
click at [247, 369] on select "Afghanistan Afrique du Sud Albanie Algérie Allemagne Andorre Angola Anguilla An…" at bounding box center [417, 381] width 340 height 24
click at [400, 460] on button "Valider" at bounding box center [417, 458] width 97 height 31
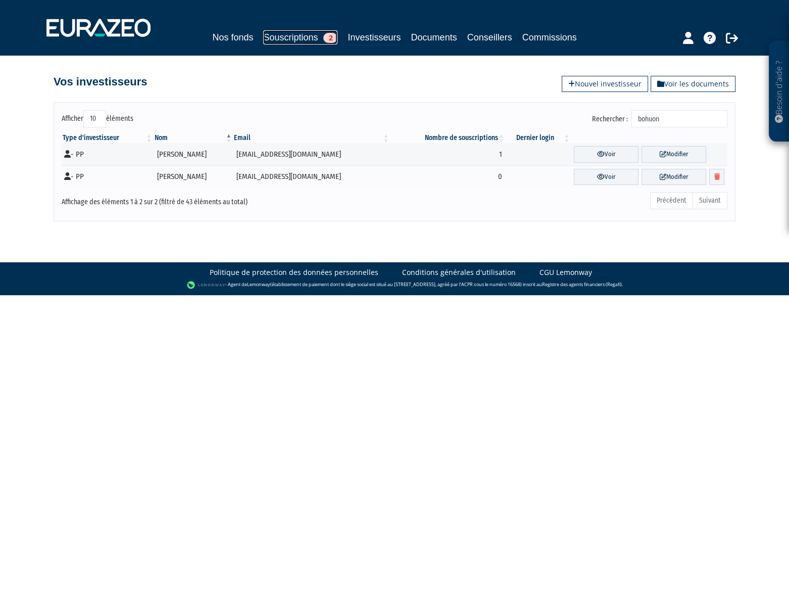
click at [288, 35] on link "Souscriptions 2" at bounding box center [300, 37] width 74 height 14
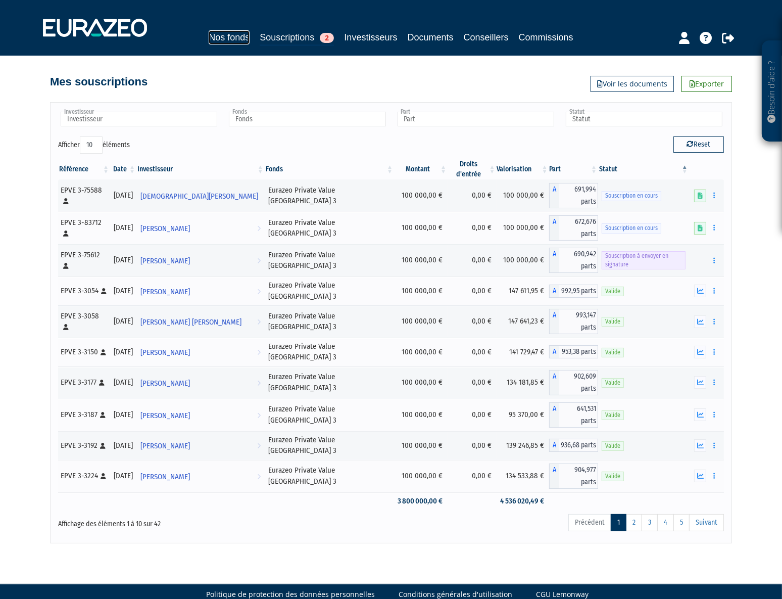
click at [220, 33] on link "Nos fonds" at bounding box center [229, 37] width 41 height 14
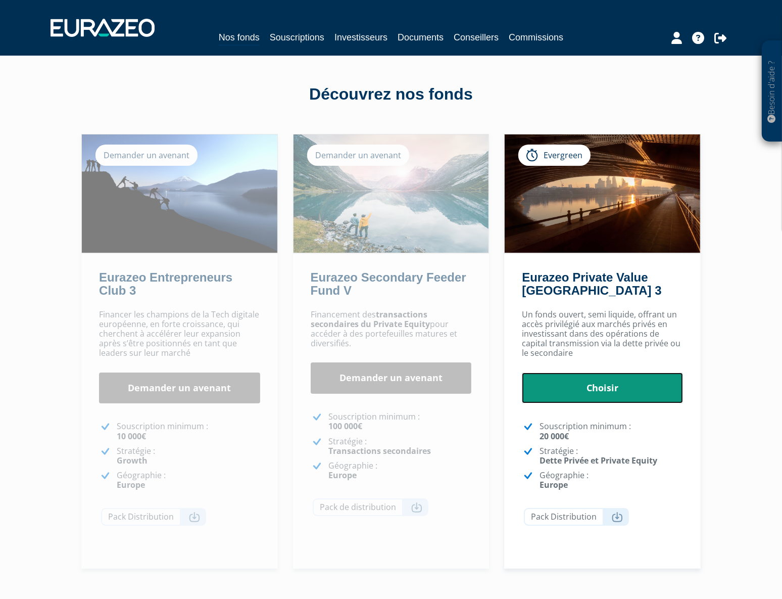
click at [596, 393] on link "Choisir" at bounding box center [602, 387] width 161 height 31
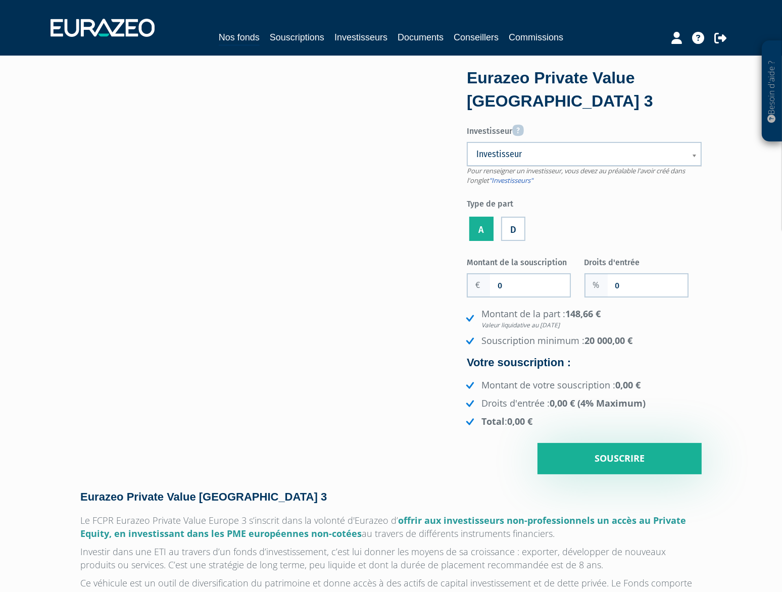
click at [581, 158] on span "Investisseur" at bounding box center [577, 154] width 203 height 12
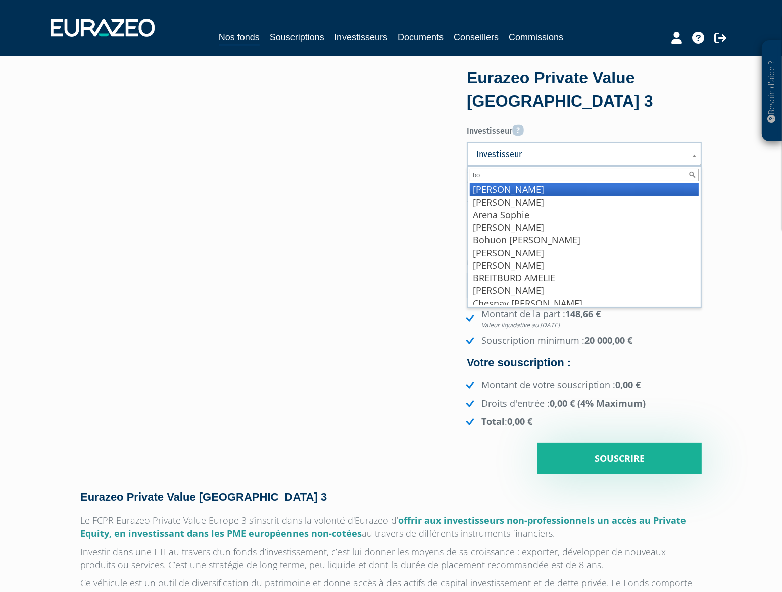
type input "boh"
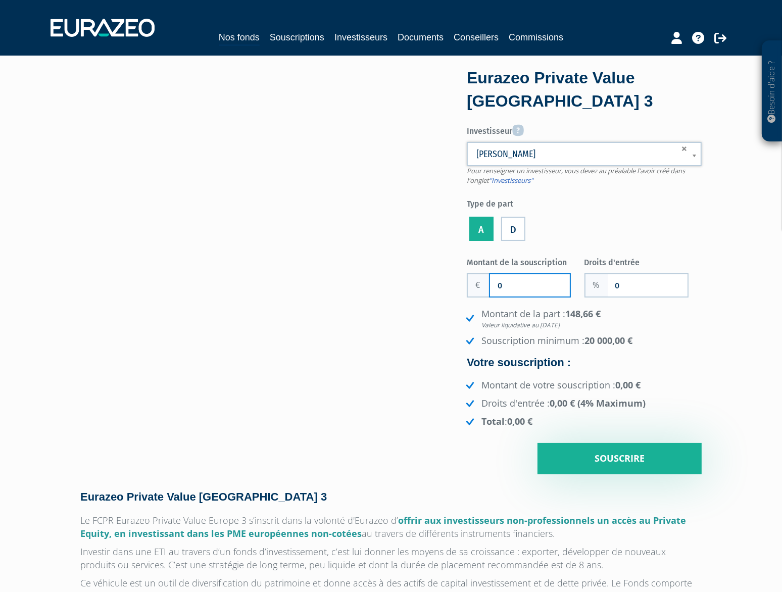
click at [546, 285] on input "0" at bounding box center [530, 285] width 80 height 22
type input "50 000"
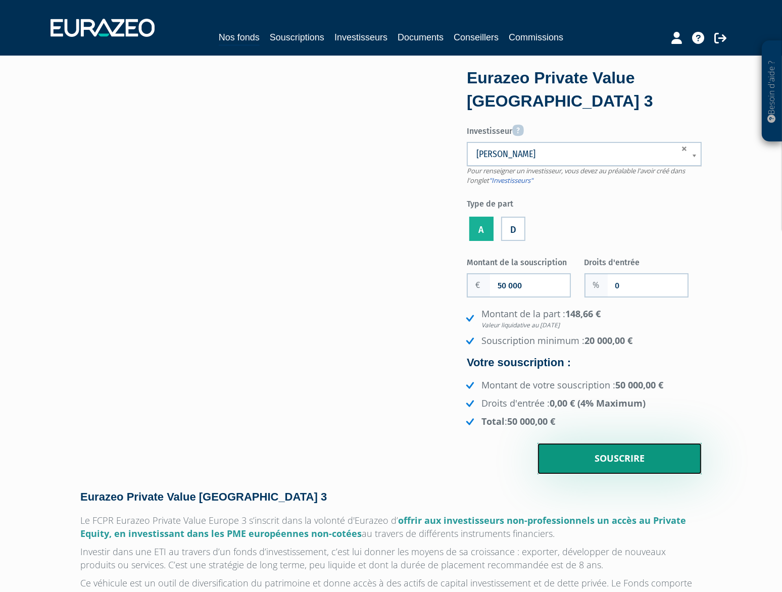
click at [640, 467] on input "Souscrire" at bounding box center [620, 458] width 164 height 31
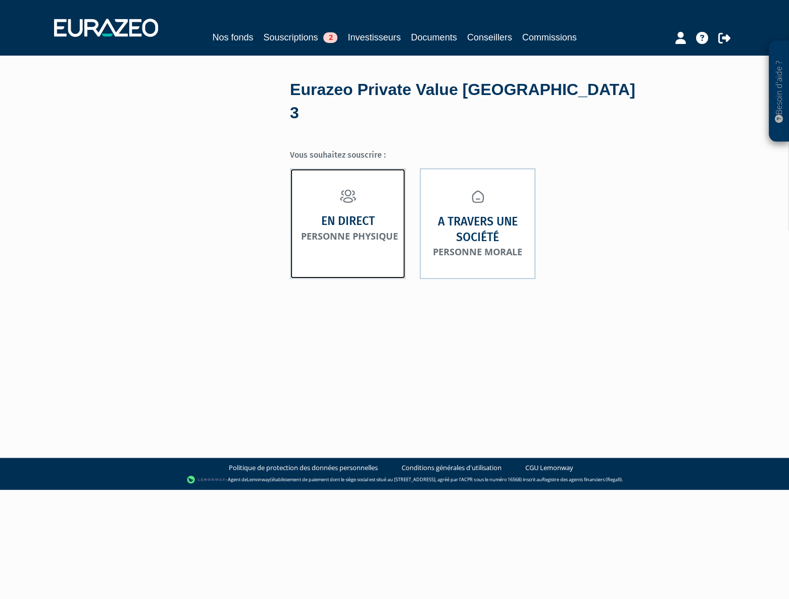
click at [404, 232] on link "En direct Personne physique" at bounding box center [348, 223] width 116 height 111
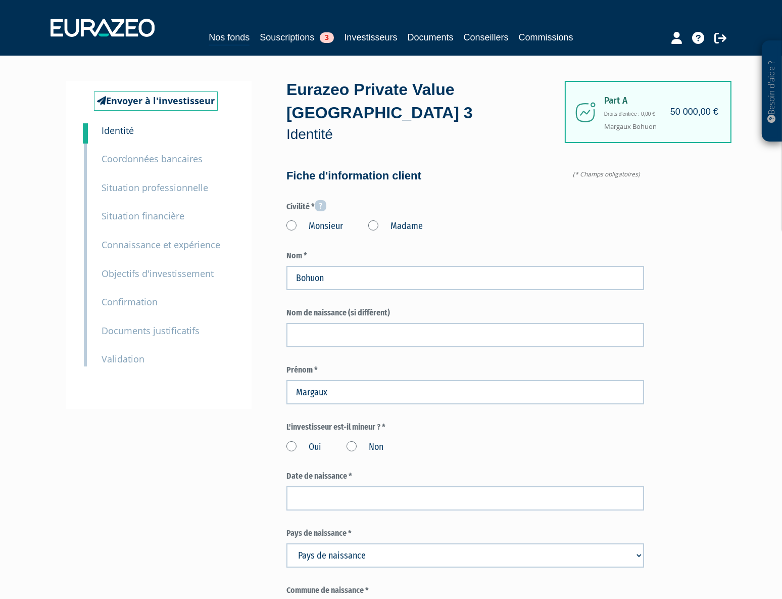
click at [375, 226] on label "Madame" at bounding box center [395, 226] width 55 height 13
click at [0, 0] on "Madame" at bounding box center [0, 0] width 0 height 0
click at [348, 326] on input "text" at bounding box center [465, 335] width 358 height 24
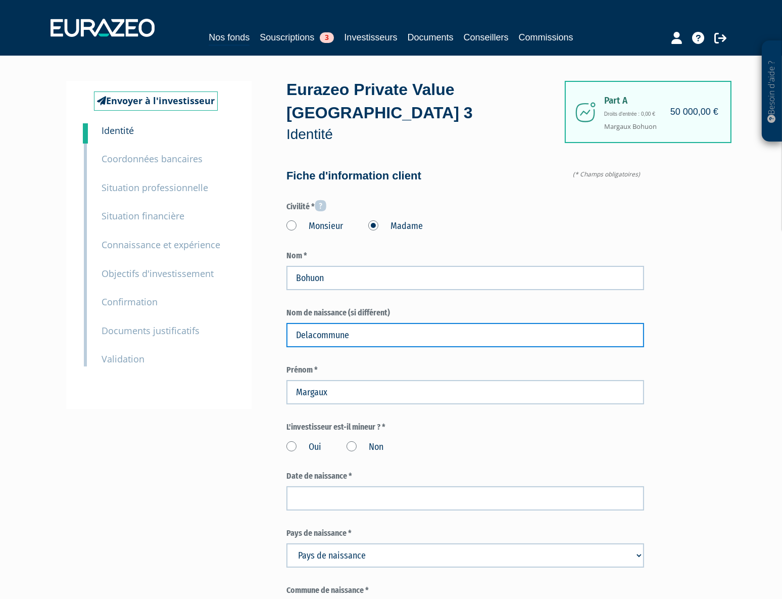
type input "Delacommune"
click at [351, 449] on label "Non" at bounding box center [365, 447] width 37 height 13
click at [0, 0] on input "Non" at bounding box center [0, 0] width 0 height 0
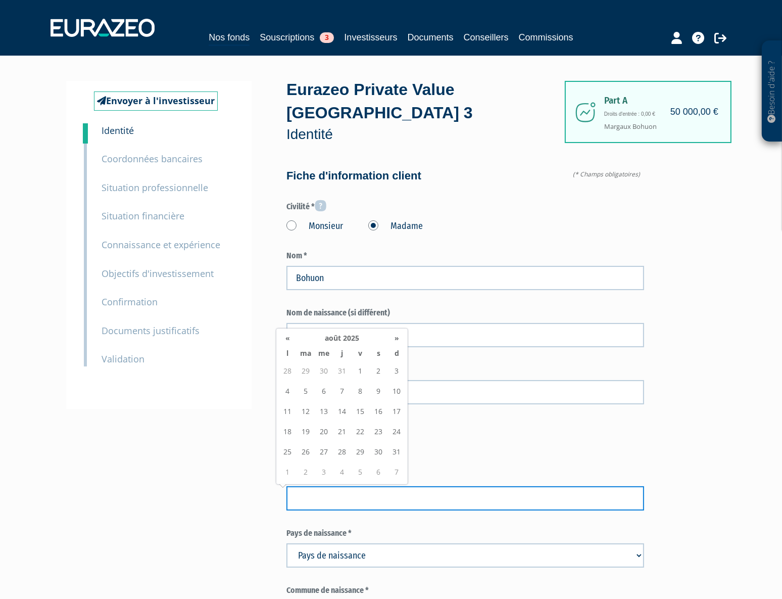
click at [341, 495] on input at bounding box center [465, 498] width 358 height 24
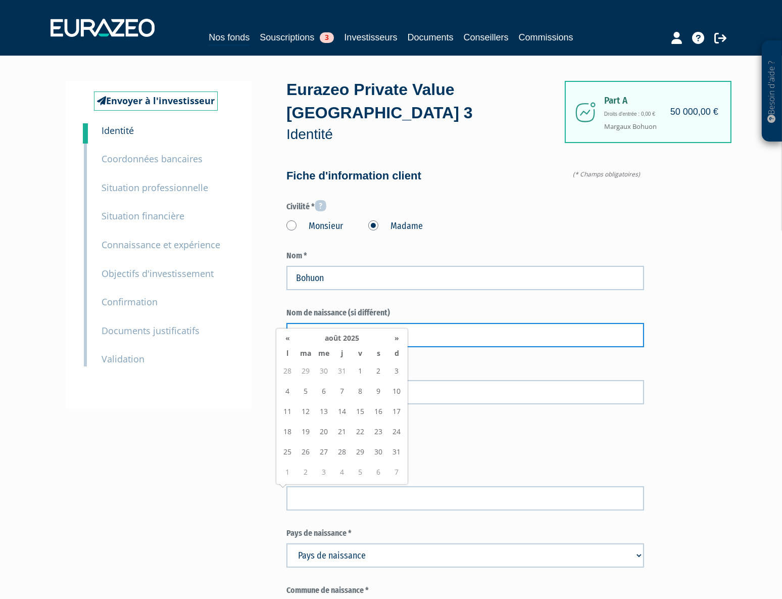
click at [450, 340] on input "Delacommune" at bounding box center [465, 335] width 358 height 24
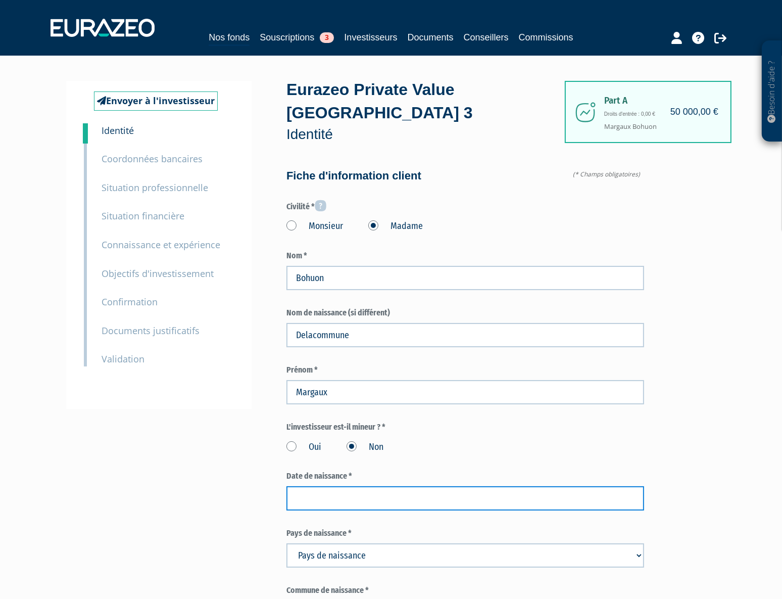
click at [344, 505] on input at bounding box center [465, 498] width 358 height 24
paste input "[DATE]"
type input "[DATE]"
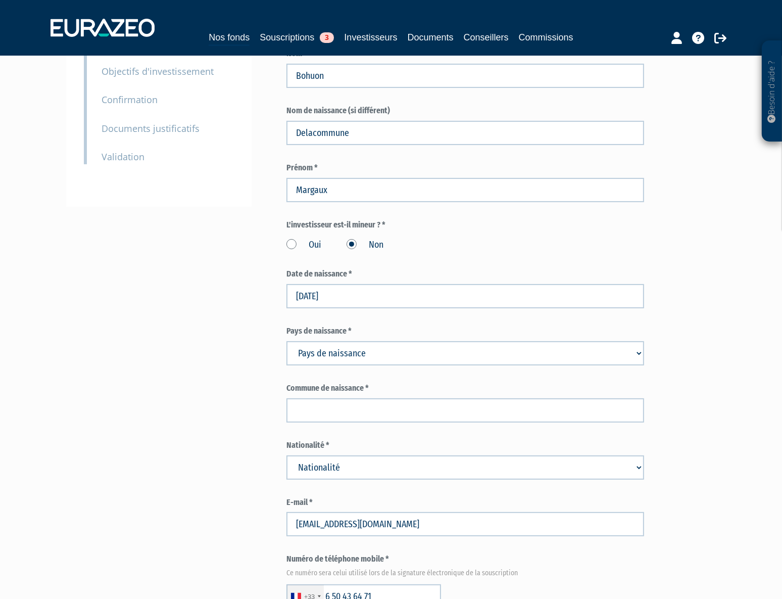
scroll to position [229, 0]
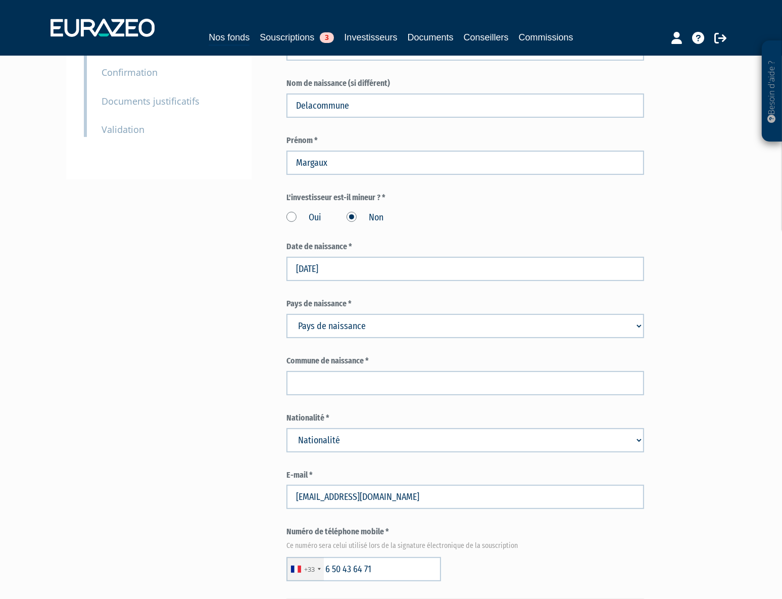
click at [327, 326] on select "Pays de naissance [GEOGRAPHIC_DATA] [GEOGRAPHIC_DATA] [GEOGRAPHIC_DATA] [GEOGRA…" at bounding box center [465, 326] width 358 height 24
select select "75"
click at [286, 314] on select "Pays de naissance [GEOGRAPHIC_DATA] [GEOGRAPHIC_DATA] [GEOGRAPHIC_DATA] [GEOGRA…" at bounding box center [465, 326] width 358 height 24
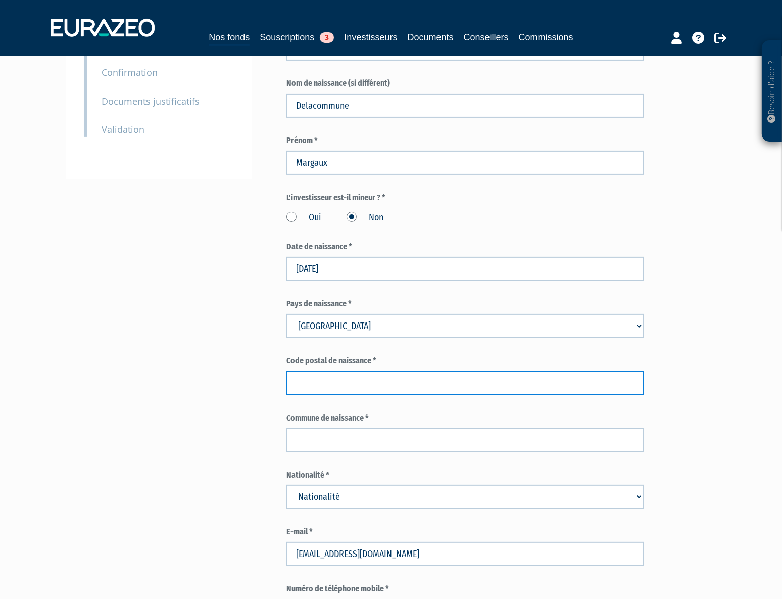
click at [347, 385] on input "text" at bounding box center [465, 383] width 358 height 24
click at [355, 384] on input "text" at bounding box center [465, 383] width 358 height 24
type input "60300"
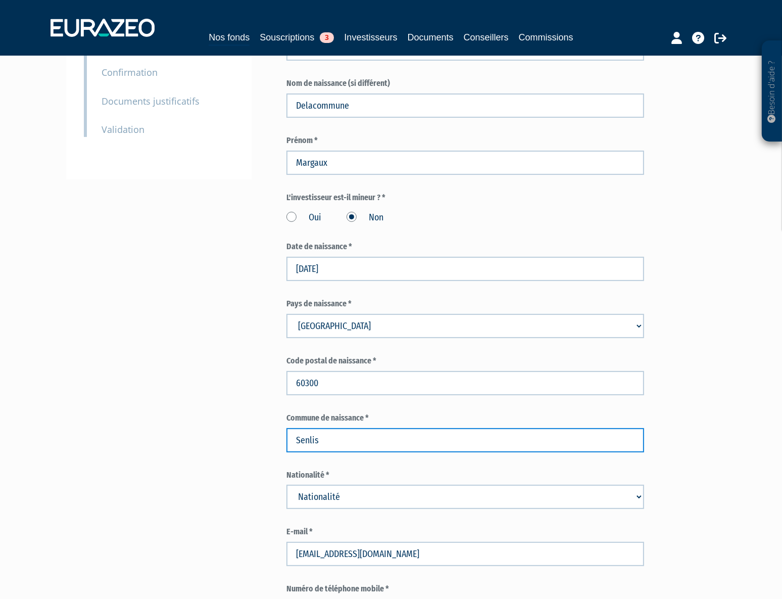
type input "Senlis"
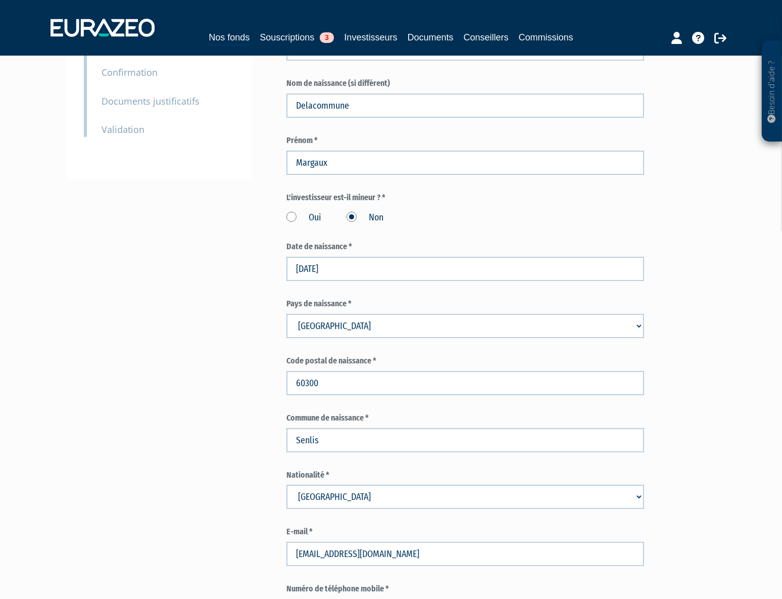
select select "75"
click at [269, 525] on div "Envoyer à l'investisseur 1 Identité 2 Coordonnées bancaires 3 Situation profess…" at bounding box center [391, 573] width 635 height 1445
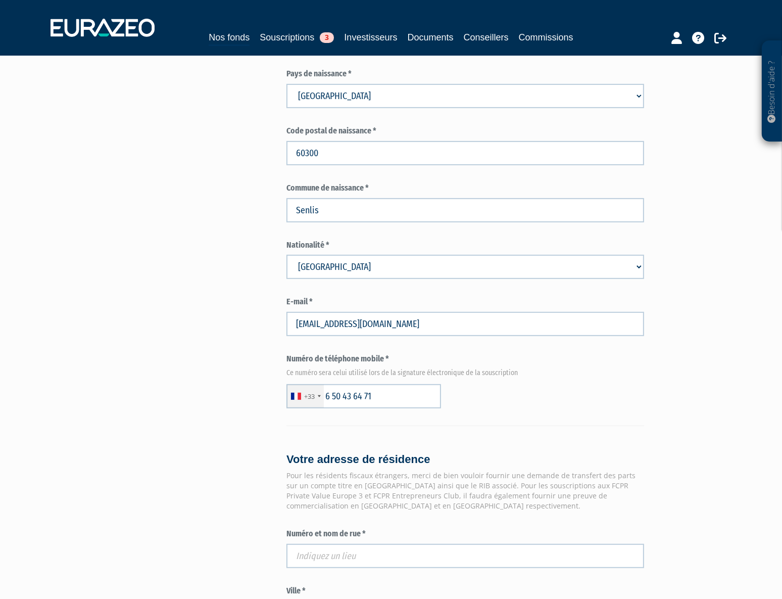
scroll to position [689, 0]
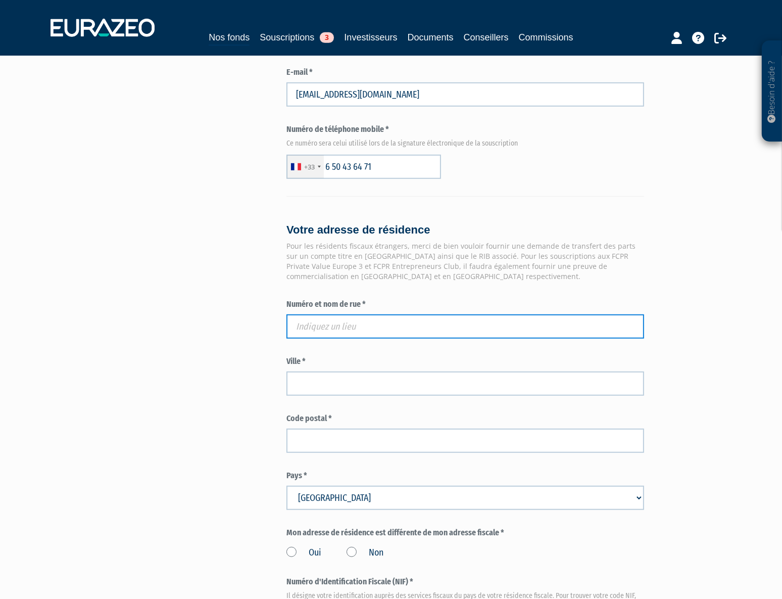
click at [381, 318] on input "text" at bounding box center [465, 326] width 358 height 24
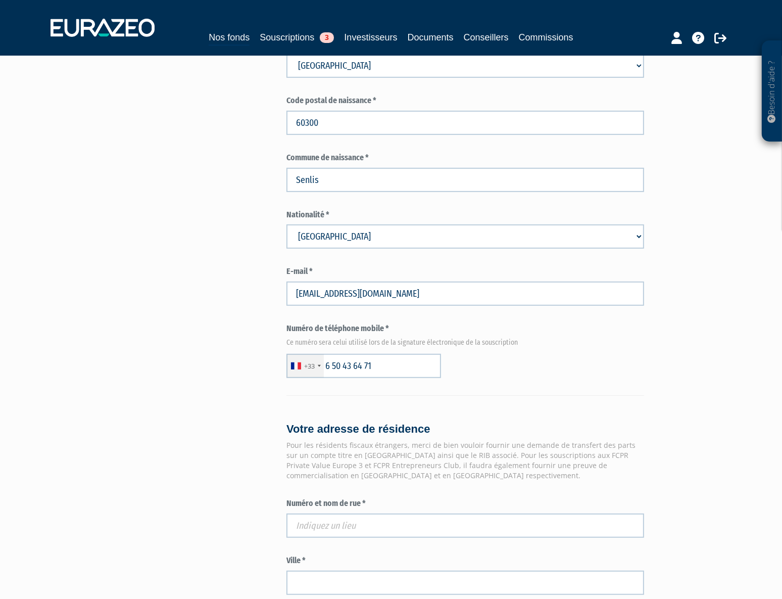
scroll to position [459, 0]
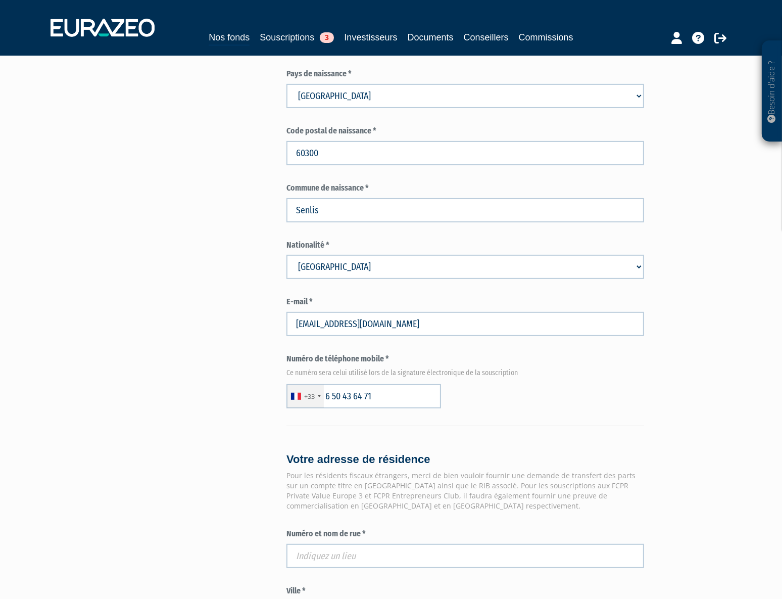
click at [406, 541] on div "Numéro et nom de rue *" at bounding box center [465, 548] width 358 height 40
click at [403, 549] on input "text" at bounding box center [465, 556] width 358 height 24
paste input "[STREET_ADDRESS]"
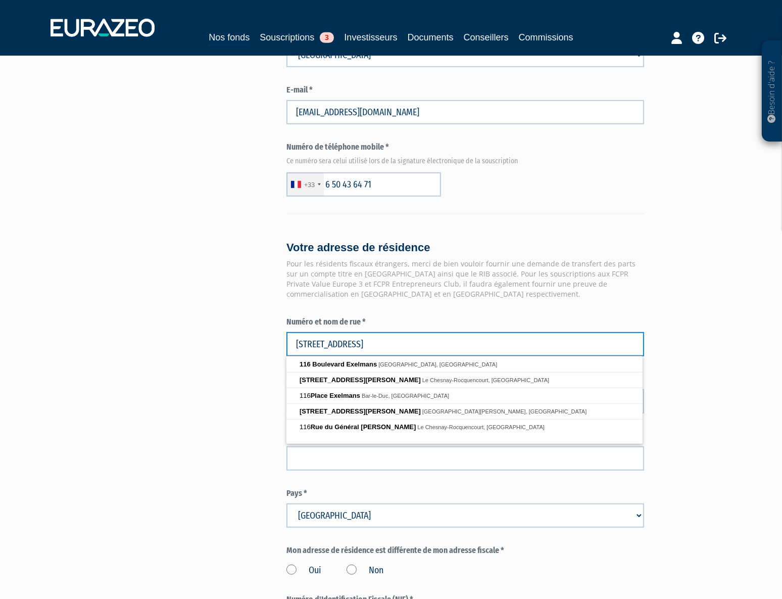
scroll to position [689, 0]
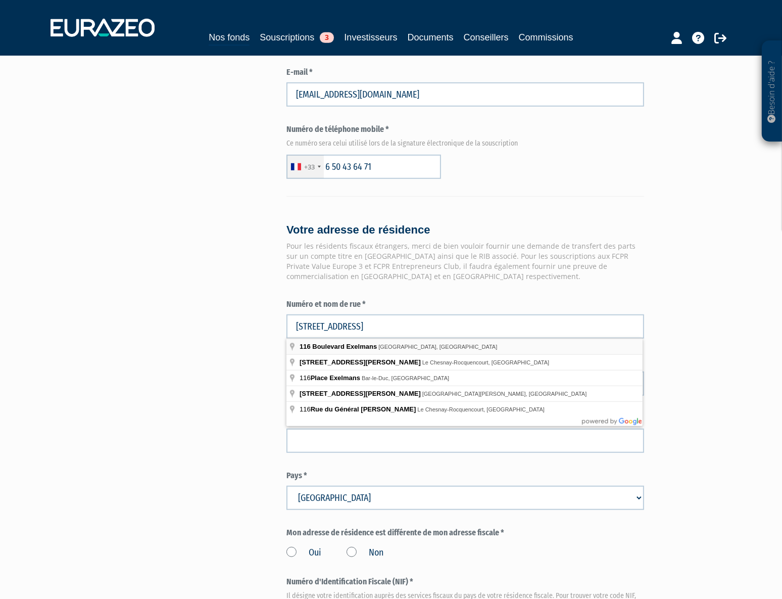
type input "[STREET_ADDRESS]"
type input "[GEOGRAPHIC_DATA]"
type input "75016"
type input "[STREET_ADDRESS]"
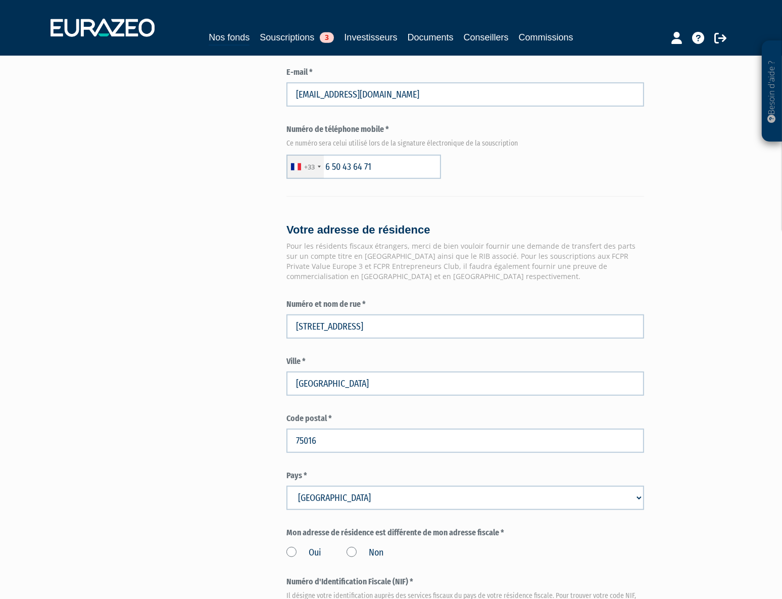
scroll to position [919, 0]
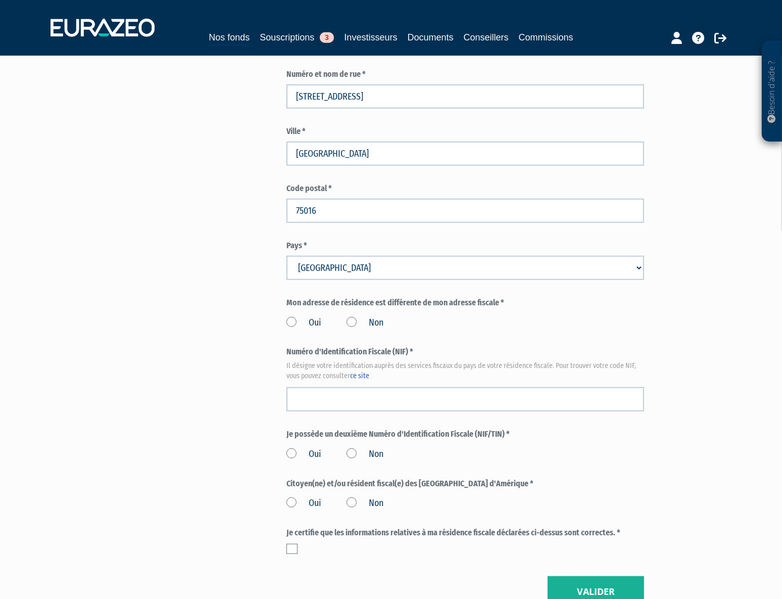
click at [367, 318] on label "Non" at bounding box center [365, 322] width 37 height 13
click at [0, 0] on input "Non" at bounding box center [0, 0] width 0 height 0
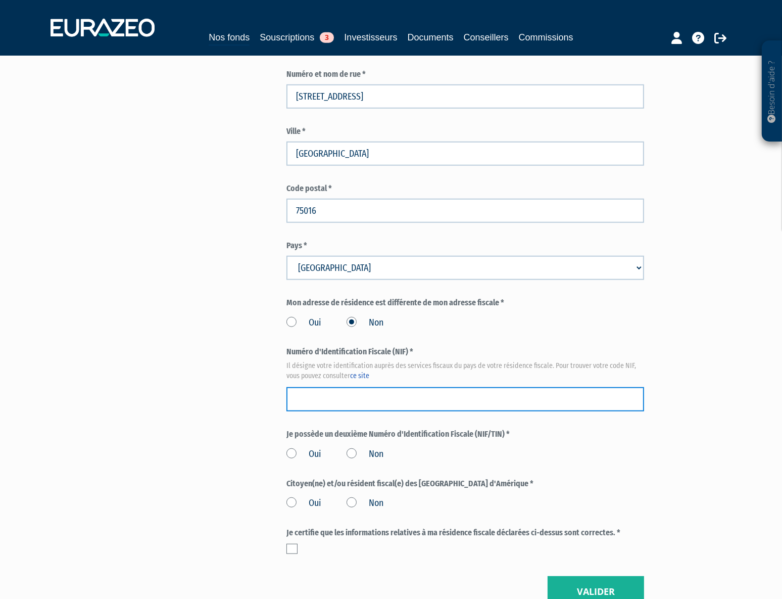
click at [362, 389] on input "text" at bounding box center [465, 399] width 358 height 24
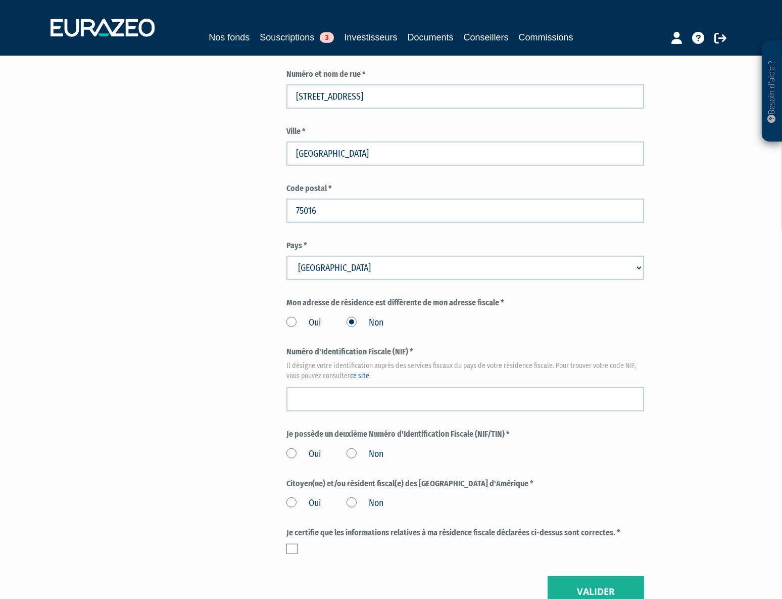
drag, startPoint x: 164, startPoint y: 436, endPoint x: 210, endPoint y: 436, distance: 46.0
click at [360, 452] on label "Non" at bounding box center [365, 454] width 37 height 13
click at [0, 0] on input "Non" at bounding box center [0, 0] width 0 height 0
click at [375, 504] on label "Non" at bounding box center [365, 503] width 37 height 13
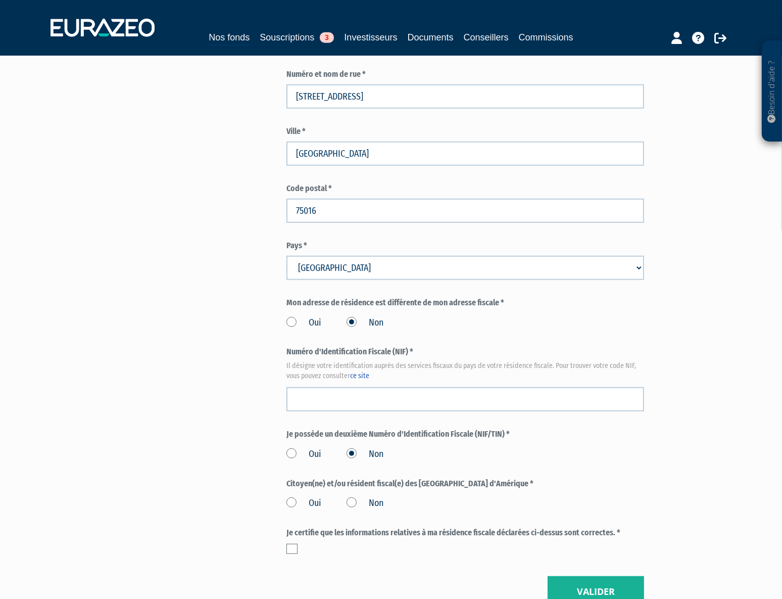
click at [0, 0] on input "Non" at bounding box center [0, 0] width 0 height 0
click at [291, 545] on label at bounding box center [291, 549] width 11 height 10
click at [0, 0] on input "checkbox" at bounding box center [0, 0] width 0 height 0
click at [603, 589] on button "Valider" at bounding box center [596, 591] width 97 height 31
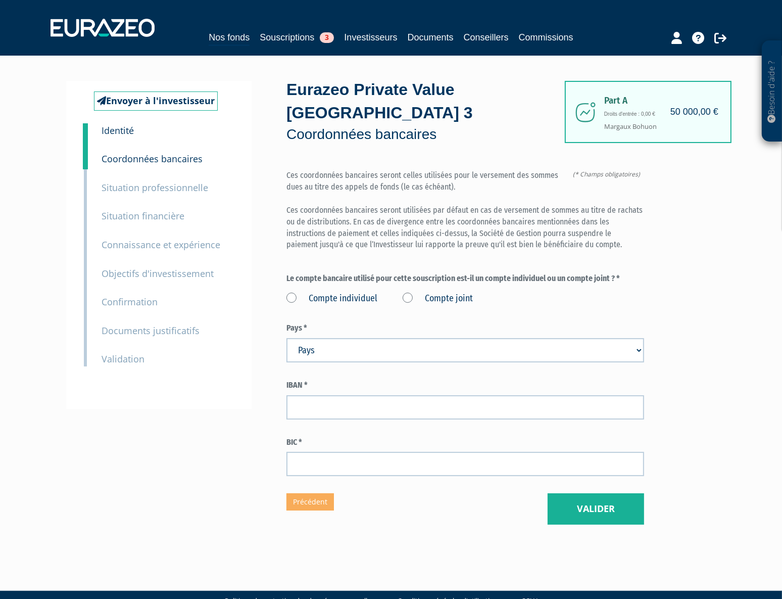
click at [351, 299] on label "Compte individuel" at bounding box center [331, 298] width 91 height 13
click at [0, 0] on individuel "Compte individuel" at bounding box center [0, 0] width 0 height 0
click at [762, 313] on div "Besoin d'aide ? × J'ai besoin d'aide Si vous avez une question à propos du fonc…" at bounding box center [391, 275] width 782 height 550
click at [728, 333] on div "Besoin d'aide ? × J'ai besoin d'aide Si vous avez une question à propos du fonc…" at bounding box center [391, 275] width 782 height 550
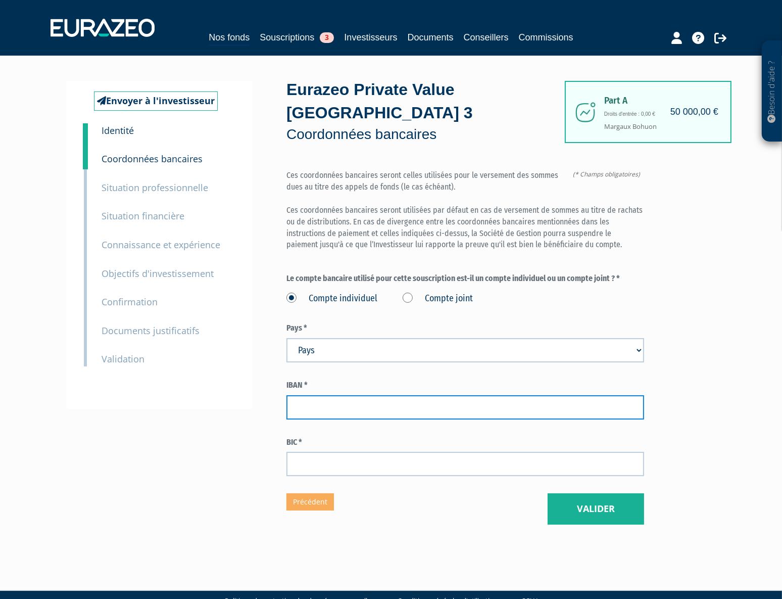
click at [317, 415] on input "text" at bounding box center [465, 407] width 358 height 24
type input "[FINANCIAL_ID]"
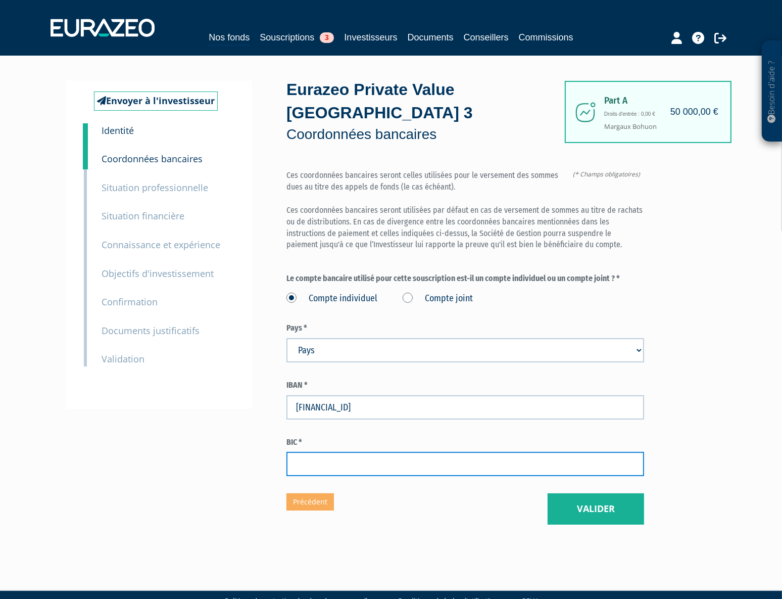
click at [406, 472] on input "text" at bounding box center [465, 464] width 358 height 24
type input "[SWIFT_CODE]"
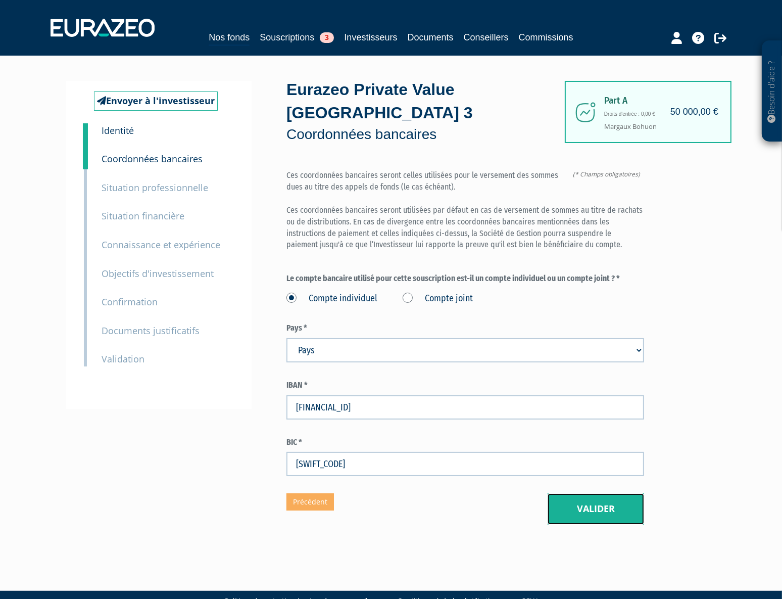
click at [568, 514] on button "Valider" at bounding box center [596, 508] width 97 height 31
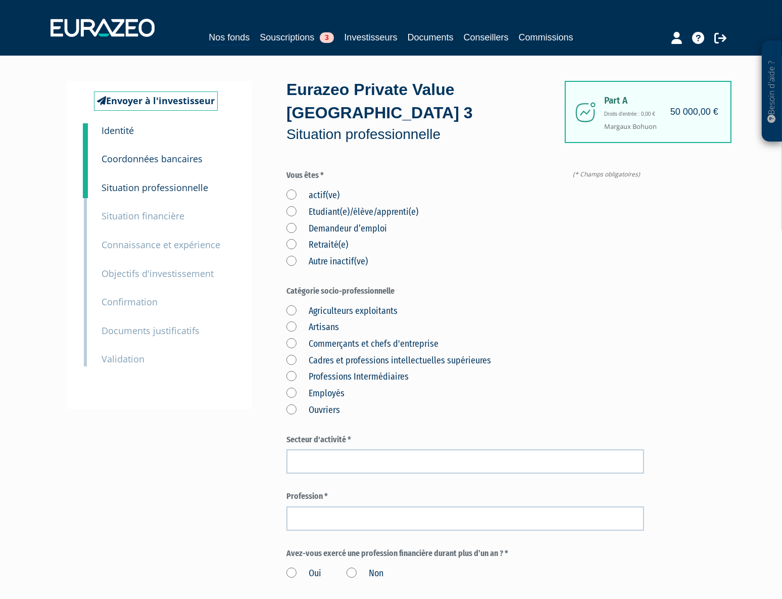
click at [319, 194] on label "actif(ve)" at bounding box center [312, 195] width 53 height 13
click at [0, 0] on input "actif(ve)" at bounding box center [0, 0] width 0 height 0
click at [313, 361] on label "Cadres et professions intellectuelles supérieures" at bounding box center [388, 360] width 205 height 13
click at [0, 0] on supérieures "Cadres et professions intellectuelles supérieures" at bounding box center [0, 0] width 0 height 0
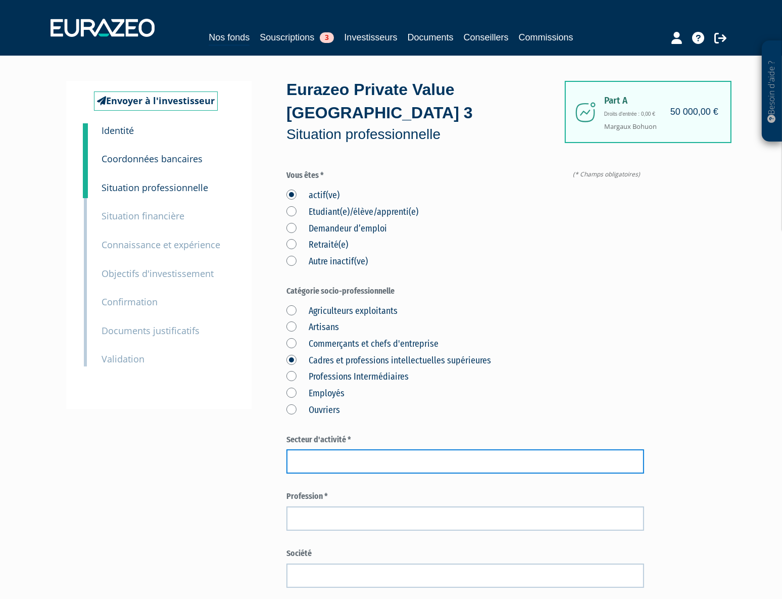
click at [344, 454] on input "text" at bounding box center [465, 461] width 358 height 24
type input "i"
type input "Immobilier"
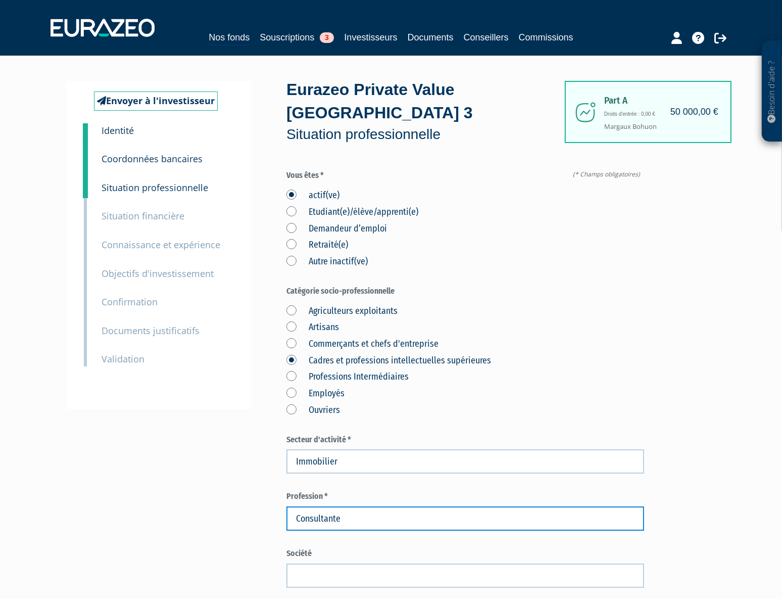
type input "Consultante"
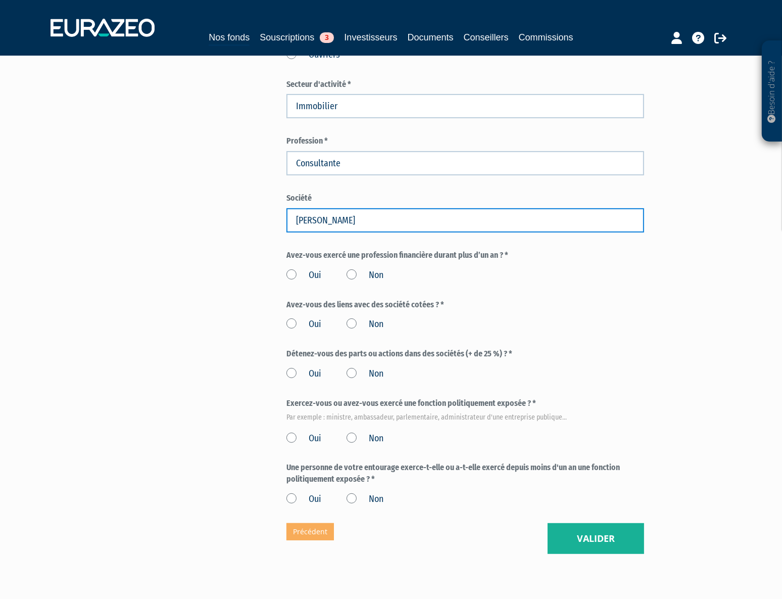
scroll to position [408, 0]
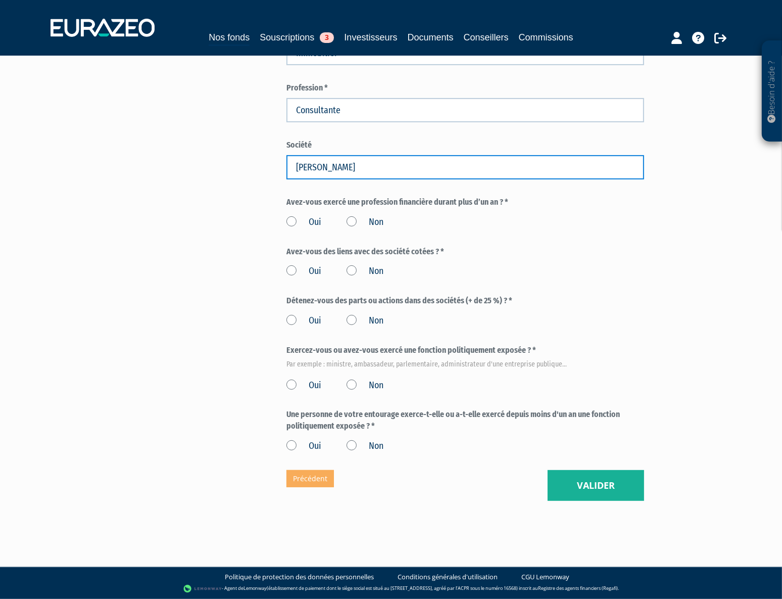
type input "Daniel Féau"
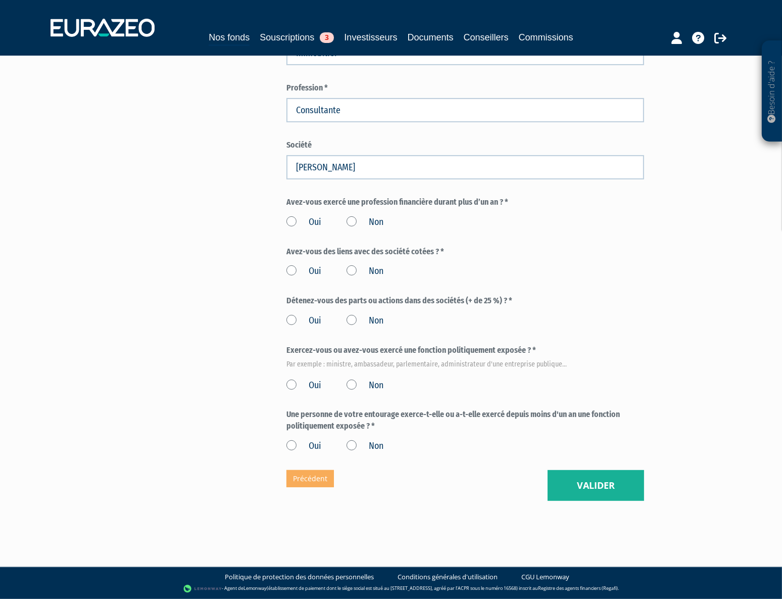
click at [356, 216] on label "Non" at bounding box center [365, 222] width 37 height 13
click at [0, 0] on input "Non" at bounding box center [0, 0] width 0 height 0
click at [358, 276] on label "Non" at bounding box center [365, 271] width 37 height 13
click at [0, 0] on input "Non" at bounding box center [0, 0] width 0 height 0
click at [351, 318] on label "Non" at bounding box center [365, 320] width 37 height 13
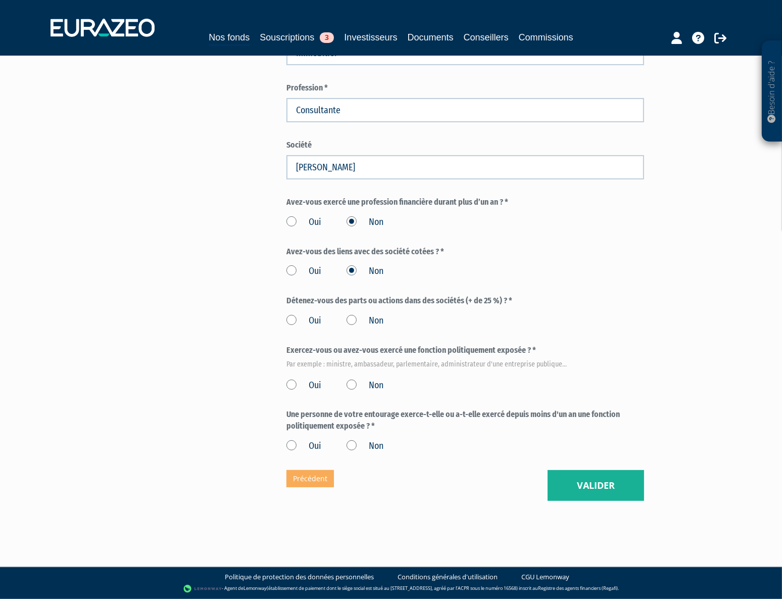
click at [0, 0] on input "Non" at bounding box center [0, 0] width 0 height 0
click at [352, 387] on label "Non" at bounding box center [365, 385] width 37 height 13
click at [0, 0] on input "Non" at bounding box center [0, 0] width 0 height 0
click at [351, 445] on label "Non" at bounding box center [365, 446] width 37 height 13
click at [0, 0] on input "Non" at bounding box center [0, 0] width 0 height 0
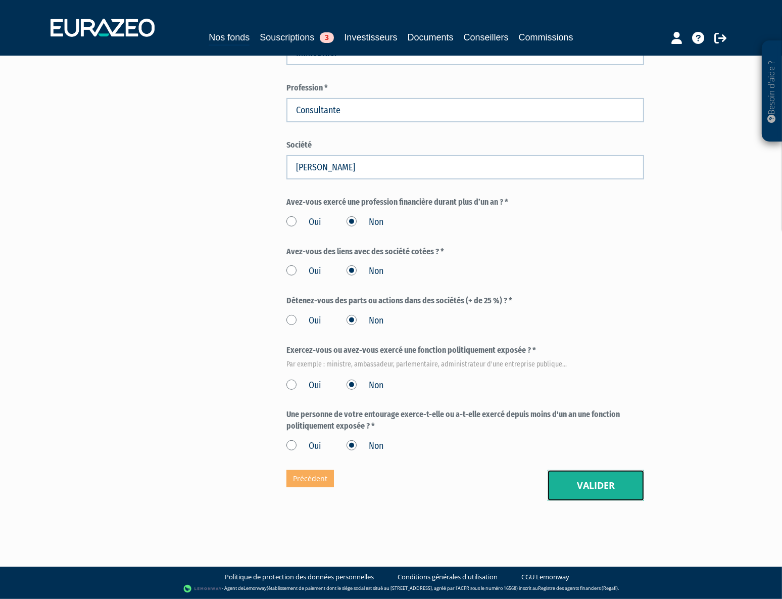
click at [589, 478] on button "Valider" at bounding box center [596, 485] width 97 height 31
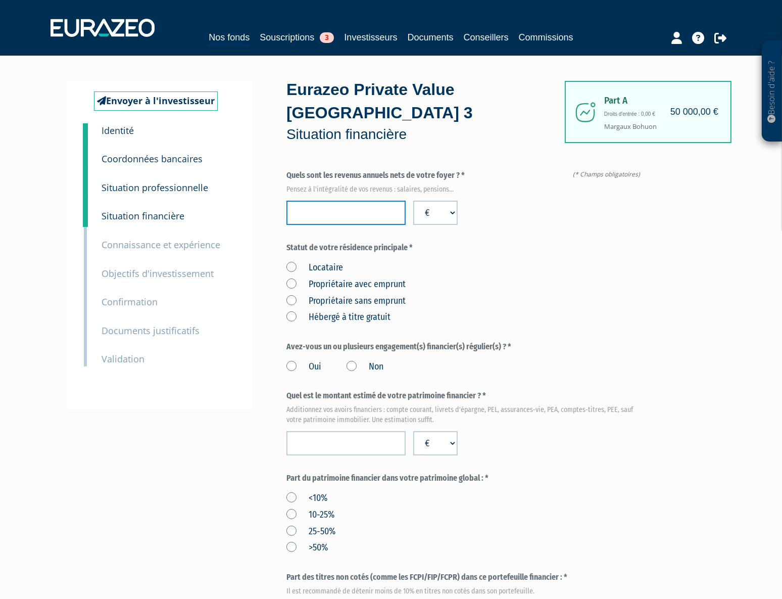
click at [364, 209] on input "number" at bounding box center [345, 213] width 119 height 24
click at [332, 281] on label "Propriétaire avec emprunt" at bounding box center [345, 284] width 119 height 13
click at [0, 0] on emprunt "Propriétaire avec emprunt" at bounding box center [0, 0] width 0 height 0
click at [352, 363] on label "Non" at bounding box center [365, 366] width 37 height 13
click at [0, 0] on input "Non" at bounding box center [0, 0] width 0 height 0
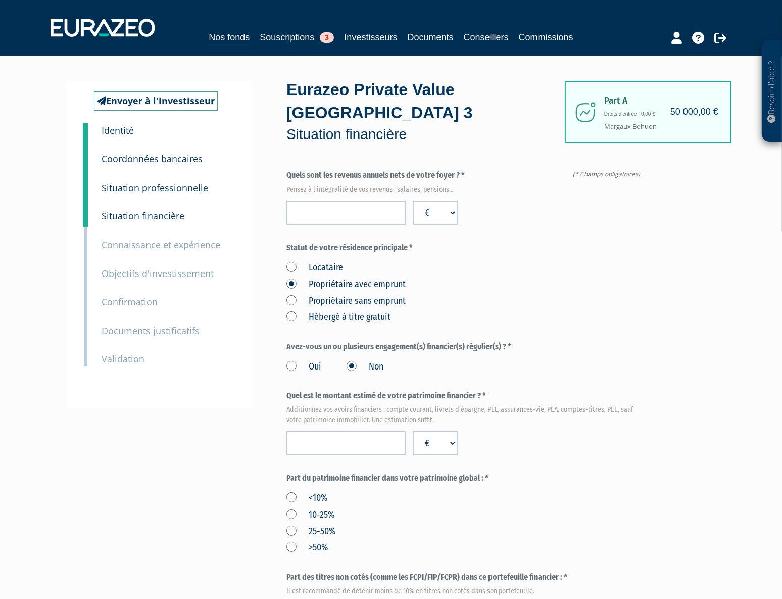
select select
click at [313, 365] on label "Oui" at bounding box center [303, 366] width 35 height 13
click at [0, 0] on input "Oui" at bounding box center [0, 0] width 0 height 0
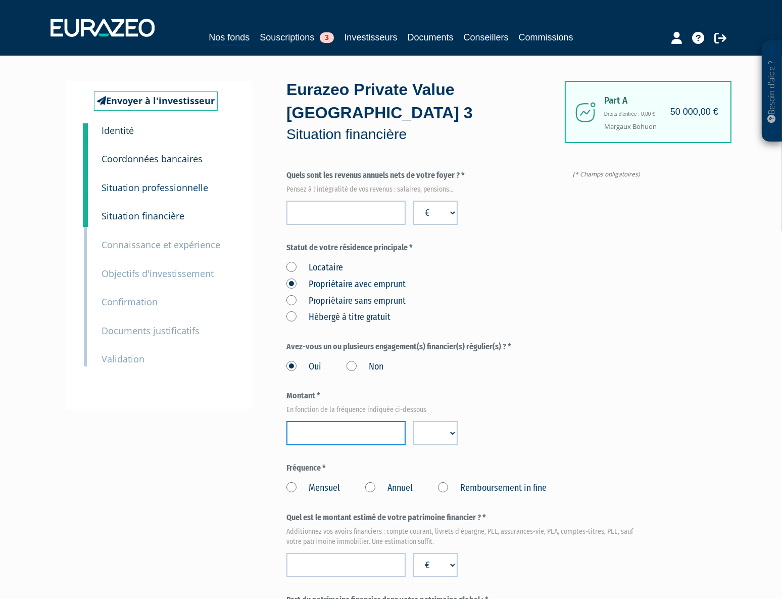
click at [341, 430] on input "number" at bounding box center [345, 433] width 119 height 24
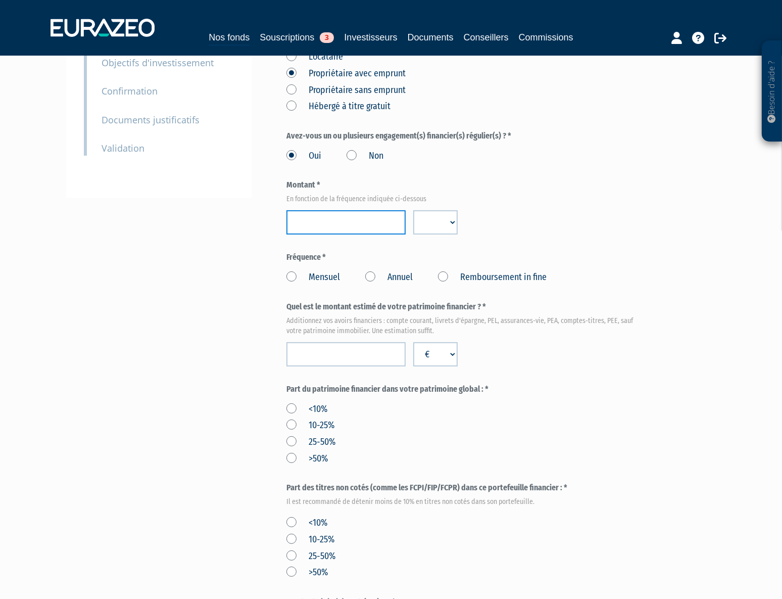
scroll to position [229, 0]
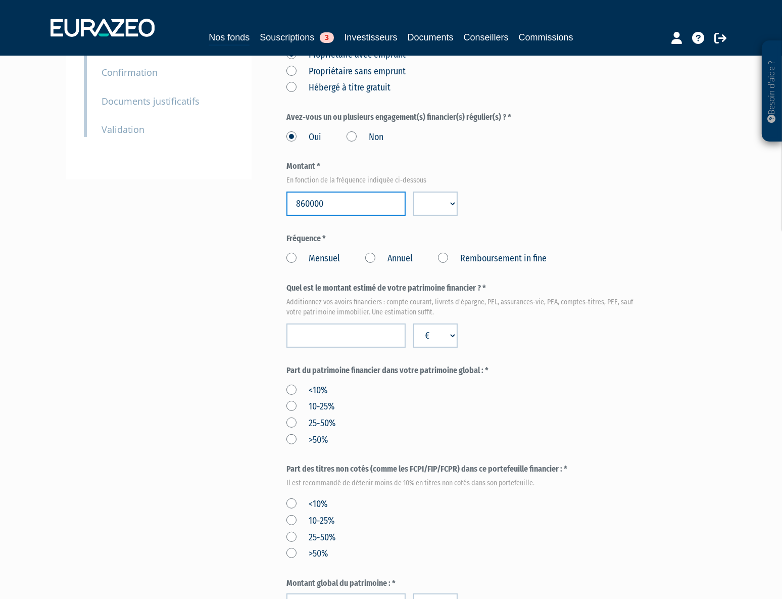
type input "860000"
click at [436, 200] on select "€ $ £" at bounding box center [435, 204] width 44 height 24
select select "EUR"
click at [413, 192] on select "€ $ £" at bounding box center [435, 204] width 44 height 24
click at [520, 212] on div "Montant * En fonction de la fréquence indiquée ci-dessous 860000 € $ £" at bounding box center [465, 188] width 358 height 55
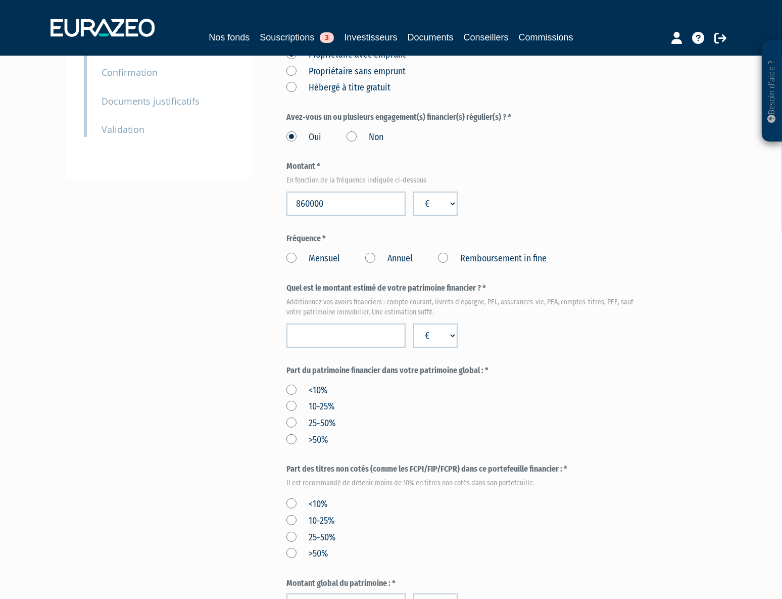
click at [316, 259] on label "Mensuel" at bounding box center [313, 258] width 54 height 13
click at [0, 0] on input "Mensuel" at bounding box center [0, 0] width 0 height 0
drag, startPoint x: 368, startPoint y: 212, endPoint x: 326, endPoint y: 208, distance: 42.2
click at [326, 208] on input "860000" at bounding box center [345, 204] width 119 height 24
drag, startPoint x: 343, startPoint y: 206, endPoint x: 175, endPoint y: 205, distance: 167.8
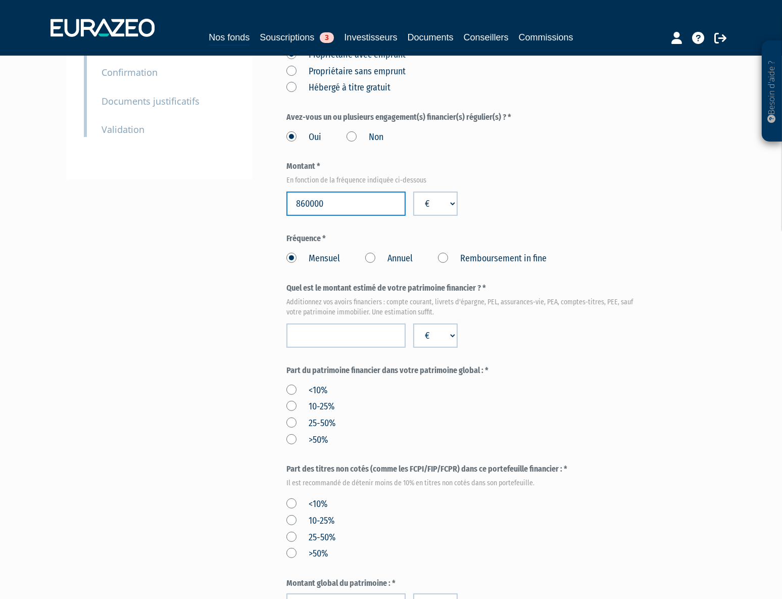
click at [175, 205] on div "Envoyer à l'investisseur 1 Identité 2 Coordonnées bancaires 3 Situation profess…" at bounding box center [391, 349] width 635 height 997
click at [353, 340] on input "number" at bounding box center [345, 335] width 119 height 24
click at [346, 329] on input "number" at bounding box center [345, 335] width 119 height 24
type input "516900"
click at [313, 425] on label "25-50%" at bounding box center [310, 423] width 49 height 13
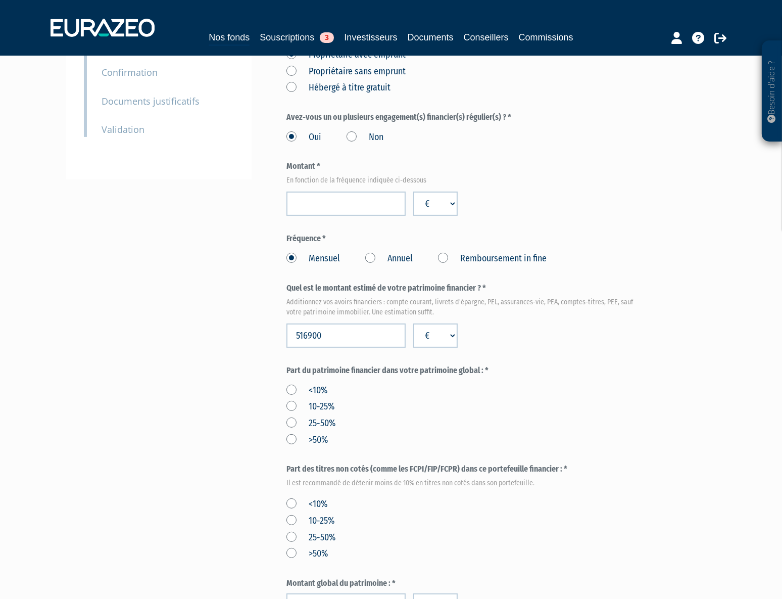
click at [0, 0] on input "25-50%" at bounding box center [0, 0] width 0 height 0
click at [390, 436] on div "<10% 10-25% 25-50% >50%" at bounding box center [465, 413] width 358 height 66
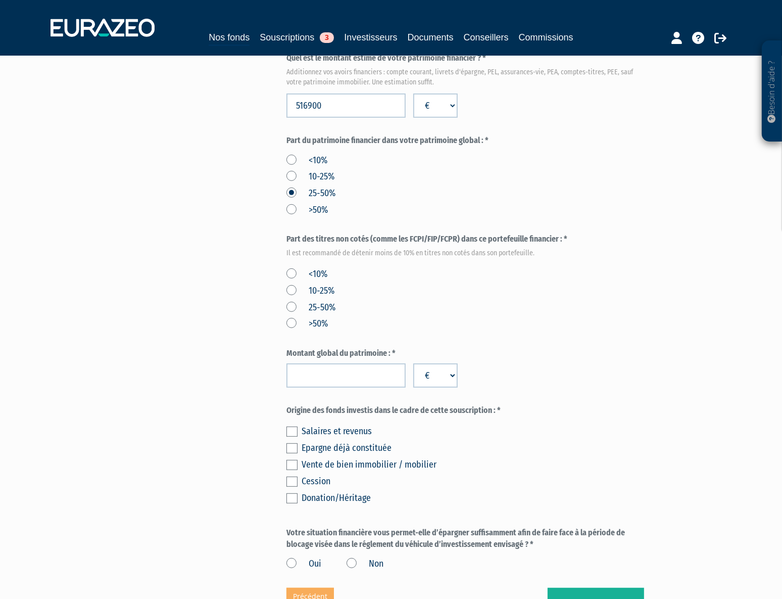
click at [320, 275] on label "<10%" at bounding box center [306, 274] width 41 height 13
click at [0, 0] on input "<10%" at bounding box center [0, 0] width 0 height 0
click at [340, 380] on input "number" at bounding box center [345, 375] width 119 height 24
type input "2317000"
click at [463, 428] on div "Salaires et revenus" at bounding box center [473, 431] width 343 height 14
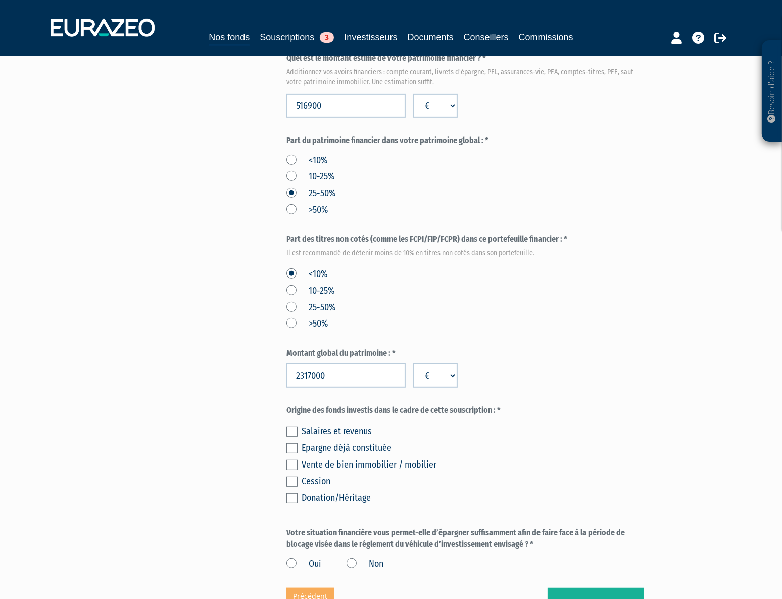
click at [333, 433] on div "Salaires et revenus" at bounding box center [473, 431] width 343 height 14
click at [290, 430] on label at bounding box center [291, 431] width 11 height 10
click at [0, 0] on input "checkbox" at bounding box center [0, 0] width 0 height 0
click at [291, 445] on label at bounding box center [291, 448] width 11 height 10
click at [0, 0] on input "checkbox" at bounding box center [0, 0] width 0 height 0
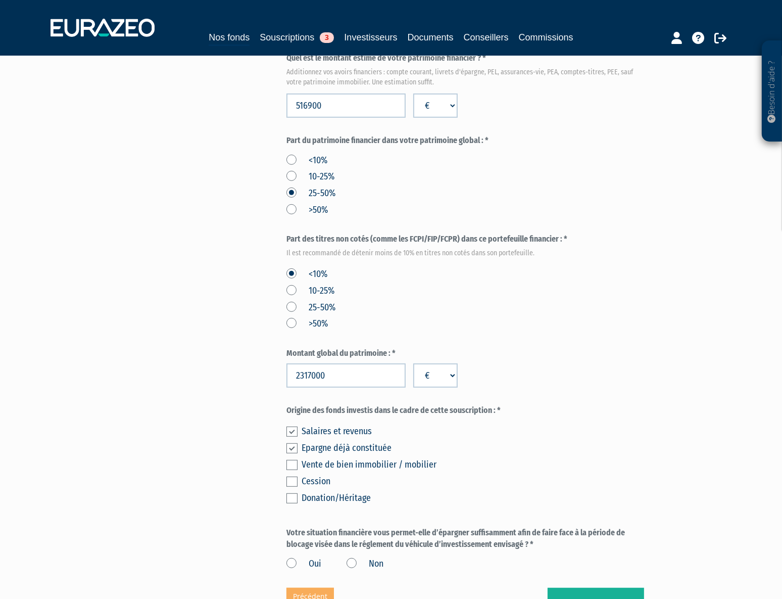
scroll to position [577, 0]
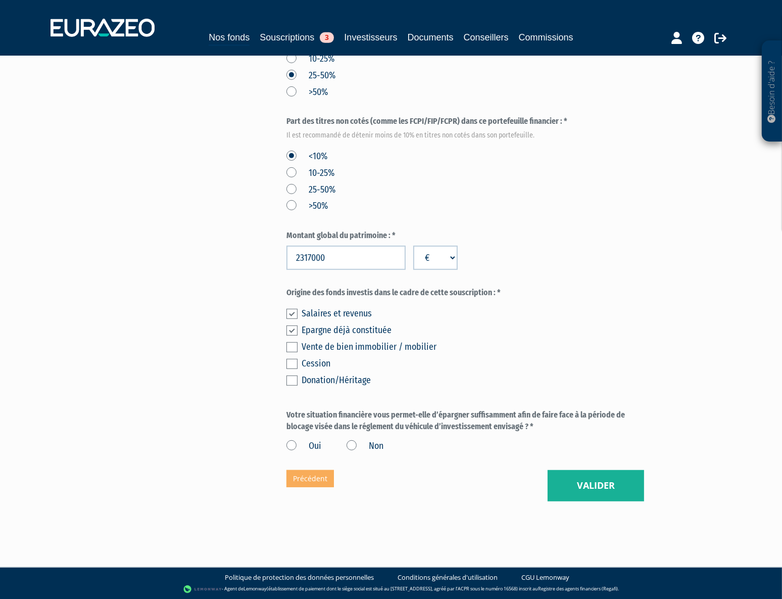
click at [294, 444] on label "Oui" at bounding box center [303, 446] width 35 height 13
click at [0, 0] on input "Oui" at bounding box center [0, 0] width 0 height 0
click at [596, 487] on button "Valider" at bounding box center [596, 485] width 97 height 31
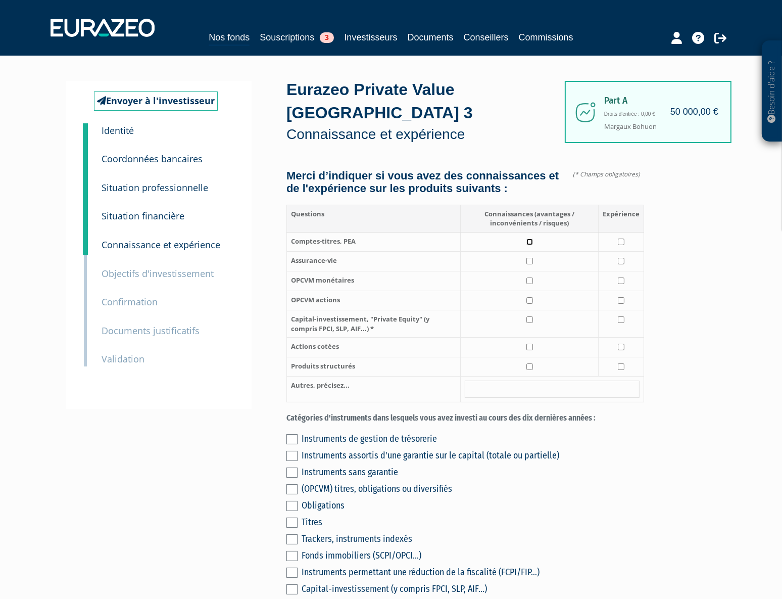
click at [533, 245] on input "checkbox" at bounding box center [530, 241] width 7 height 7
checkbox input "true"
click at [530, 264] on input "checkbox" at bounding box center [530, 261] width 7 height 7
checkbox input "true"
click at [531, 289] on td at bounding box center [530, 281] width 138 height 20
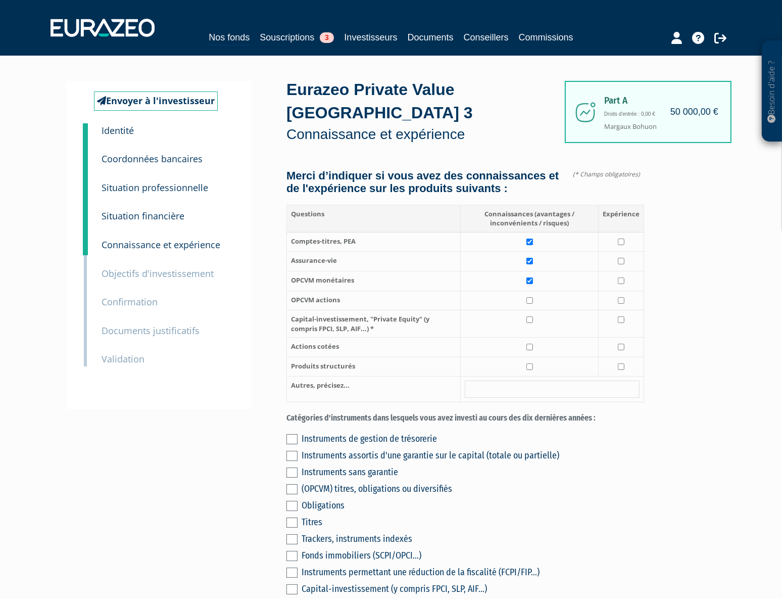
checkbox input "true"
click at [533, 304] on input "checkbox" at bounding box center [530, 300] width 7 height 7
checkbox input "true"
drag, startPoint x: 529, startPoint y: 328, endPoint x: 531, endPoint y: 336, distance: 7.8
click at [529, 328] on td at bounding box center [530, 323] width 138 height 27
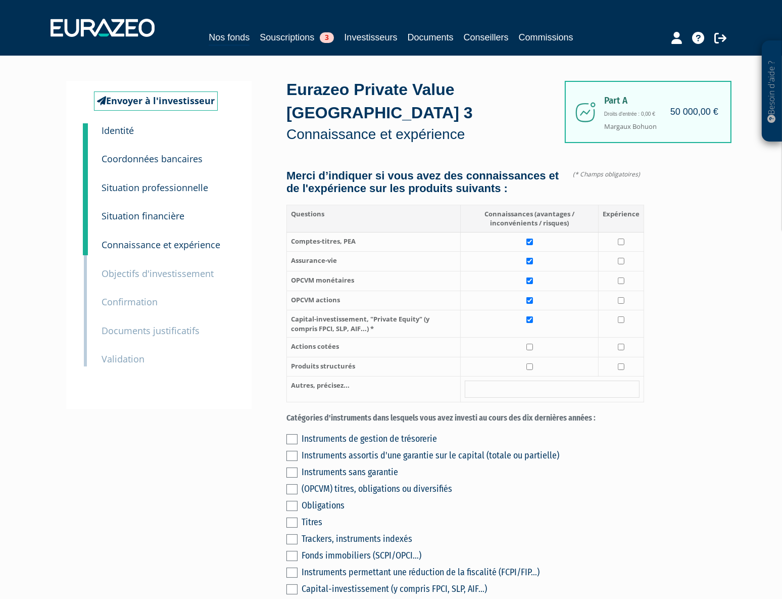
checkbox input "true"
click at [532, 350] on input "checkbox" at bounding box center [530, 347] width 7 height 7
checkbox input "true"
click at [624, 350] on input "checkbox" at bounding box center [621, 347] width 7 height 7
checkbox input "true"
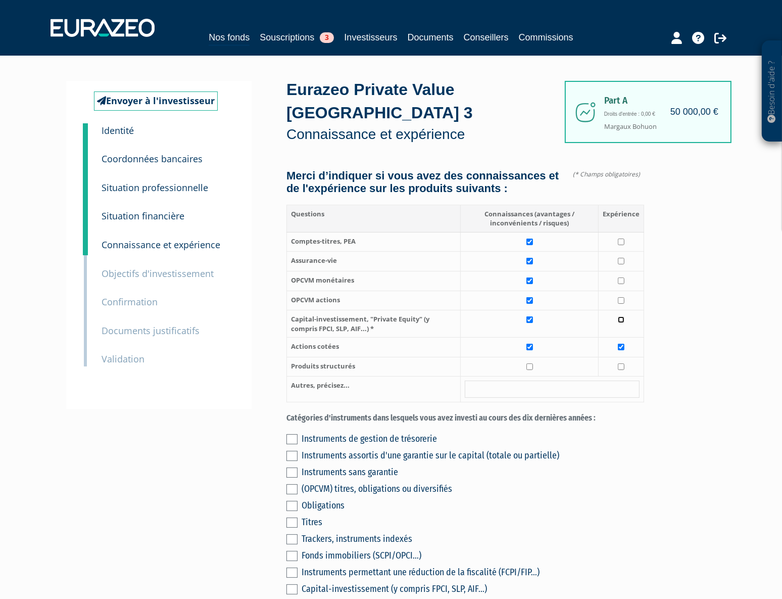
click at [624, 323] on input "checkbox" at bounding box center [621, 319] width 7 height 7
checkbox input "true"
click at [626, 310] on td at bounding box center [621, 301] width 45 height 20
checkbox input "true"
click at [625, 284] on input "checkbox" at bounding box center [621, 280] width 7 height 7
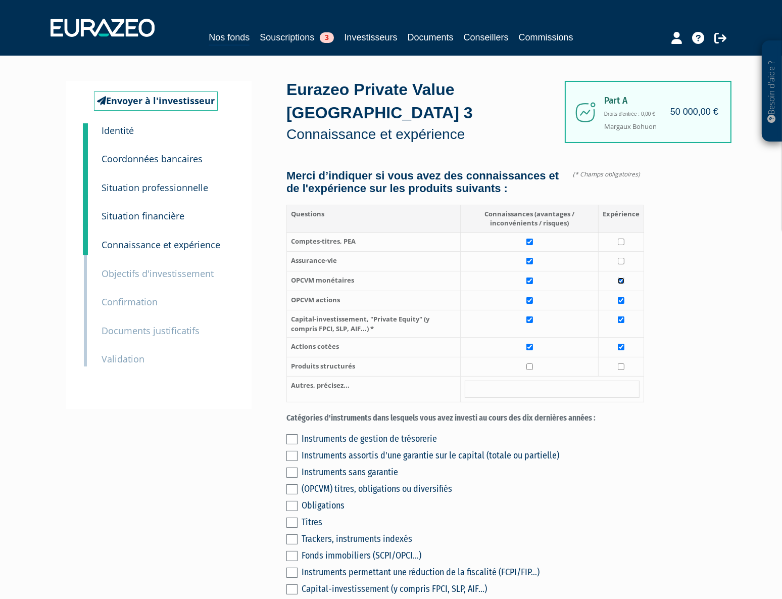
checkbox input "true"
click at [620, 264] on input "checkbox" at bounding box center [621, 261] width 7 height 7
checkbox input "true"
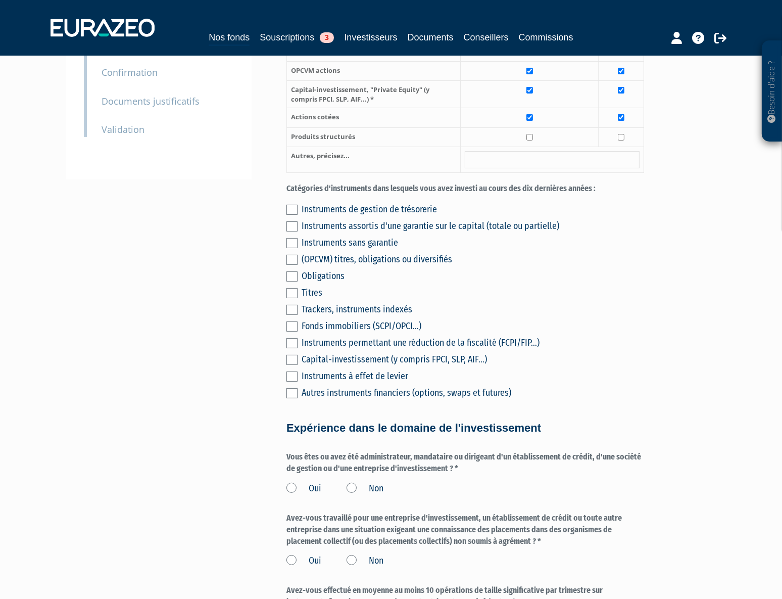
click at [298, 222] on div "Instruments de gestion de trésorerie Instruments assortis d'une garantie sur le…" at bounding box center [465, 300] width 358 height 200
click at [291, 215] on label at bounding box center [291, 210] width 11 height 10
click at [0, 0] on input "checkbox" at bounding box center [0, 0] width 0 height 0
click at [293, 231] on label at bounding box center [291, 226] width 11 height 10
click at [0, 0] on input "checkbox" at bounding box center [0, 0] width 0 height 0
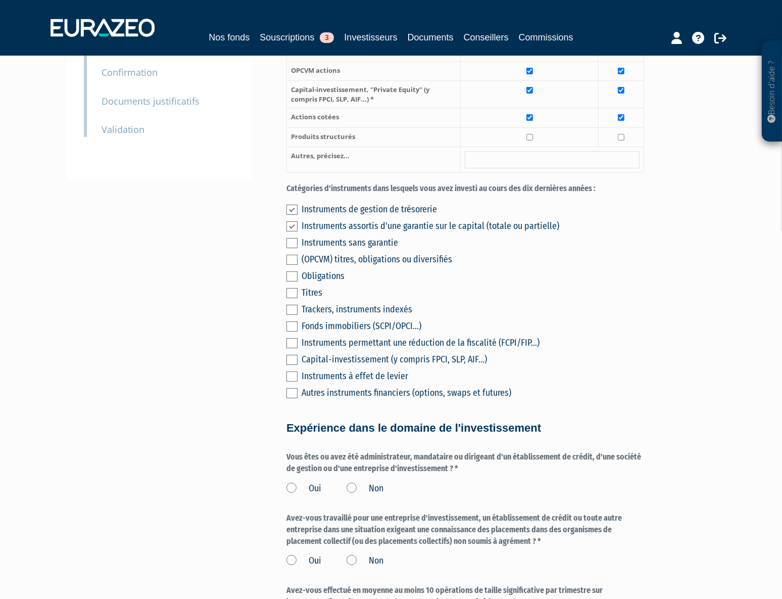
click at [293, 261] on div "Instruments de gestion de trésorerie Instruments assortis d'une garantie sur le…" at bounding box center [465, 300] width 358 height 200
click at [293, 248] on label at bounding box center [291, 243] width 11 height 10
click at [0, 0] on input "checkbox" at bounding box center [0, 0] width 0 height 0
click at [292, 265] on label at bounding box center [291, 260] width 11 height 10
click at [0, 0] on input "checkbox" at bounding box center [0, 0] width 0 height 0
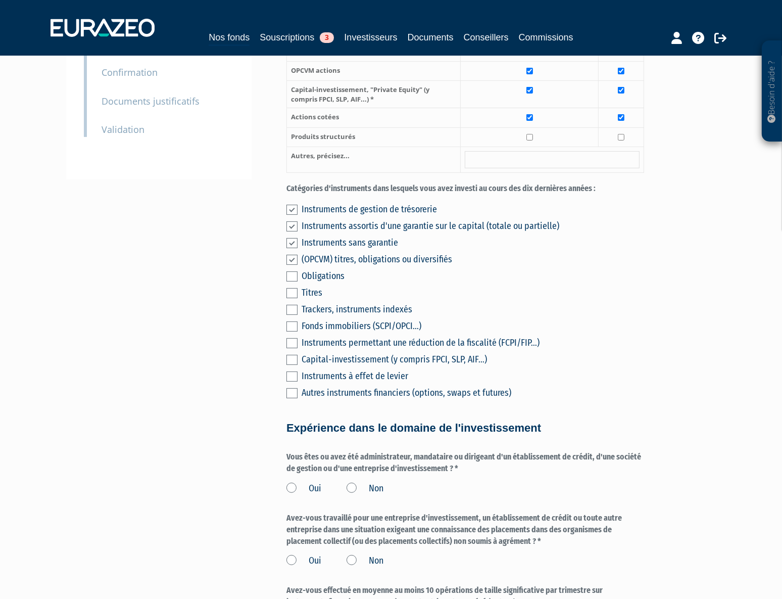
click at [293, 281] on label at bounding box center [291, 276] width 11 height 10
click at [0, 0] on input "checkbox" at bounding box center [0, 0] width 0 height 0
click at [293, 298] on label at bounding box center [291, 293] width 11 height 10
click at [0, 0] on input "checkbox" at bounding box center [0, 0] width 0 height 0
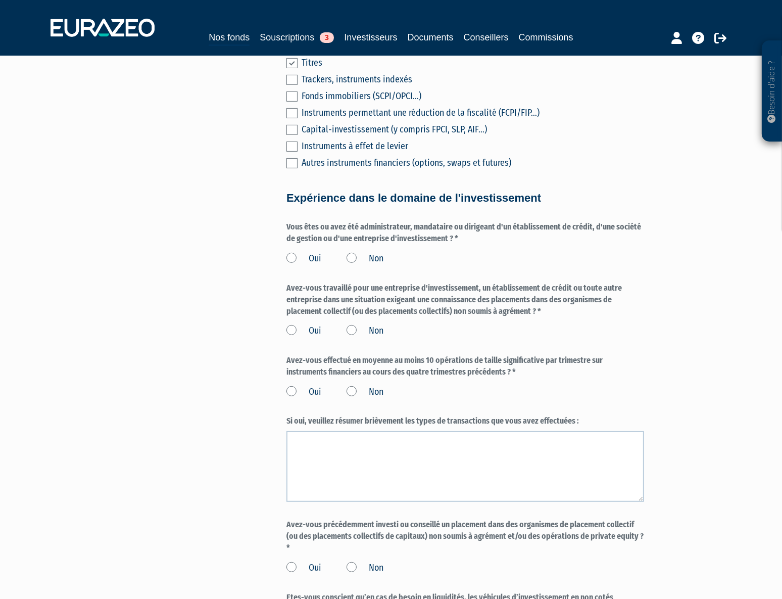
click at [349, 265] on label "Non" at bounding box center [365, 258] width 37 height 13
click at [0, 0] on input "Non" at bounding box center [0, 0] width 0 height 0
click at [352, 338] on label "Non" at bounding box center [365, 330] width 37 height 13
click at [351, 338] on label "Non" at bounding box center [365, 330] width 37 height 13
click at [0, 0] on input "Non" at bounding box center [0, 0] width 0 height 0
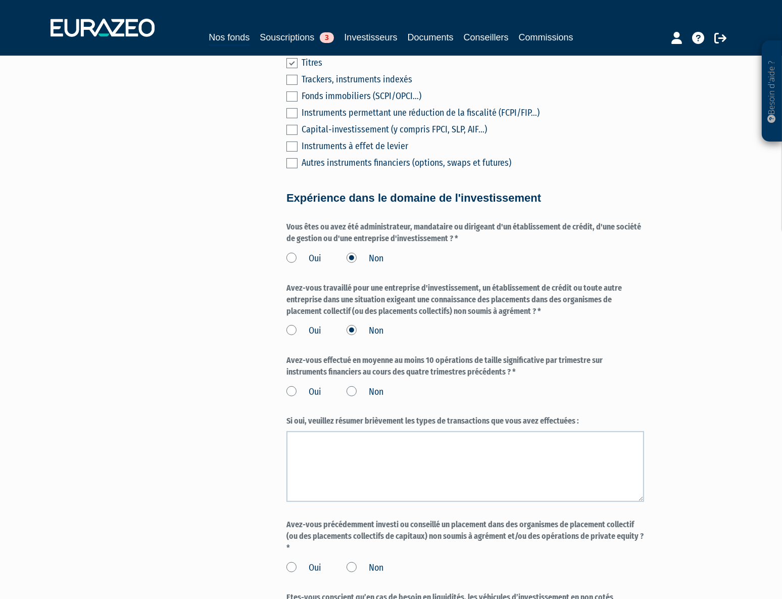
click at [355, 399] on label "Non" at bounding box center [365, 392] width 37 height 13
click at [0, 0] on input "Non" at bounding box center [0, 0] width 0 height 0
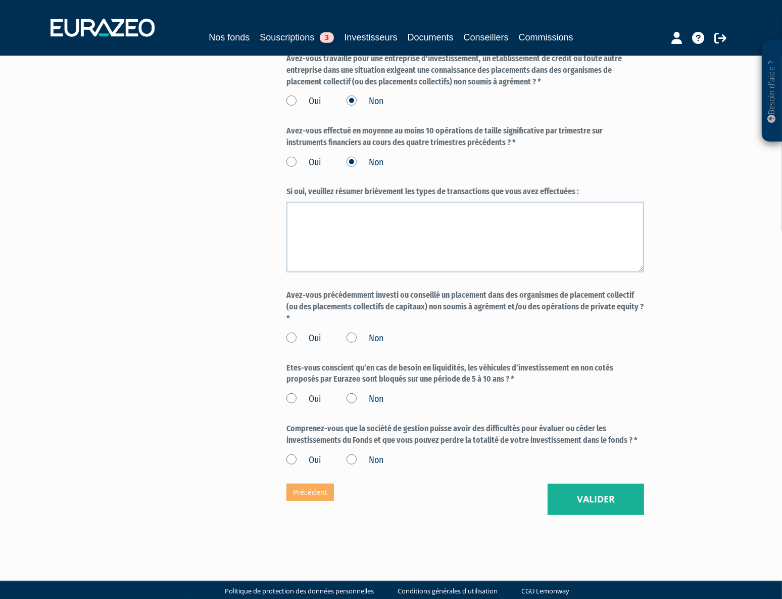
click at [356, 345] on label "Non" at bounding box center [365, 338] width 37 height 13
click at [0, 0] on input "Non" at bounding box center [0, 0] width 0 height 0
click at [293, 406] on label "Oui" at bounding box center [303, 399] width 35 height 13
click at [0, 0] on input "Oui" at bounding box center [0, 0] width 0 height 0
click at [352, 467] on label "Non" at bounding box center [365, 460] width 37 height 13
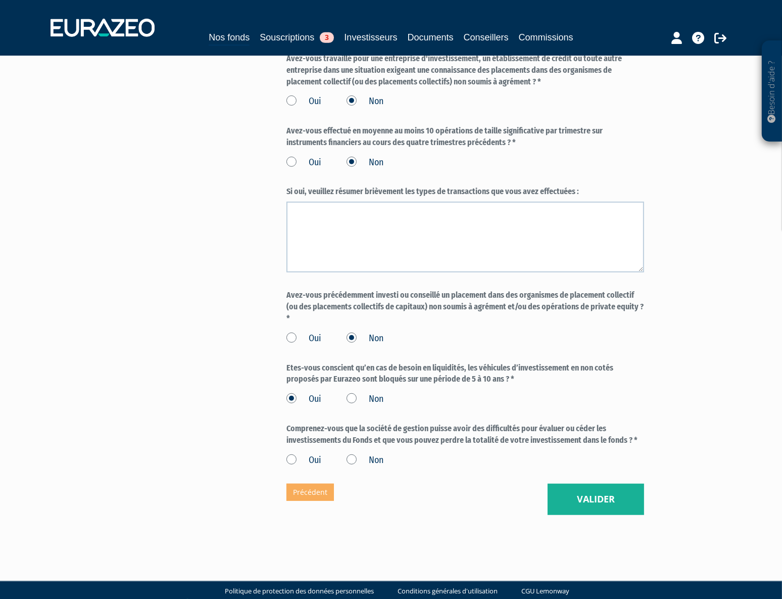
click at [0, 0] on input "Non" at bounding box center [0, 0] width 0 height 0
click at [295, 467] on label "Oui" at bounding box center [303, 460] width 35 height 13
click at [0, 0] on input "Oui" at bounding box center [0, 0] width 0 height 0
click at [610, 506] on button "Valider" at bounding box center [596, 499] width 97 height 31
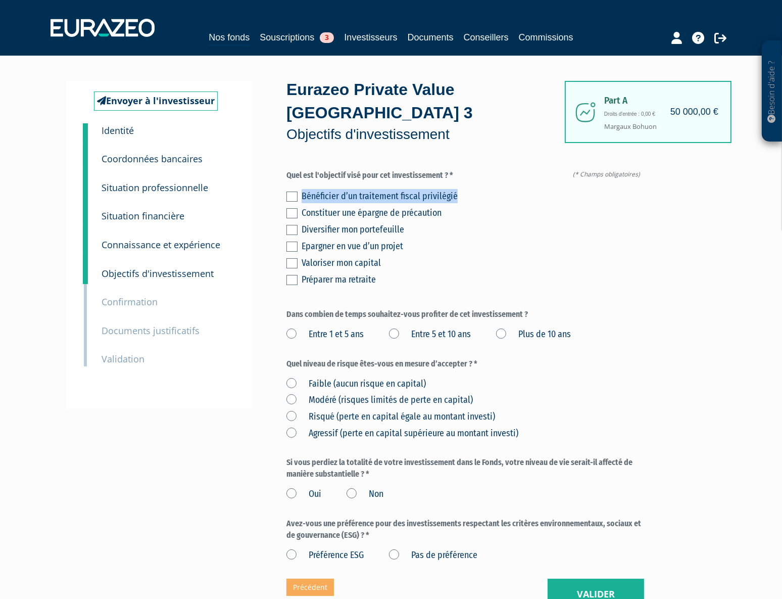
drag, startPoint x: 293, startPoint y: 211, endPoint x: 294, endPoint y: 189, distance: 22.3
click at [294, 189] on div "Bénéficier d’un traitement fiscal privilégié Constituer une épargne de précauti…" at bounding box center [465, 236] width 358 height 100
click at [294, 195] on label at bounding box center [291, 197] width 11 height 10
click at [0, 0] on input "checkbox" at bounding box center [0, 0] width 0 height 0
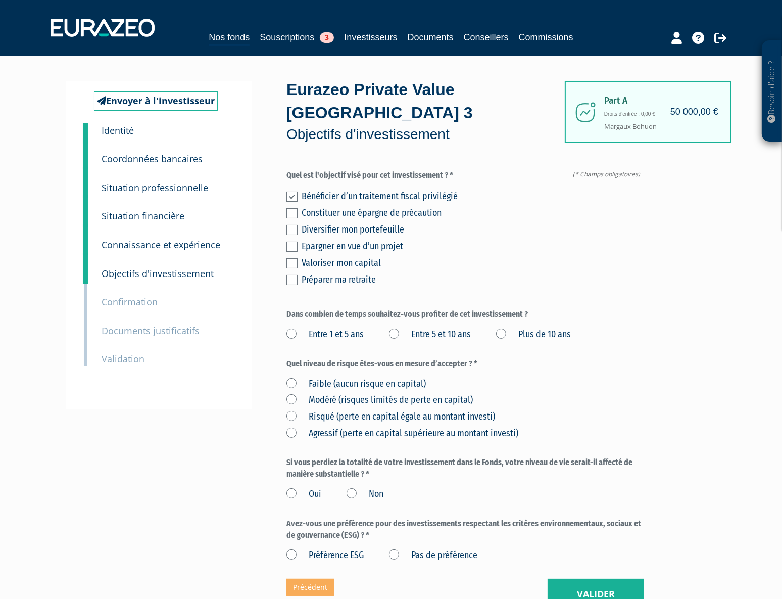
click at [292, 225] on label at bounding box center [291, 230] width 11 height 10
click at [0, 0] on input "checkbox" at bounding box center [0, 0] width 0 height 0
click at [293, 259] on label at bounding box center [291, 263] width 11 height 10
click at [0, 0] on input "checkbox" at bounding box center [0, 0] width 0 height 0
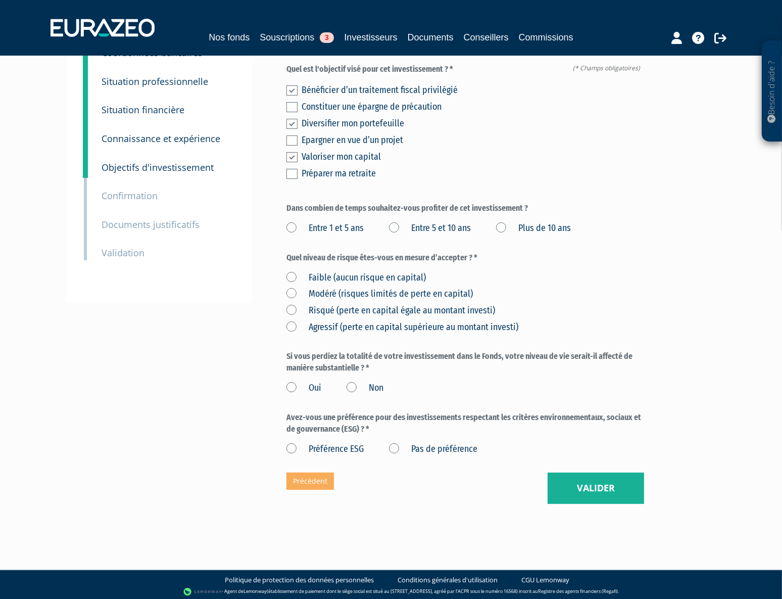
scroll to position [109, 0]
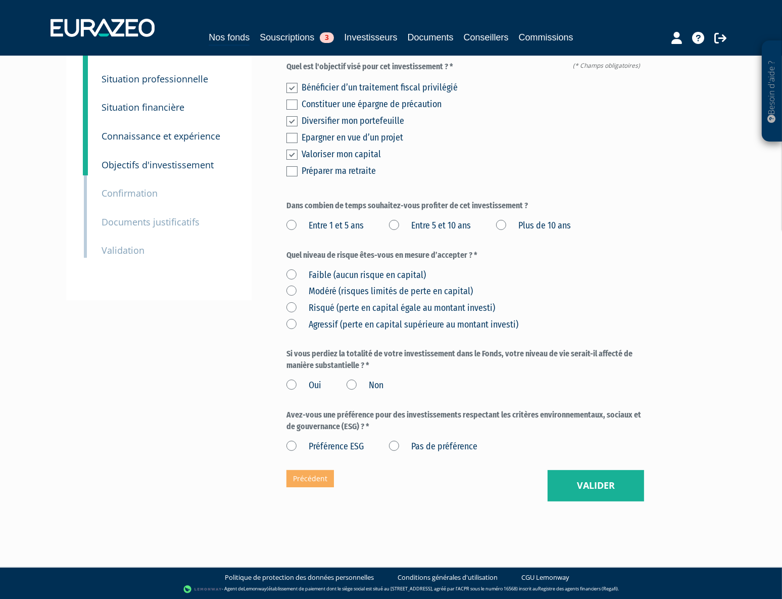
click at [435, 227] on label "Entre 5 et 10 ans" at bounding box center [430, 225] width 82 height 13
click at [0, 0] on ans "Entre 5 et 10 ans" at bounding box center [0, 0] width 0 height 0
click at [367, 311] on label "Risqué (perte en capital égale au montant investi)" at bounding box center [390, 308] width 209 height 13
click at [0, 0] on investi\) "Risqué (perte en capital égale au montant investi)" at bounding box center [0, 0] width 0 height 0
click at [333, 384] on div "Oui Non" at bounding box center [465, 383] width 358 height 17
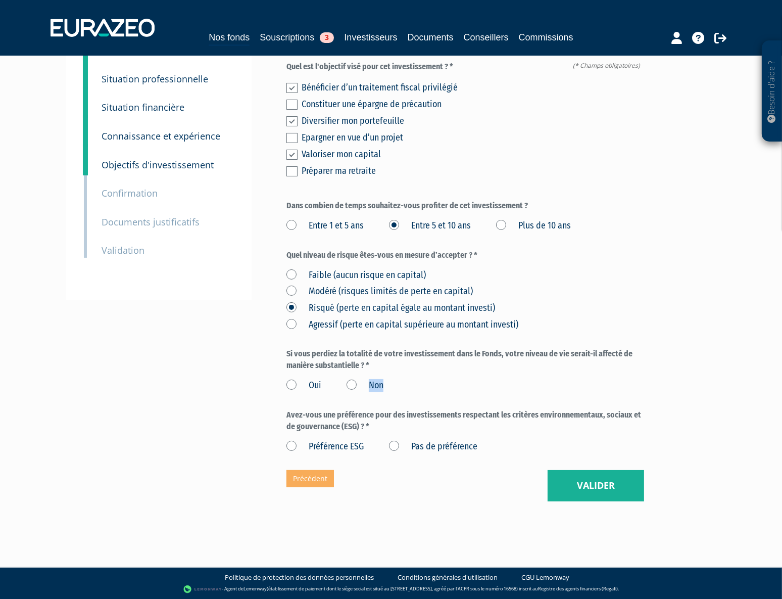
click at [351, 386] on label "Non" at bounding box center [365, 385] width 37 height 13
click at [359, 386] on label "Non" at bounding box center [365, 385] width 37 height 13
click at [0, 0] on input "Non" at bounding box center [0, 0] width 0 height 0
click at [394, 440] on label "Pas de préférence" at bounding box center [433, 446] width 88 height 13
click at [0, 0] on préférence "Pas de préférence" at bounding box center [0, 0] width 0 height 0
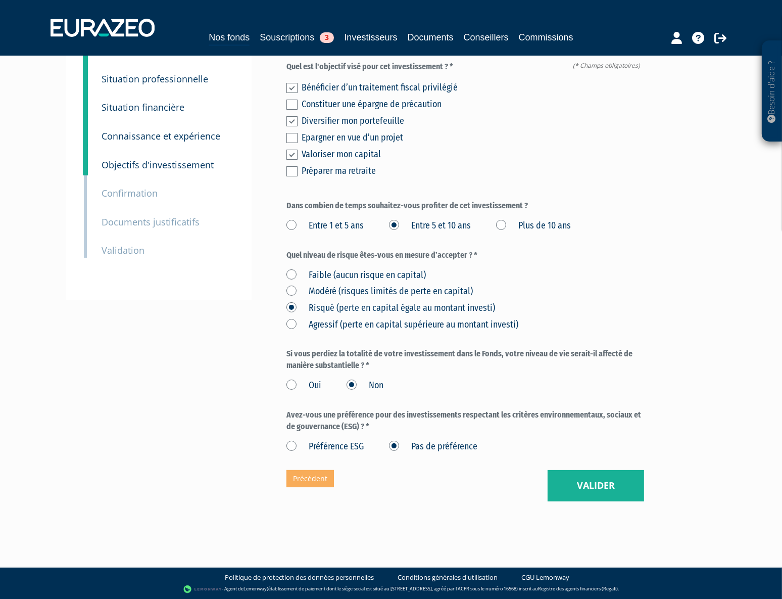
click at [457, 506] on div "Envoyer à l'investisseur 1 Identité 2 Coordonnées bancaires 3 Situation profess…" at bounding box center [391, 237] width 635 height 580
click at [578, 490] on button "Valider" at bounding box center [596, 485] width 97 height 31
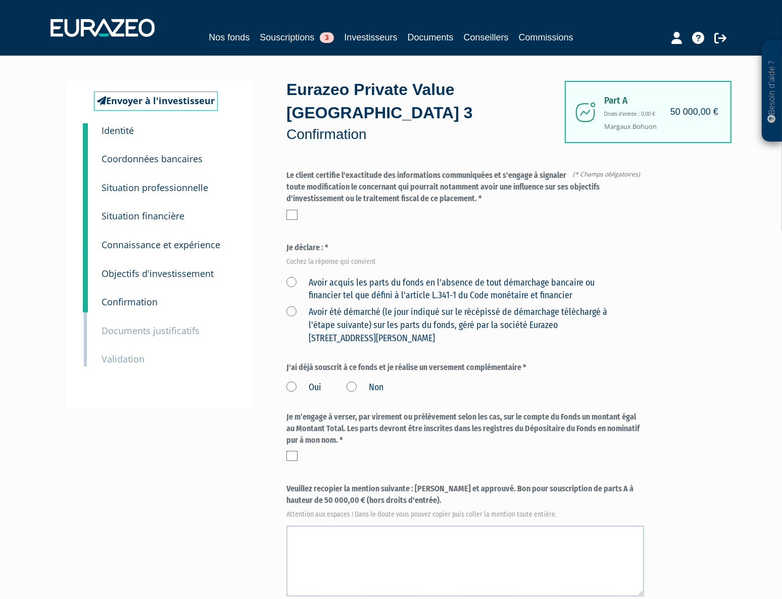
click at [294, 212] on label at bounding box center [291, 215] width 11 height 10
click at [0, 0] on input "checkbox" at bounding box center [0, 0] width 0 height 0
click at [291, 283] on label "Avoir acquis les parts du fonds en l'absence de tout démarchage bancaire ou fin…" at bounding box center [453, 289] width 334 height 26
click at [0, 0] on financier "Avoir acquis les parts du fonds en l'absence de tout démarchage bancaire ou fin…" at bounding box center [0, 0] width 0 height 0
click at [348, 381] on label "Non" at bounding box center [365, 387] width 37 height 13
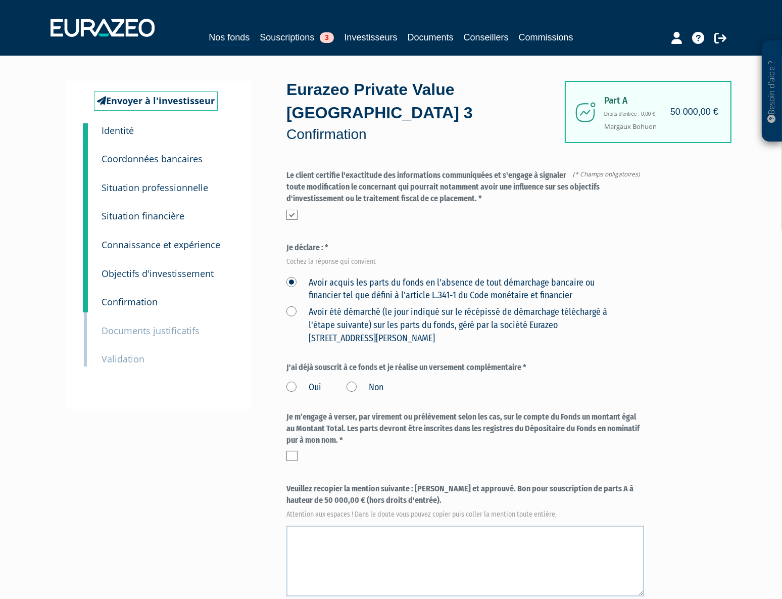
click at [0, 0] on input "Non" at bounding box center [0, 0] width 0 height 0
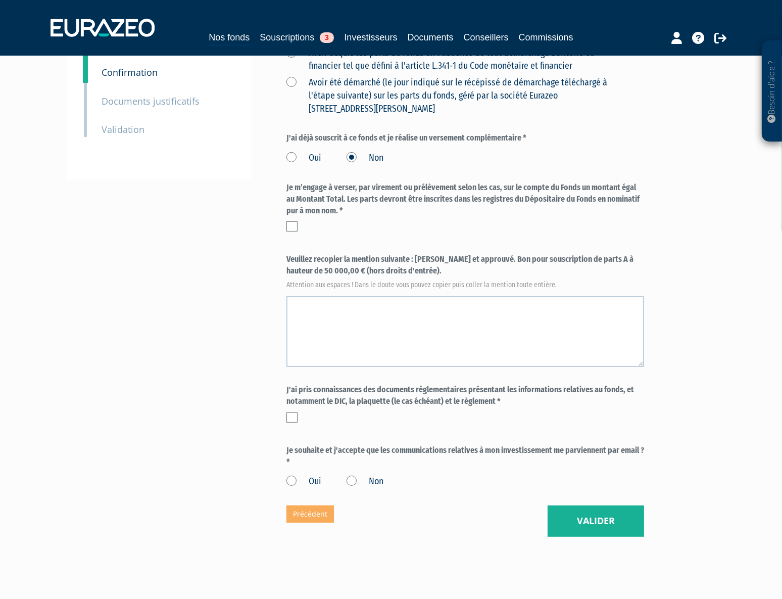
click at [296, 223] on label at bounding box center [291, 226] width 11 height 10
click at [0, 0] on input "checkbox" at bounding box center [0, 0] width 0 height 0
drag, startPoint x: 409, startPoint y: 271, endPoint x: 413, endPoint y: 260, distance: 11.4
click at [413, 260] on label "Veuillez recopier la mention suivante : [PERSON_NAME] et approuvé. Bon pour sou…" at bounding box center [465, 270] width 358 height 33
copy label "[PERSON_NAME] et approuvé. Bon pour souscription de parts A à hauteur de 50 000…"
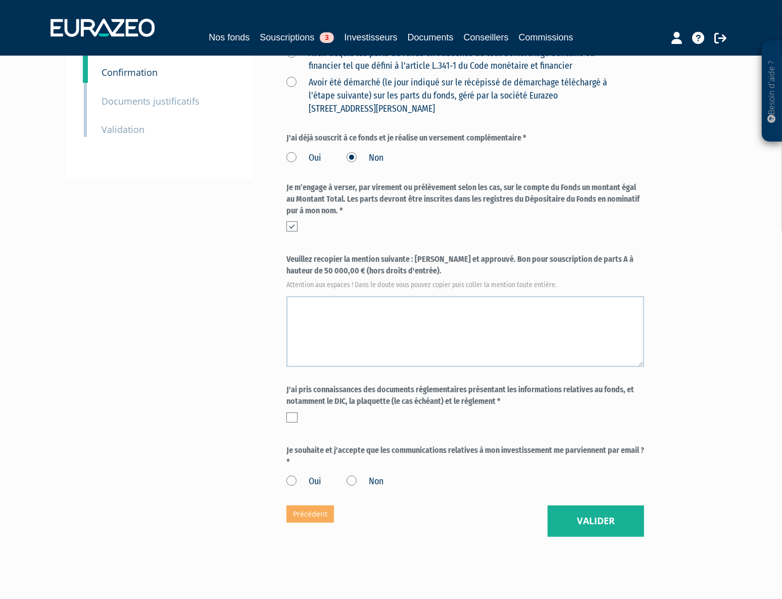
drag, startPoint x: 401, startPoint y: 293, endPoint x: 394, endPoint y: 301, distance: 11.5
click at [395, 301] on div "Veuillez recopier la mention suivante : [PERSON_NAME] et approuvé. Bon pour sou…" at bounding box center [465, 310] width 358 height 113
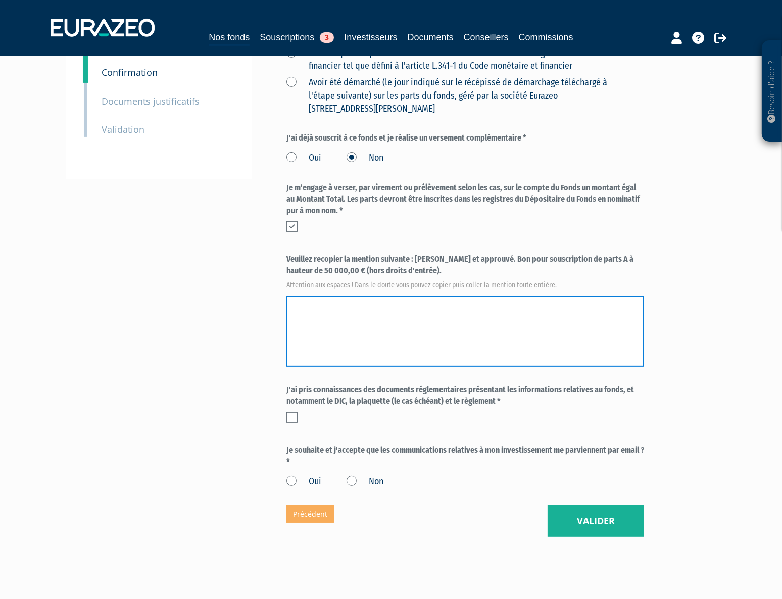
click at [390, 308] on textarea at bounding box center [465, 331] width 358 height 71
paste textarea "[PERSON_NAME] et approuvé. Bon pour souscription de parts A à hauteur de 50 000…"
click at [386, 306] on textarea at bounding box center [465, 331] width 358 height 71
click at [394, 304] on textarea at bounding box center [465, 331] width 358 height 71
type textarea "[PERSON_NAME] et approuvé. Bon pour souscription de parts A à hauteur de 50 000…"
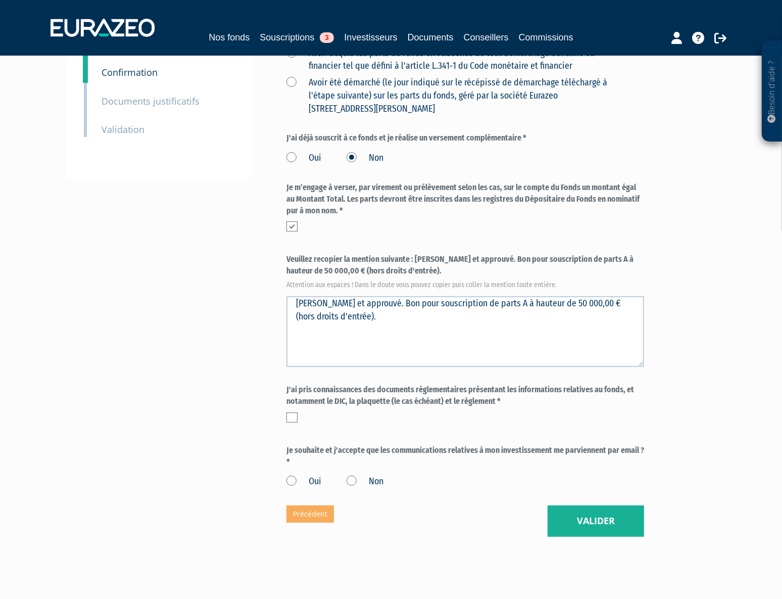
click at [283, 414] on div "Envoyer à l'investisseur 1 Identité 2 Coordonnées bancaires 3 Situation profess…" at bounding box center [391, 193] width 635 height 685
click at [290, 414] on label at bounding box center [291, 417] width 11 height 10
click at [0, 0] on input "checkbox" at bounding box center [0, 0] width 0 height 0
click at [307, 484] on label "Oui" at bounding box center [303, 481] width 35 height 13
click at [0, 0] on input "Oui" at bounding box center [0, 0] width 0 height 0
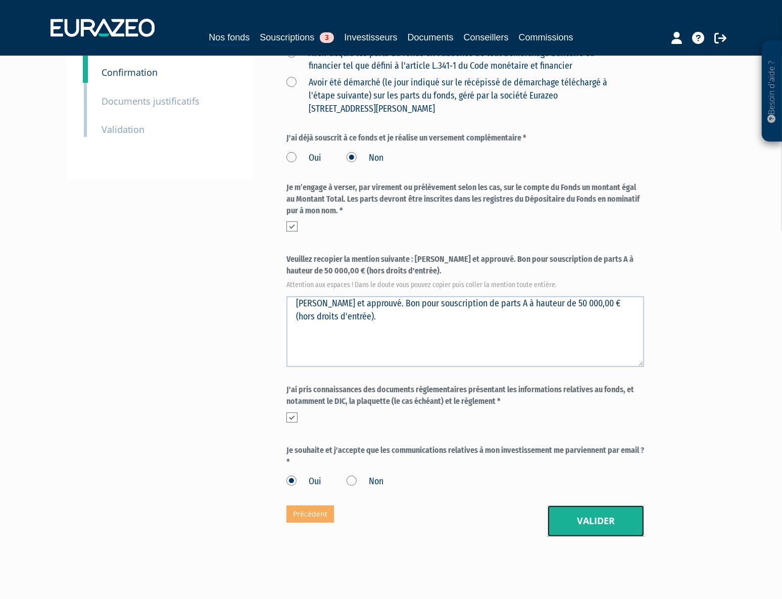
click at [583, 514] on button "Valider" at bounding box center [596, 520] width 97 height 31
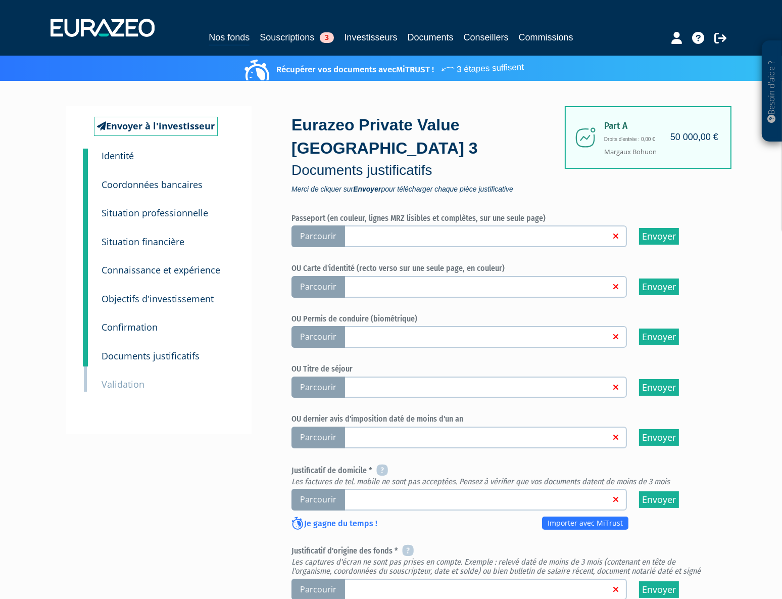
click at [313, 241] on span "Parcourir" at bounding box center [319, 236] width 54 height 22
click at [0, 0] on input "Parcourir" at bounding box center [0, 0] width 0 height 0
click at [328, 496] on span "Parcourir" at bounding box center [319, 500] width 54 height 22
click at [0, 0] on input "Parcourir" at bounding box center [0, 0] width 0 height 0
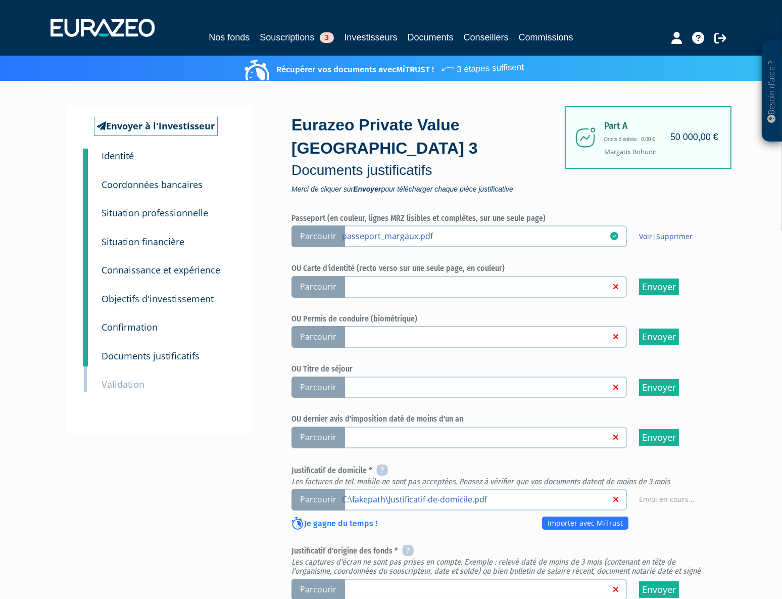
scroll to position [229, 0]
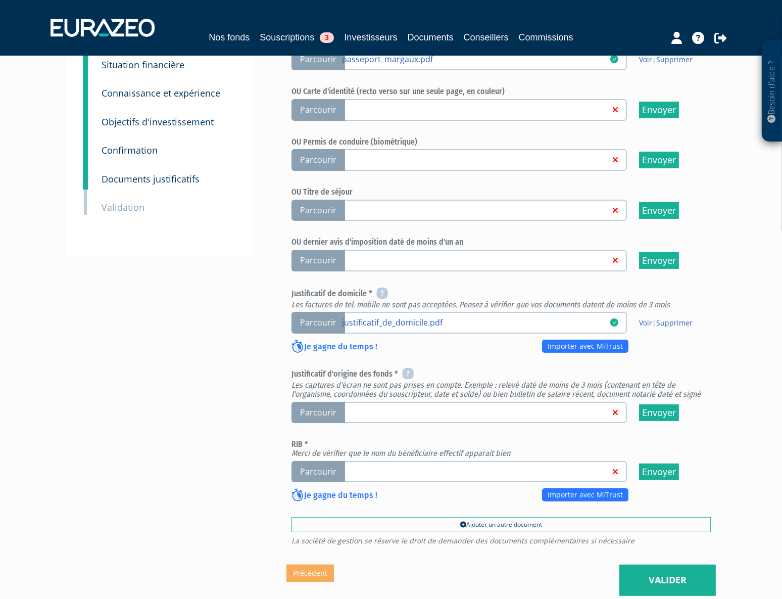
scroll to position [270, 0]
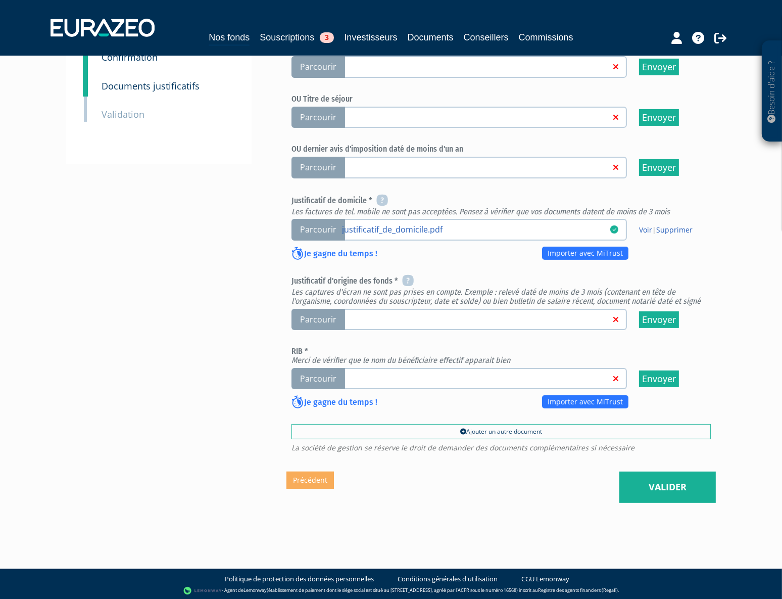
click at [330, 315] on span "Parcourir" at bounding box center [319, 320] width 54 height 22
click at [0, 0] on input "Parcourir" at bounding box center [0, 0] width 0 height 0
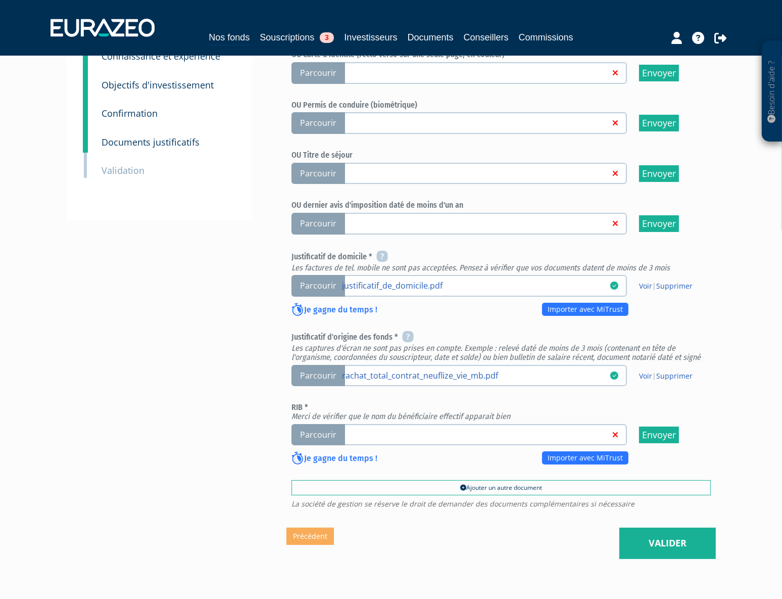
scroll to position [270, 0]
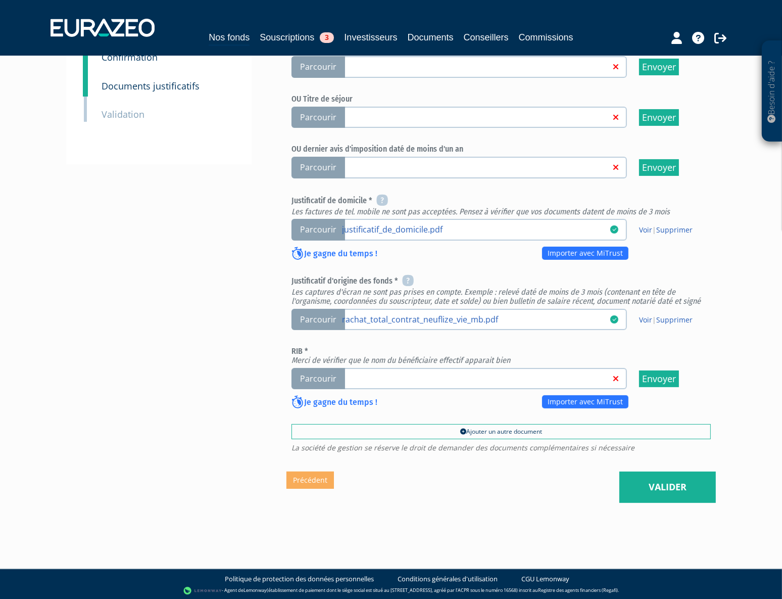
click at [325, 376] on span "Parcourir" at bounding box center [319, 379] width 54 height 22
click at [0, 0] on input "Parcourir" at bounding box center [0, 0] width 0 height 0
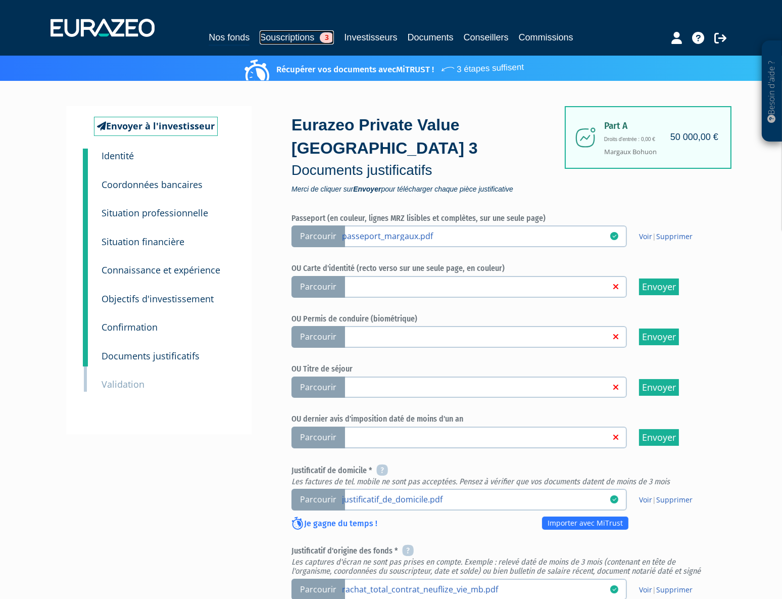
click at [291, 37] on link "Souscriptions 3" at bounding box center [297, 37] width 74 height 14
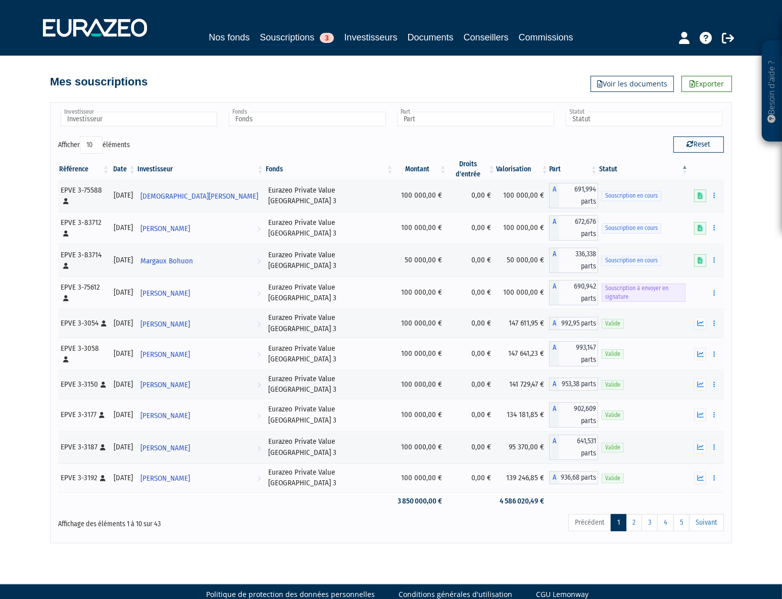
click at [265, 141] on div "Afficher 10 25 50 100 éléments" at bounding box center [220, 146] width 325 height 20
click at [190, 229] on span "[PERSON_NAME]" at bounding box center [165, 228] width 50 height 19
click at [720, 228] on button "button" at bounding box center [714, 227] width 12 height 13
click at [693, 261] on link "Compléter" at bounding box center [685, 265] width 66 height 17
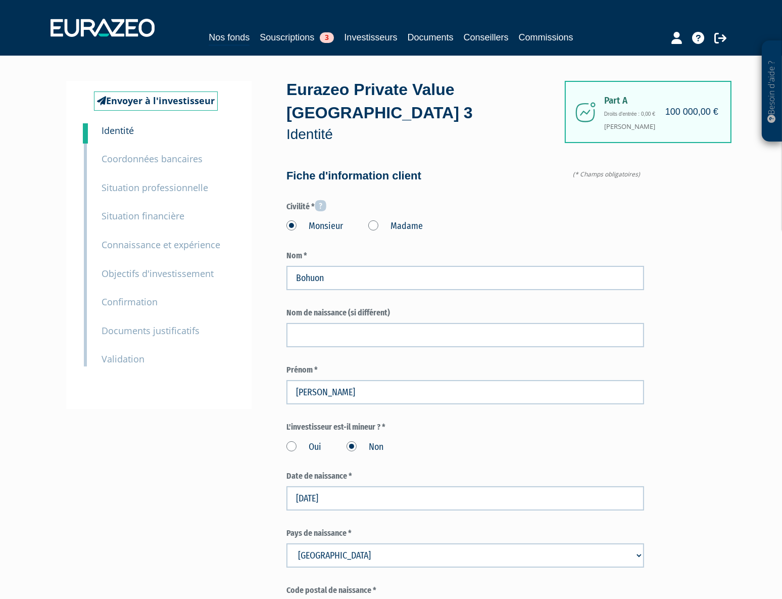
click at [510, 206] on label "Civilité *" at bounding box center [465, 206] width 358 height 13
click at [73, 21] on img at bounding box center [103, 28] width 104 height 18
